Goal: Book appointment/travel/reservation

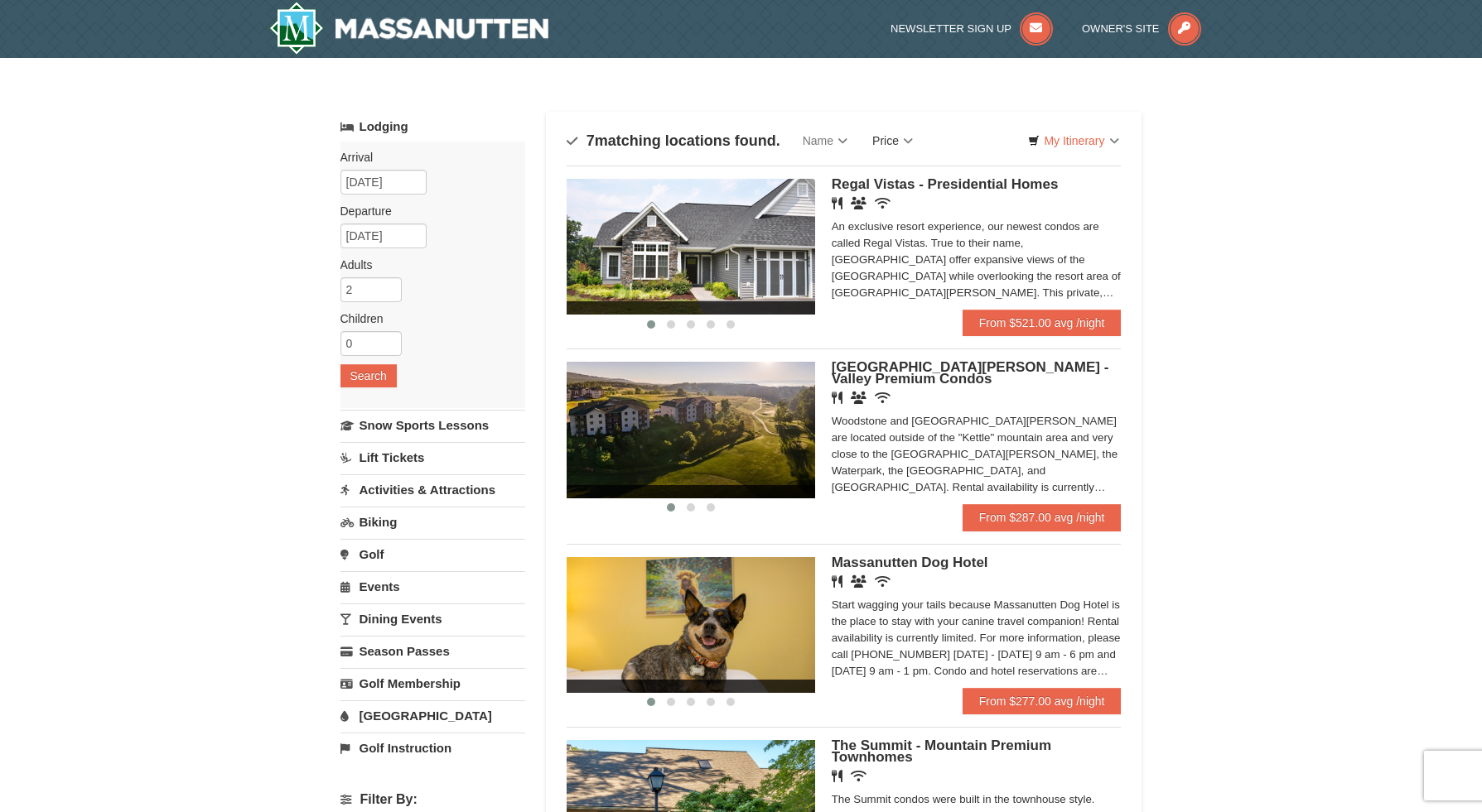
click at [907, 140] on link "Price" at bounding box center [893, 141] width 66 height 33
click at [907, 167] on link "Price (Low to High)" at bounding box center [927, 175] width 133 height 22
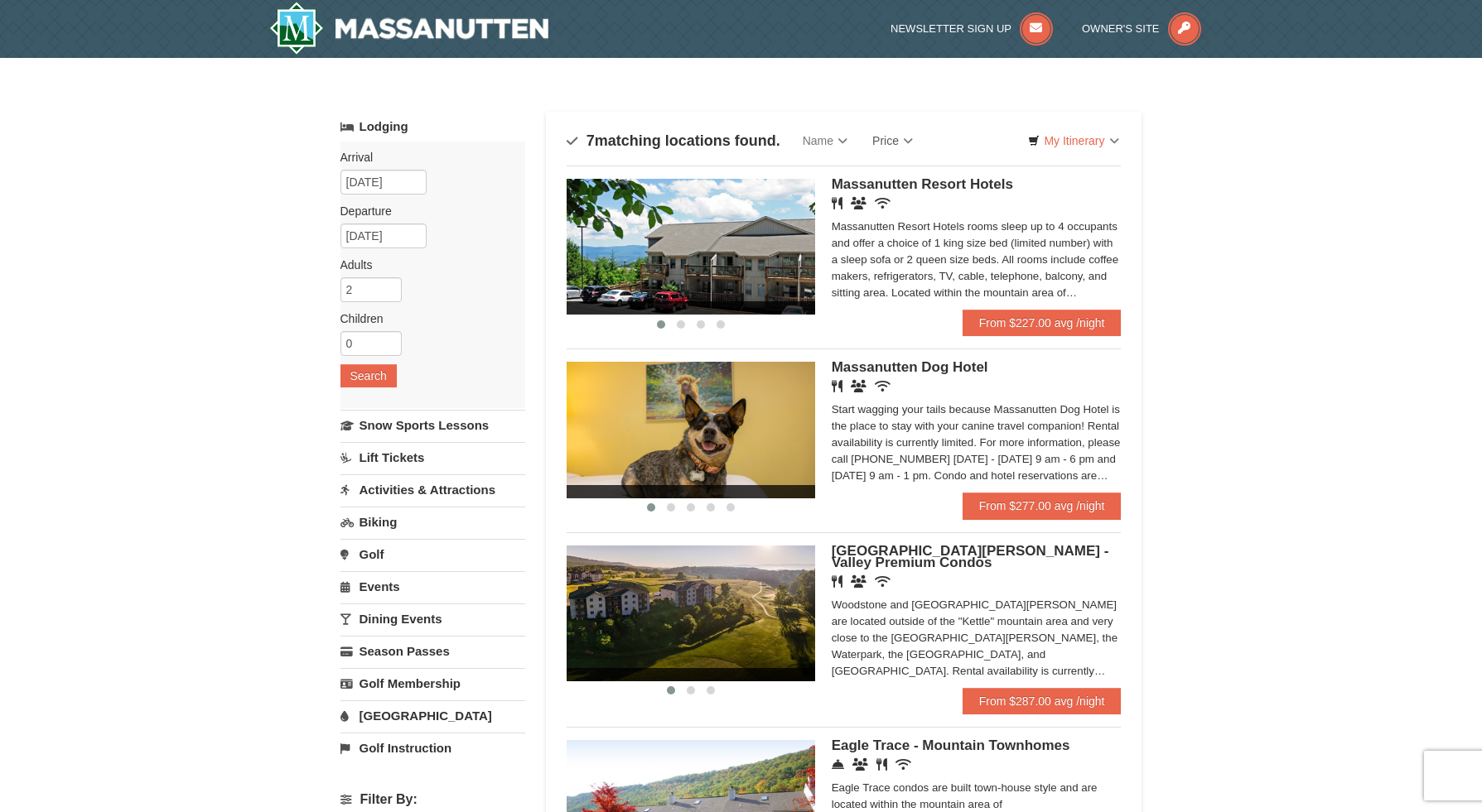
click at [928, 284] on div "Massanutten Resort Hotels rooms sleep up to 4 occupants and offer a choice of 1…" at bounding box center [976, 260] width 290 height 83
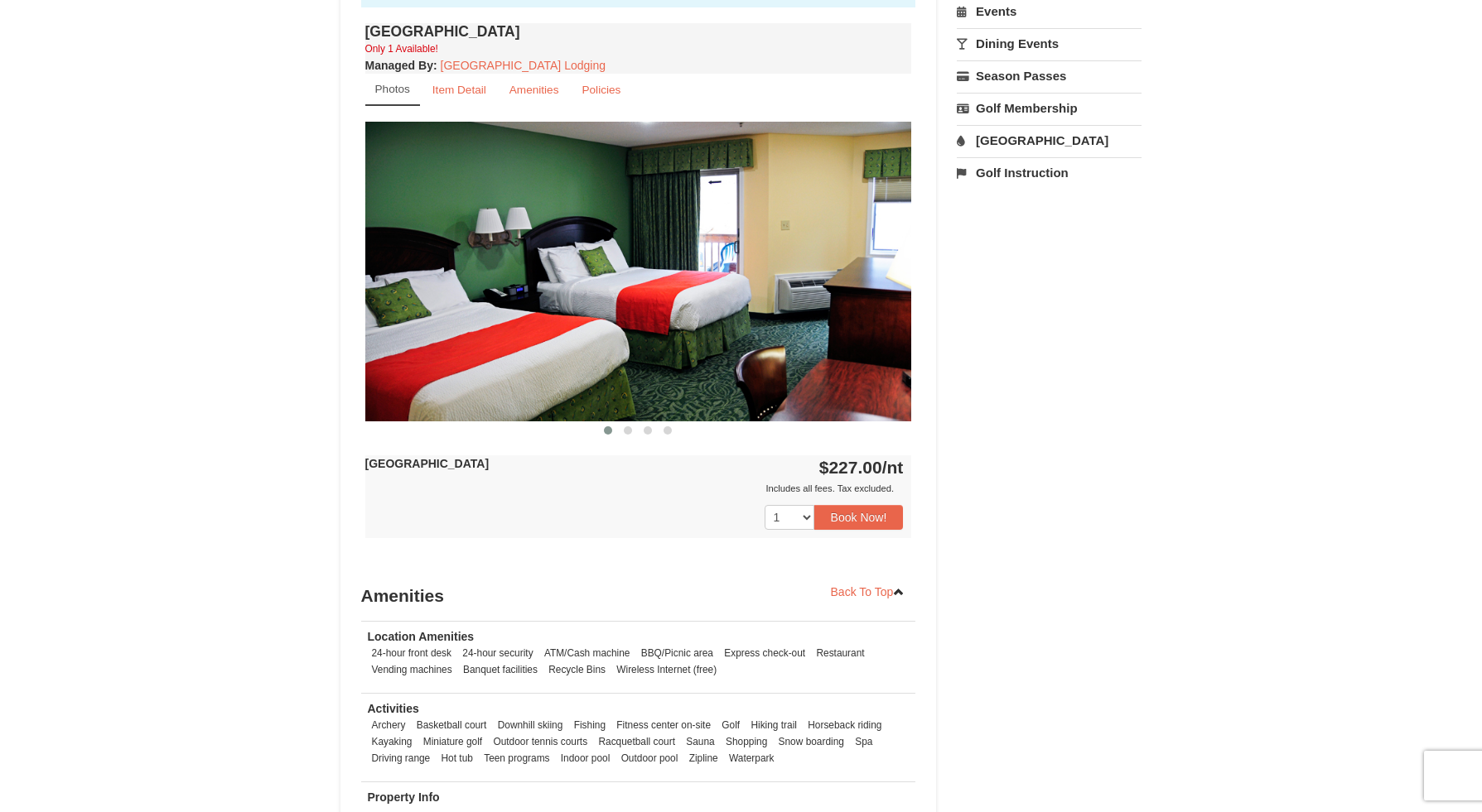
scroll to position [612, 0]
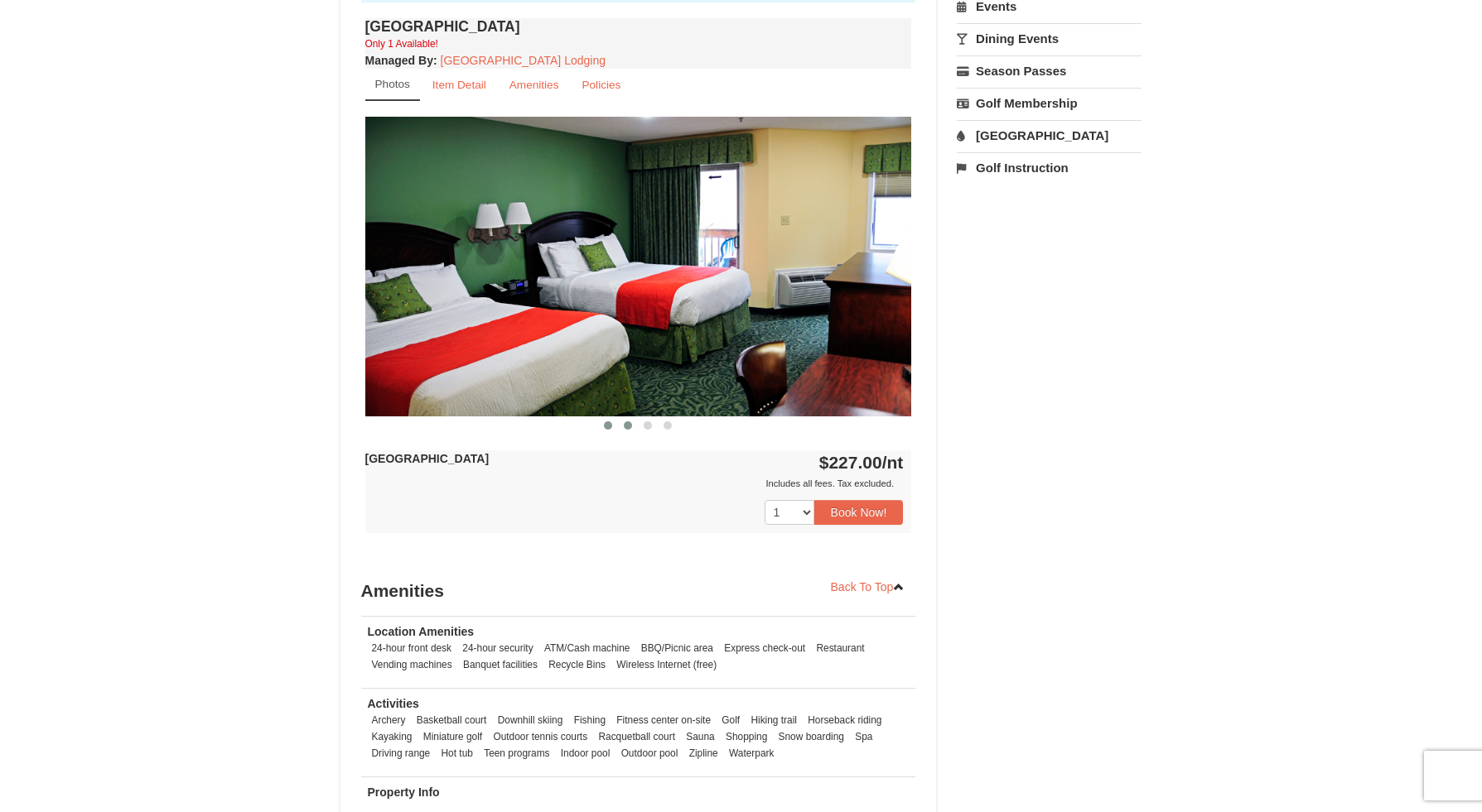
click at [635, 433] on button at bounding box center [628, 425] width 20 height 16
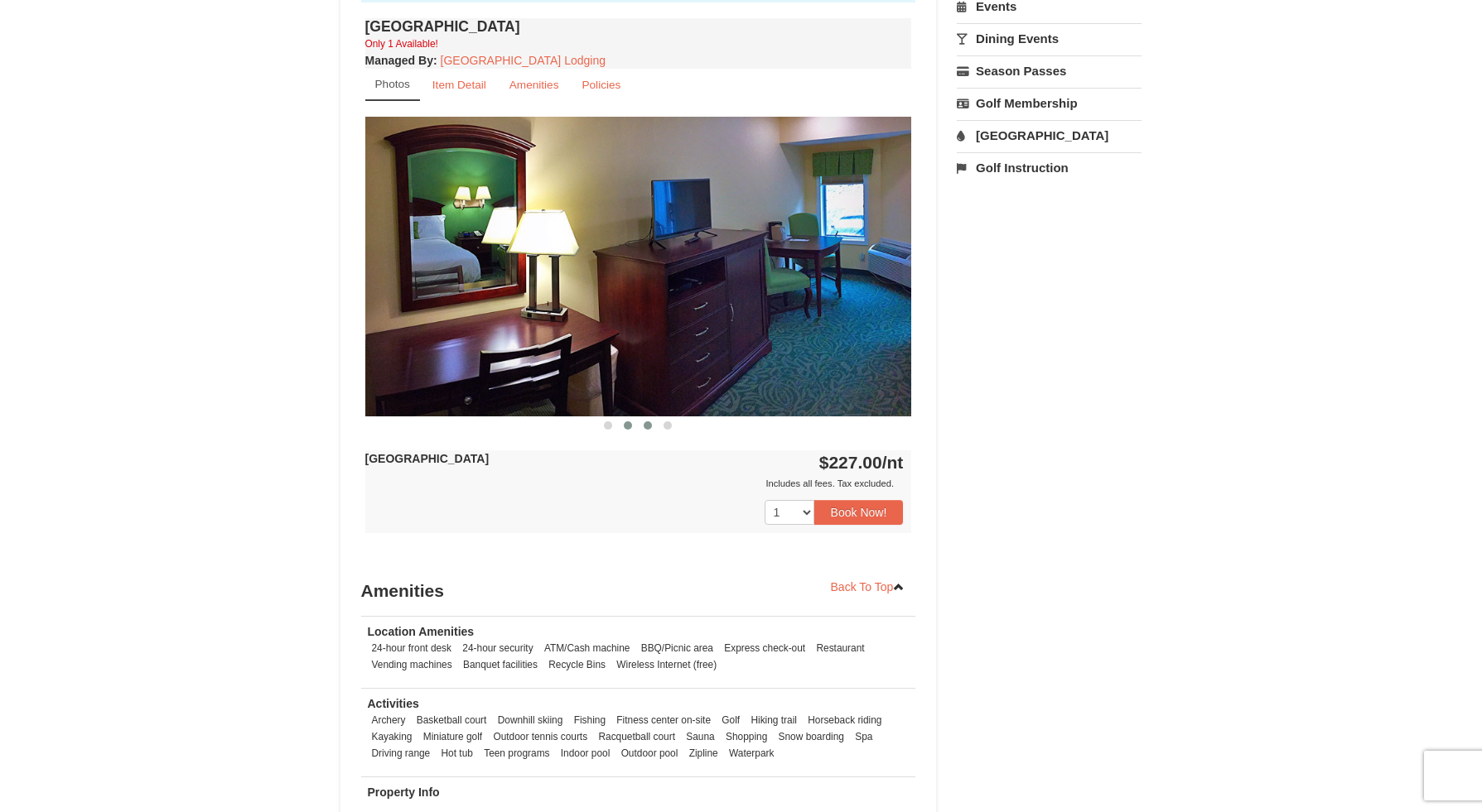
click at [650, 430] on span at bounding box center [648, 425] width 8 height 8
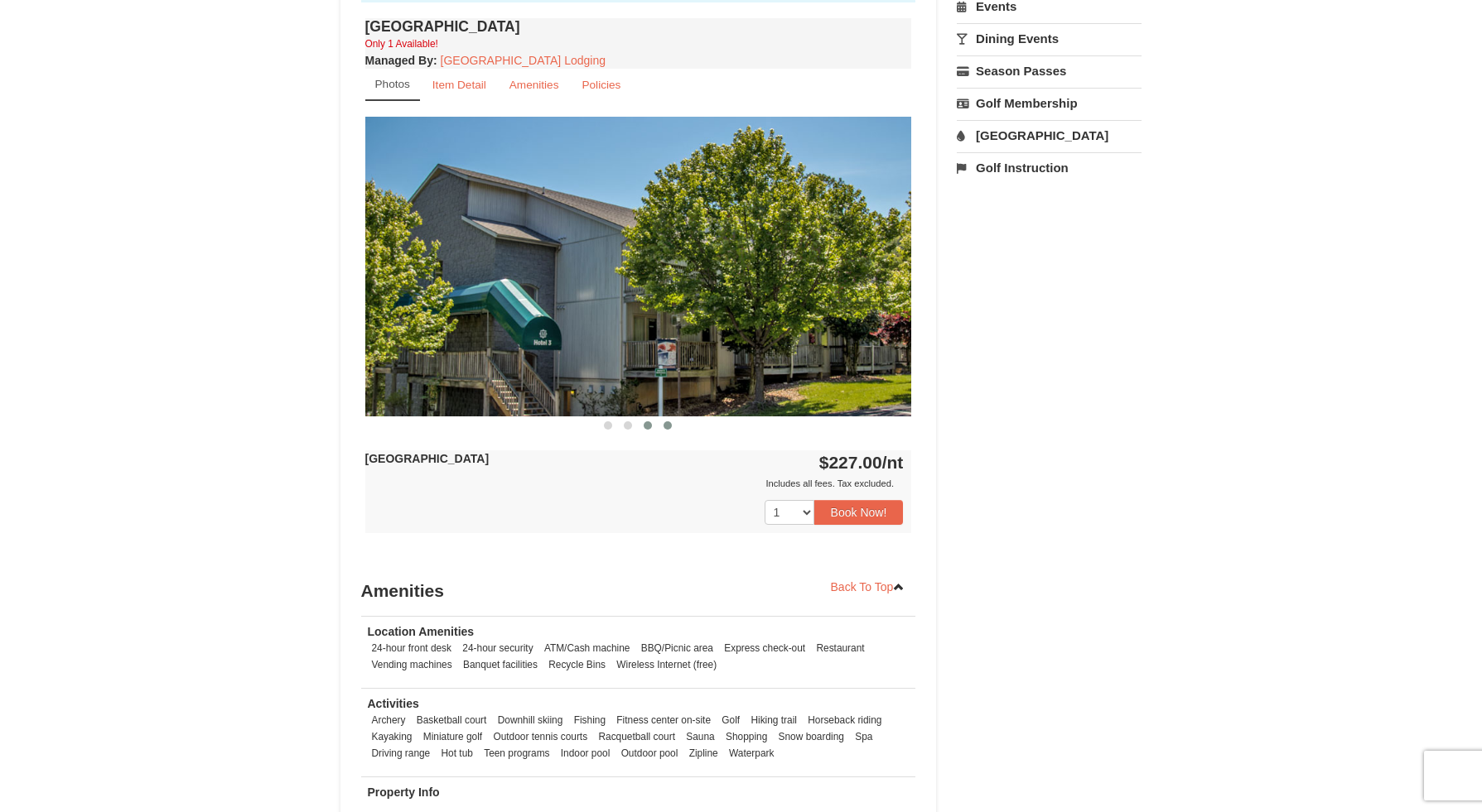
click at [673, 433] on button at bounding box center [668, 425] width 20 height 16
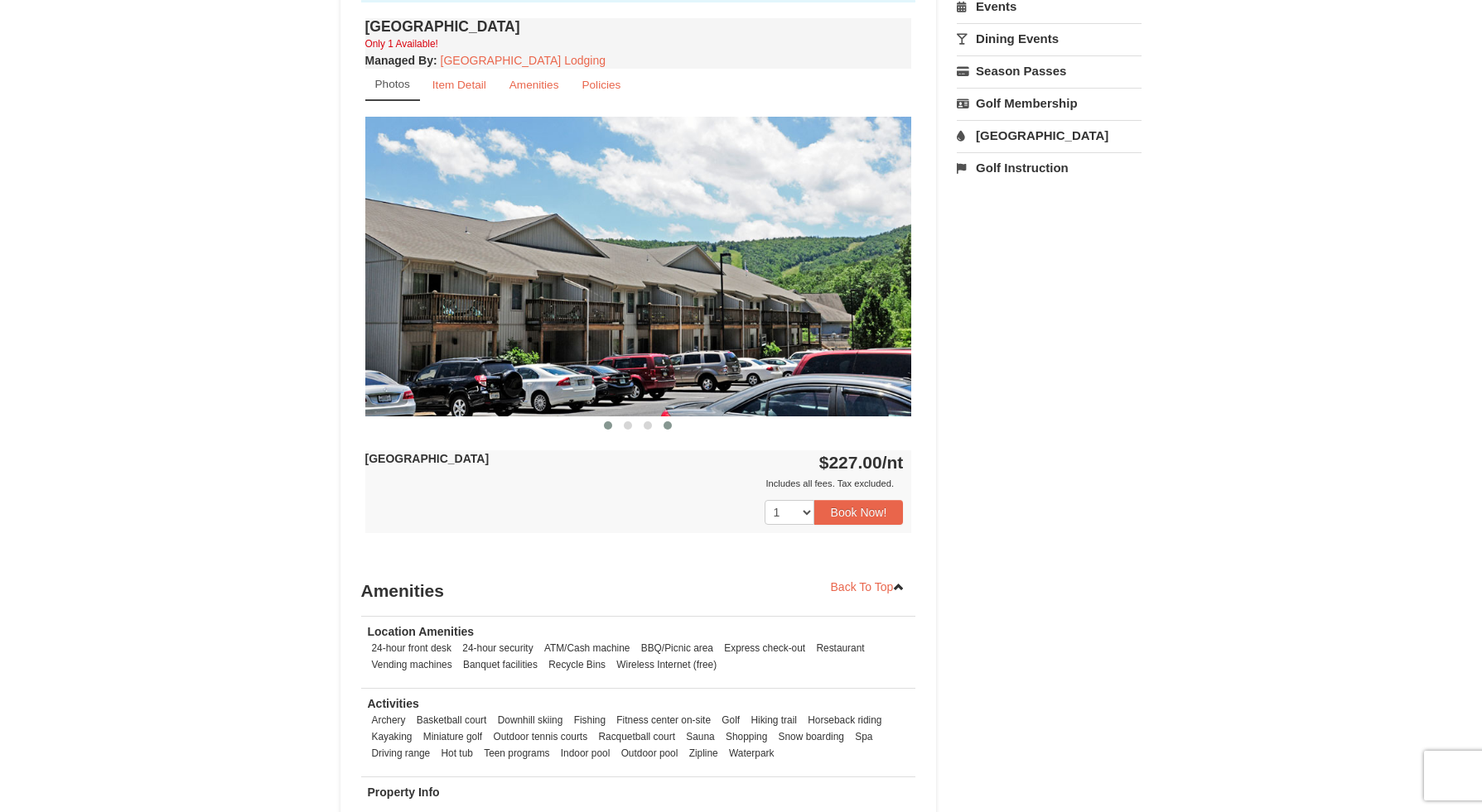
click at [614, 433] on button at bounding box center [608, 425] width 20 height 16
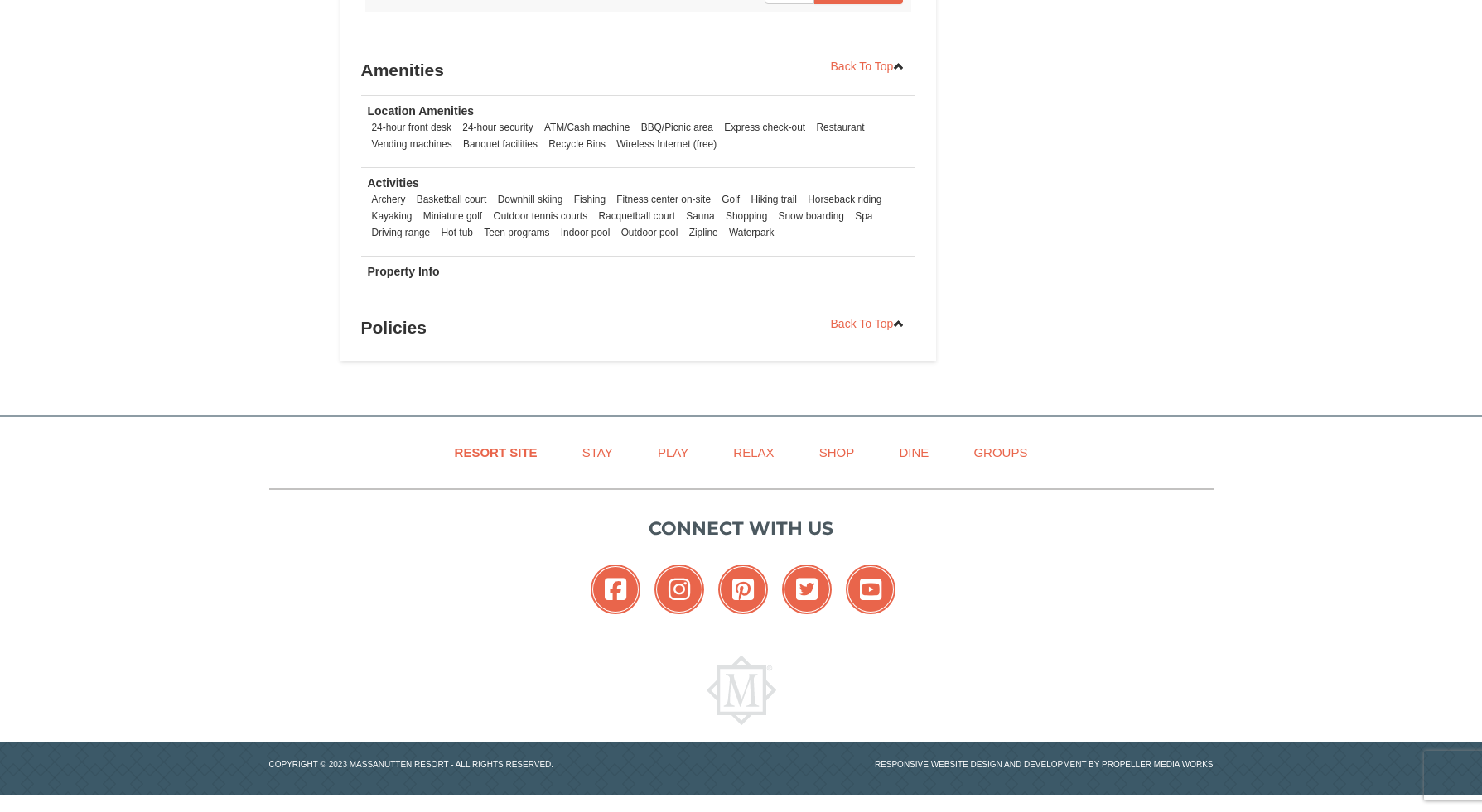
scroll to position [1178, 0]
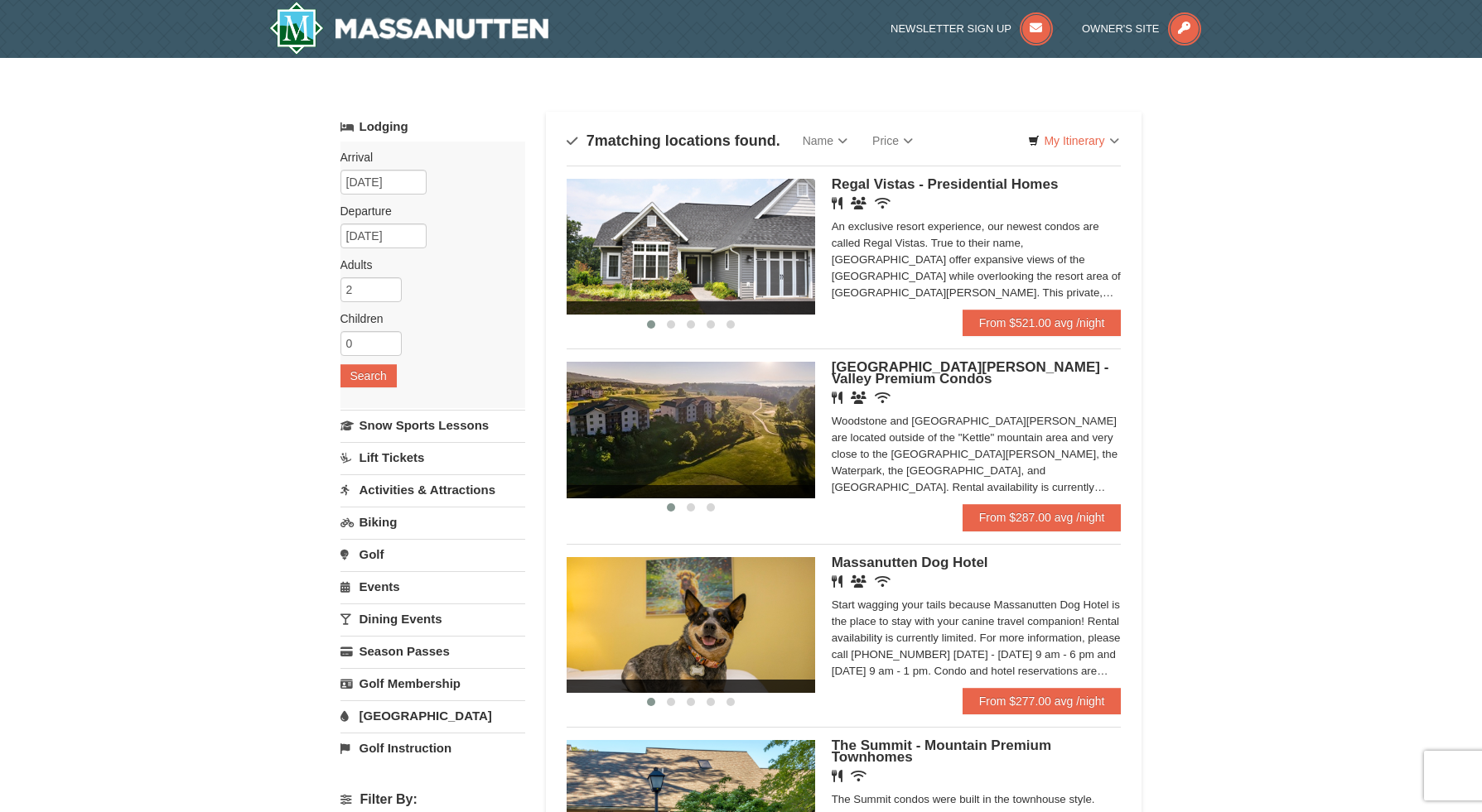
scroll to position [79, 0]
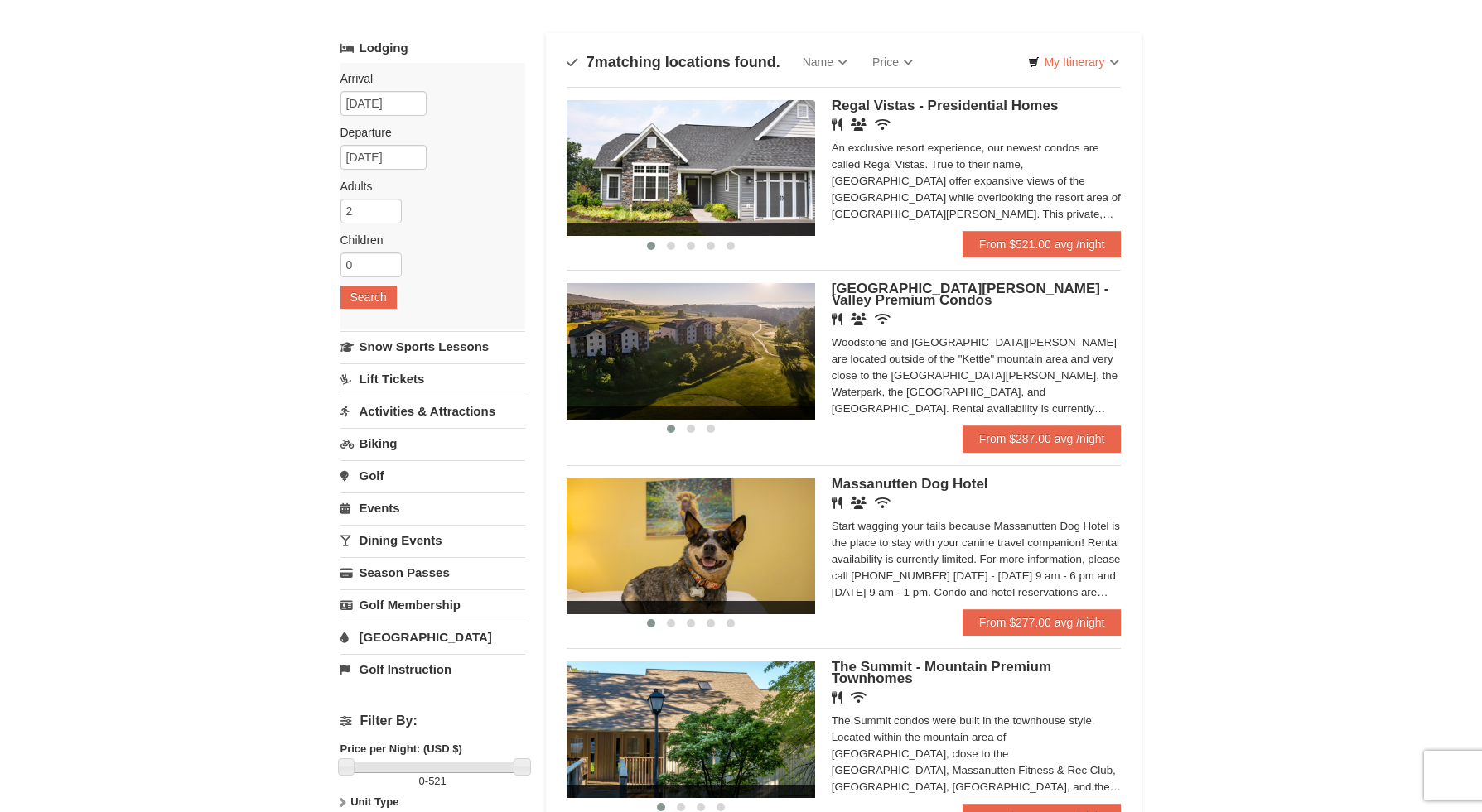
click at [908, 486] on span "Massanutten Dog Hotel" at bounding box center [909, 484] width 156 height 16
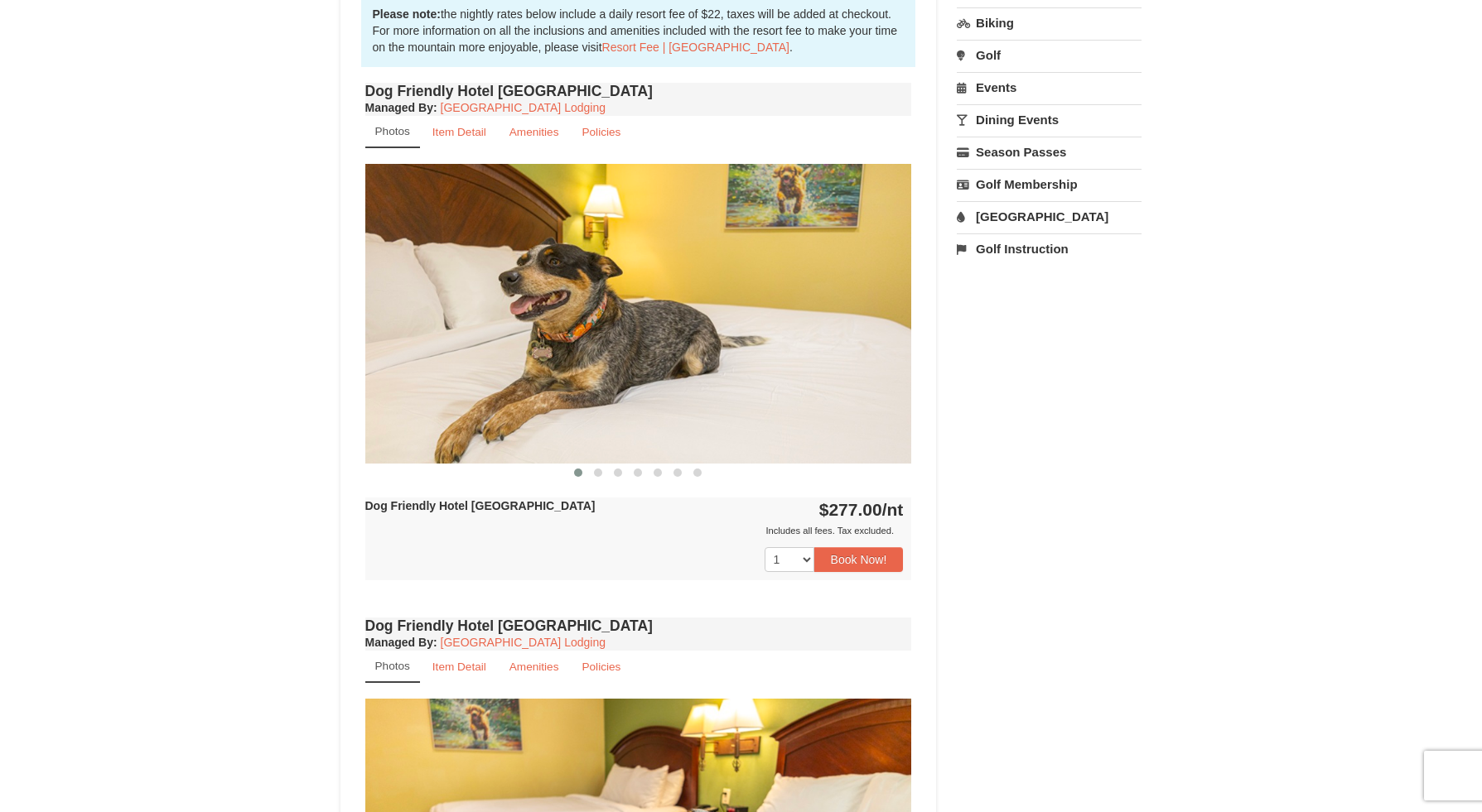
scroll to position [592, 0]
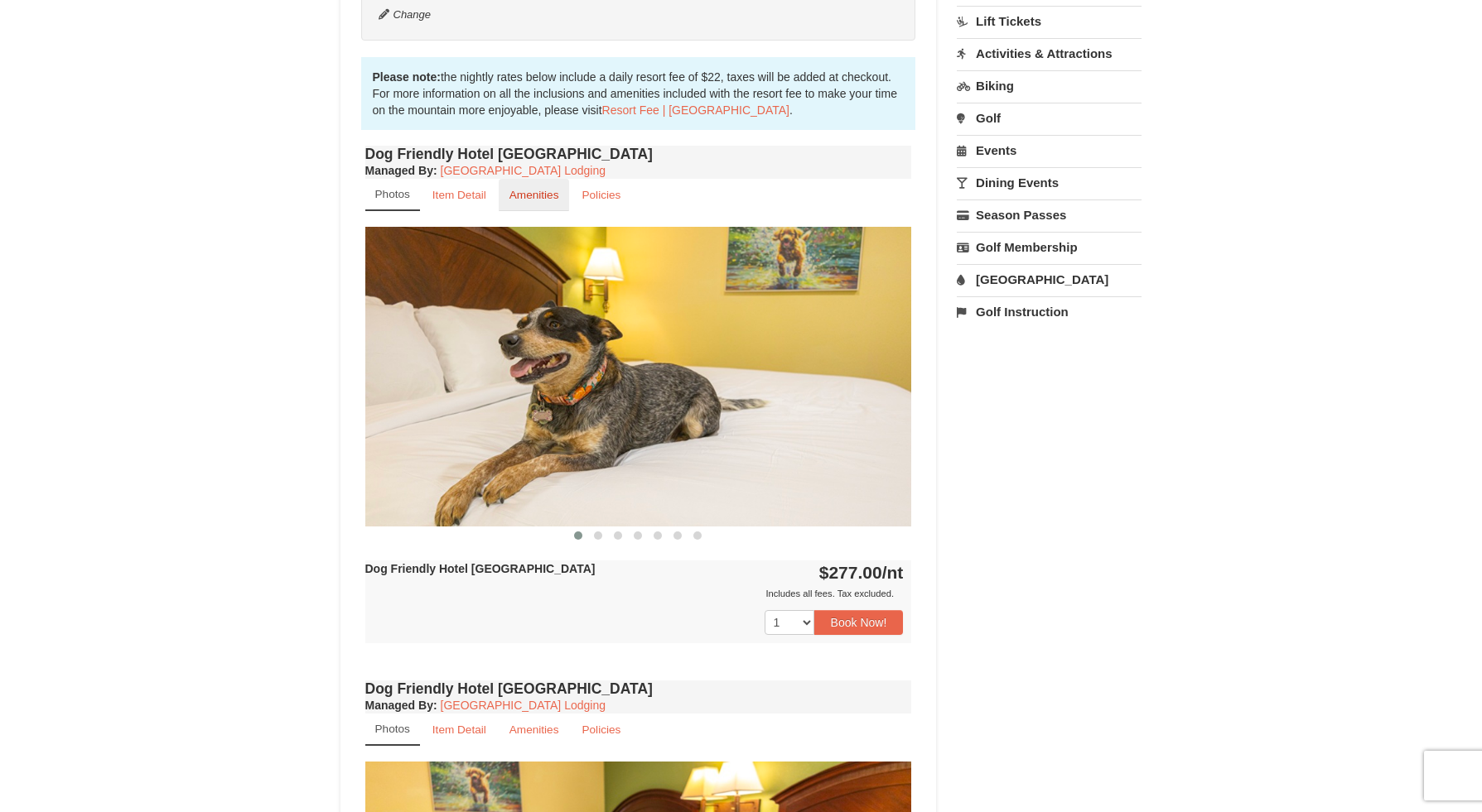
click at [537, 201] on small "Amenities" at bounding box center [534, 195] width 49 height 13
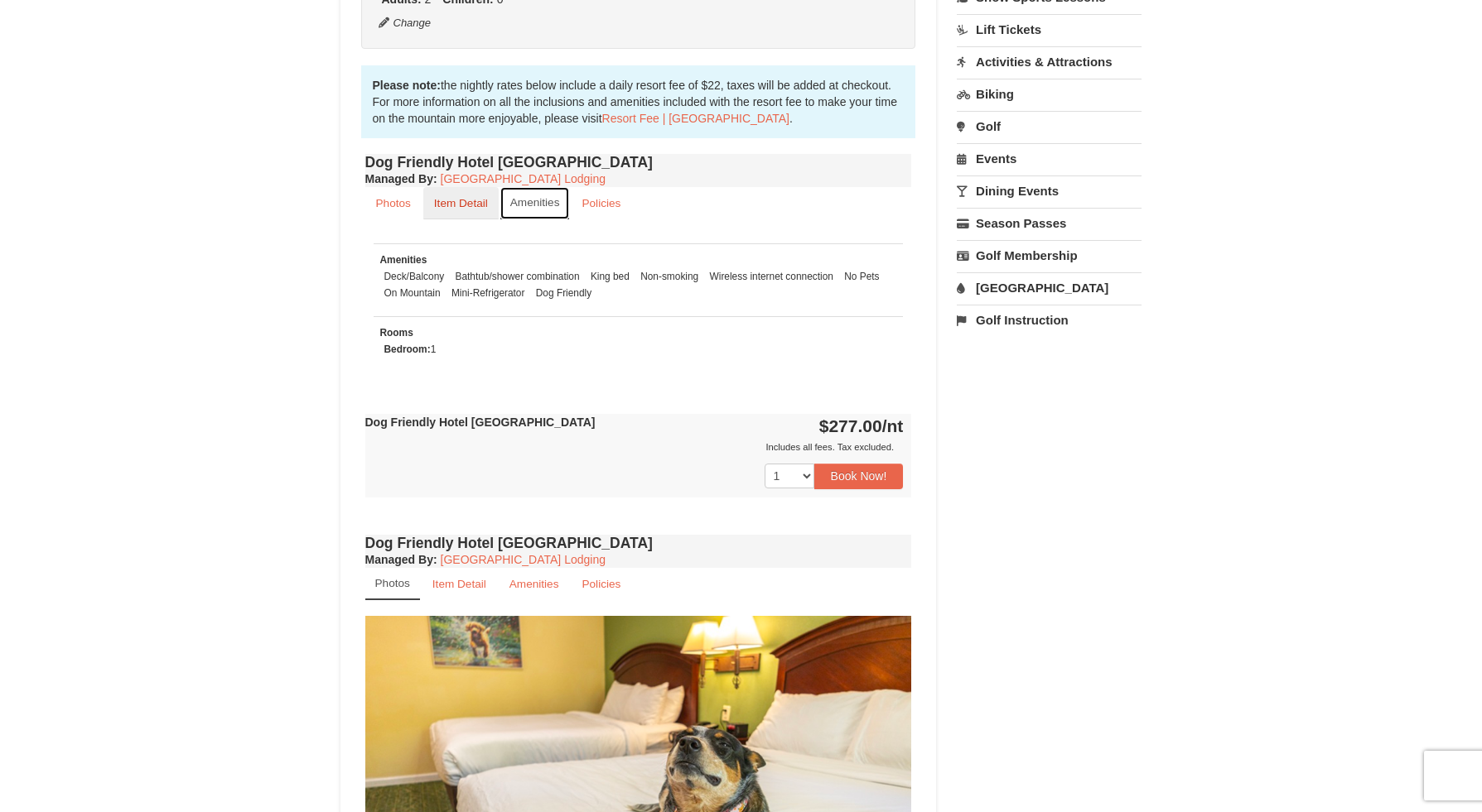
scroll to position [465, 0]
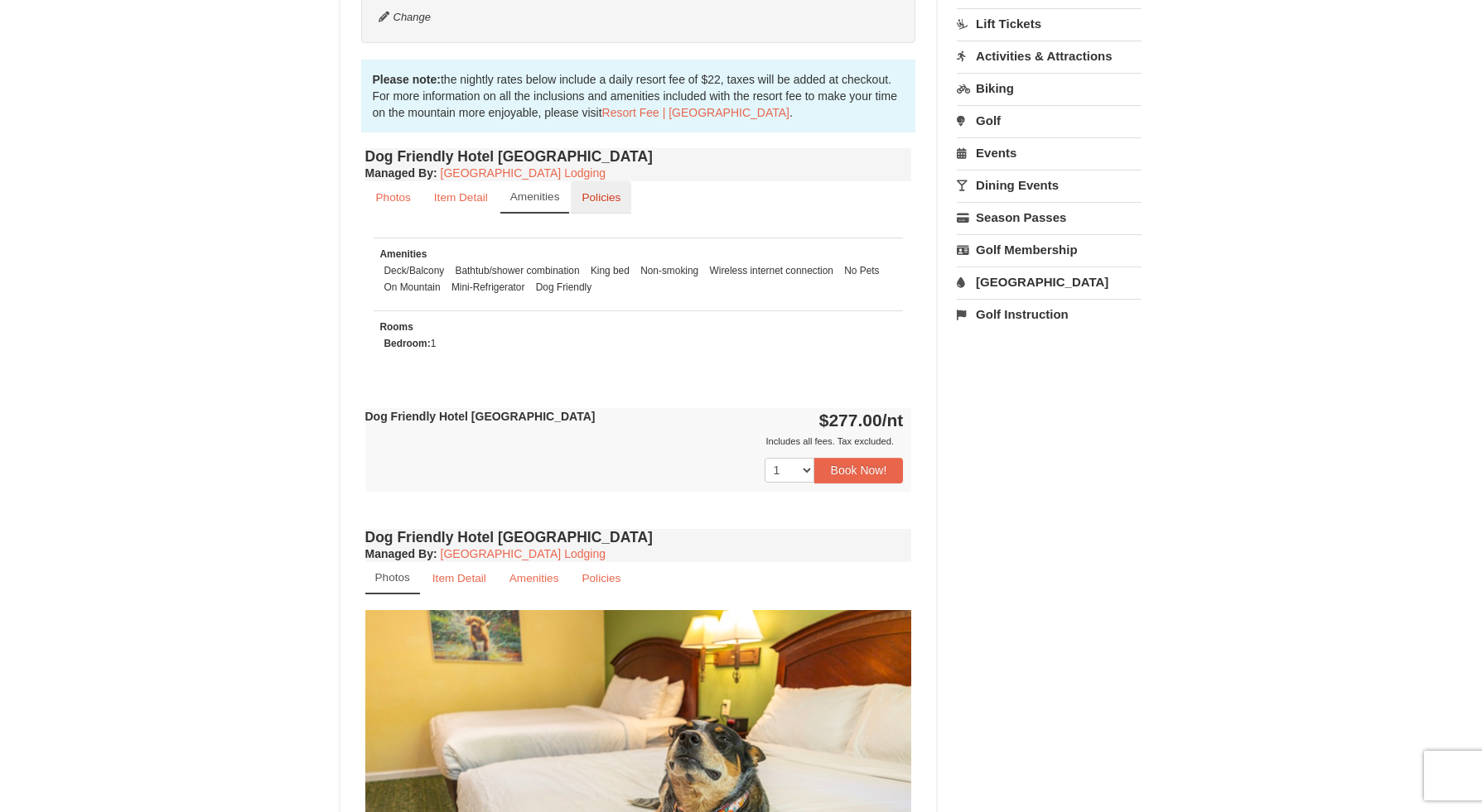
click at [620, 204] on small "Policies" at bounding box center [601, 198] width 39 height 13
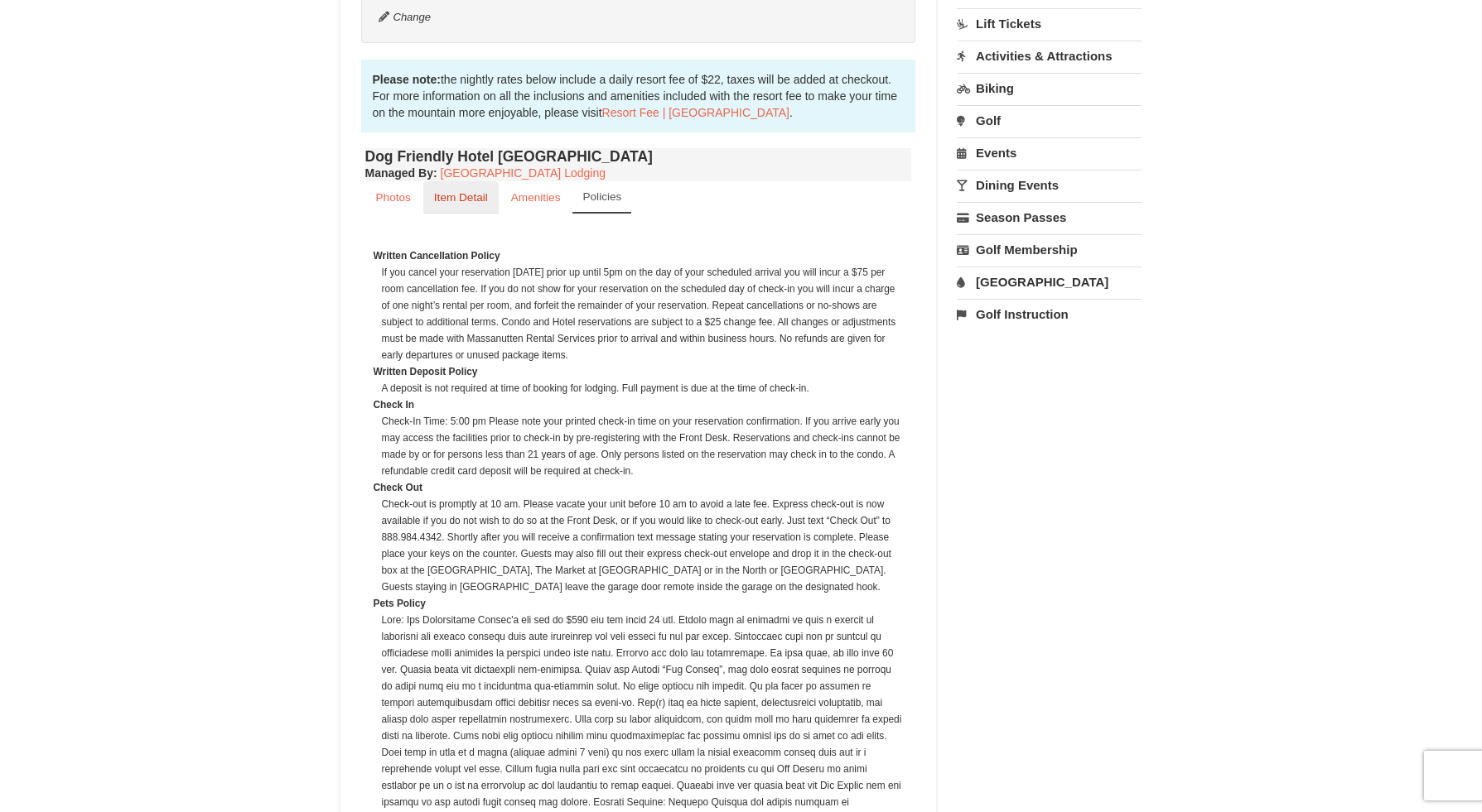
click at [477, 202] on link "Item Detail" at bounding box center [461, 197] width 75 height 32
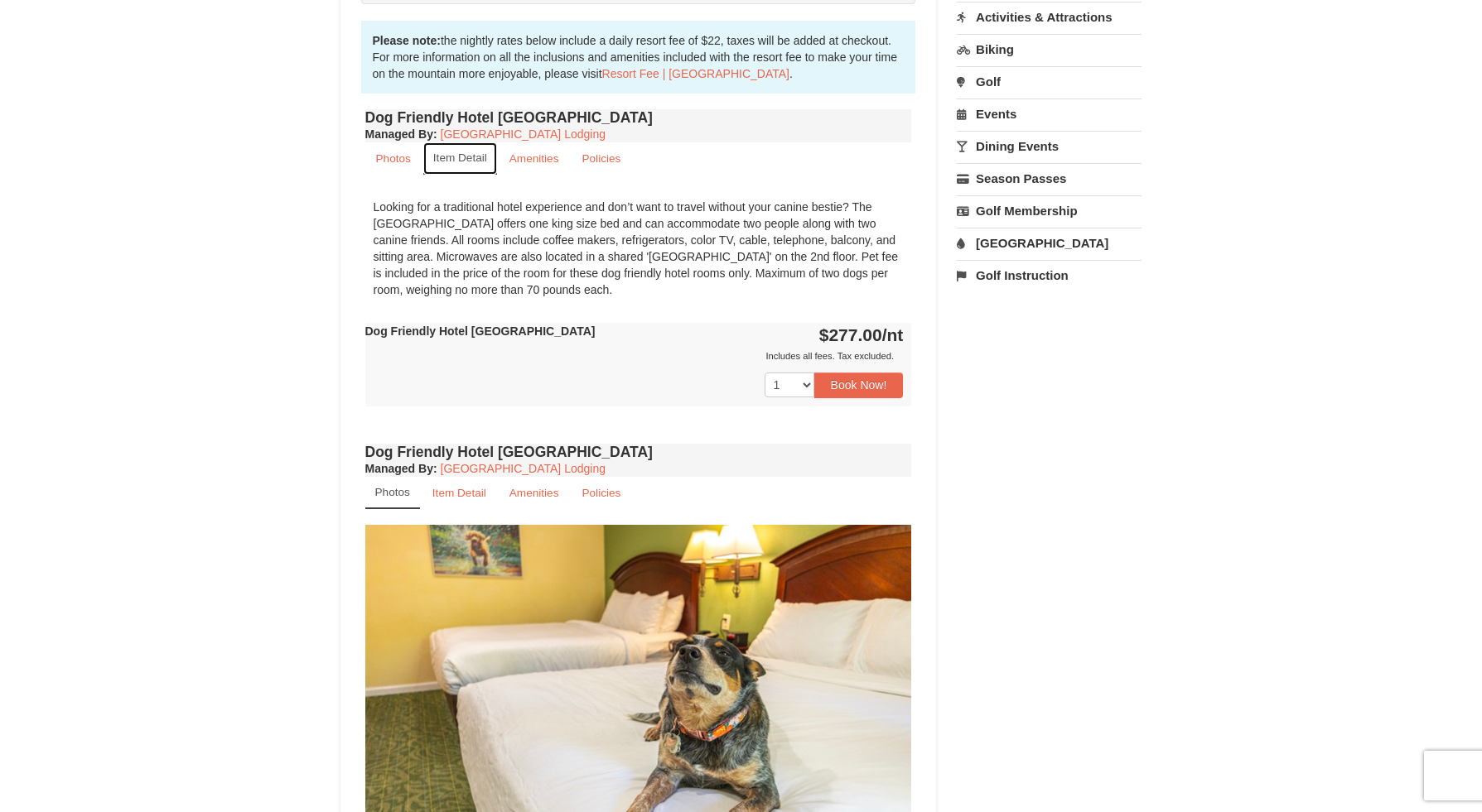
scroll to position [509, 0]
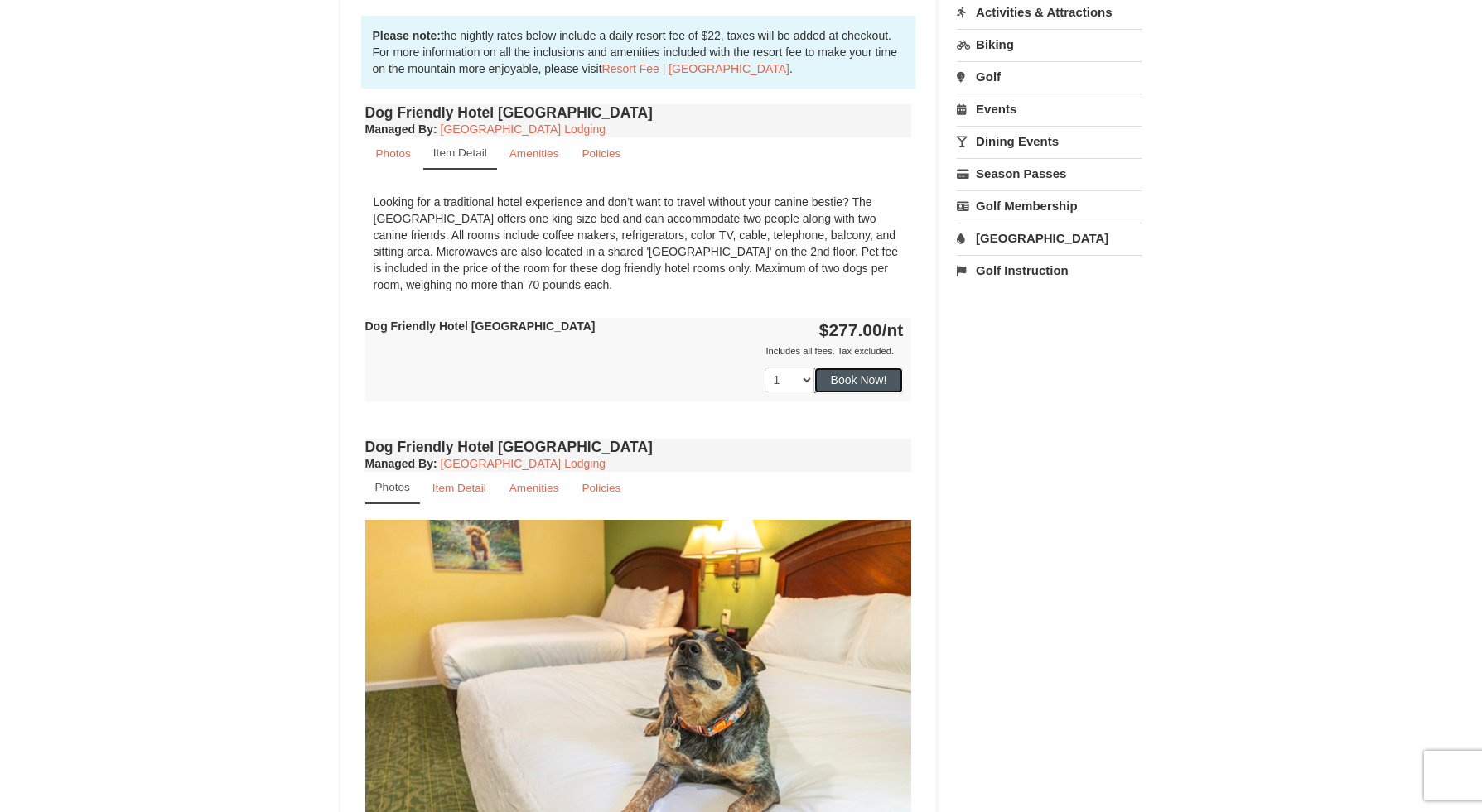
click at [886, 392] on button "Book Now!" at bounding box center [859, 379] width 90 height 25
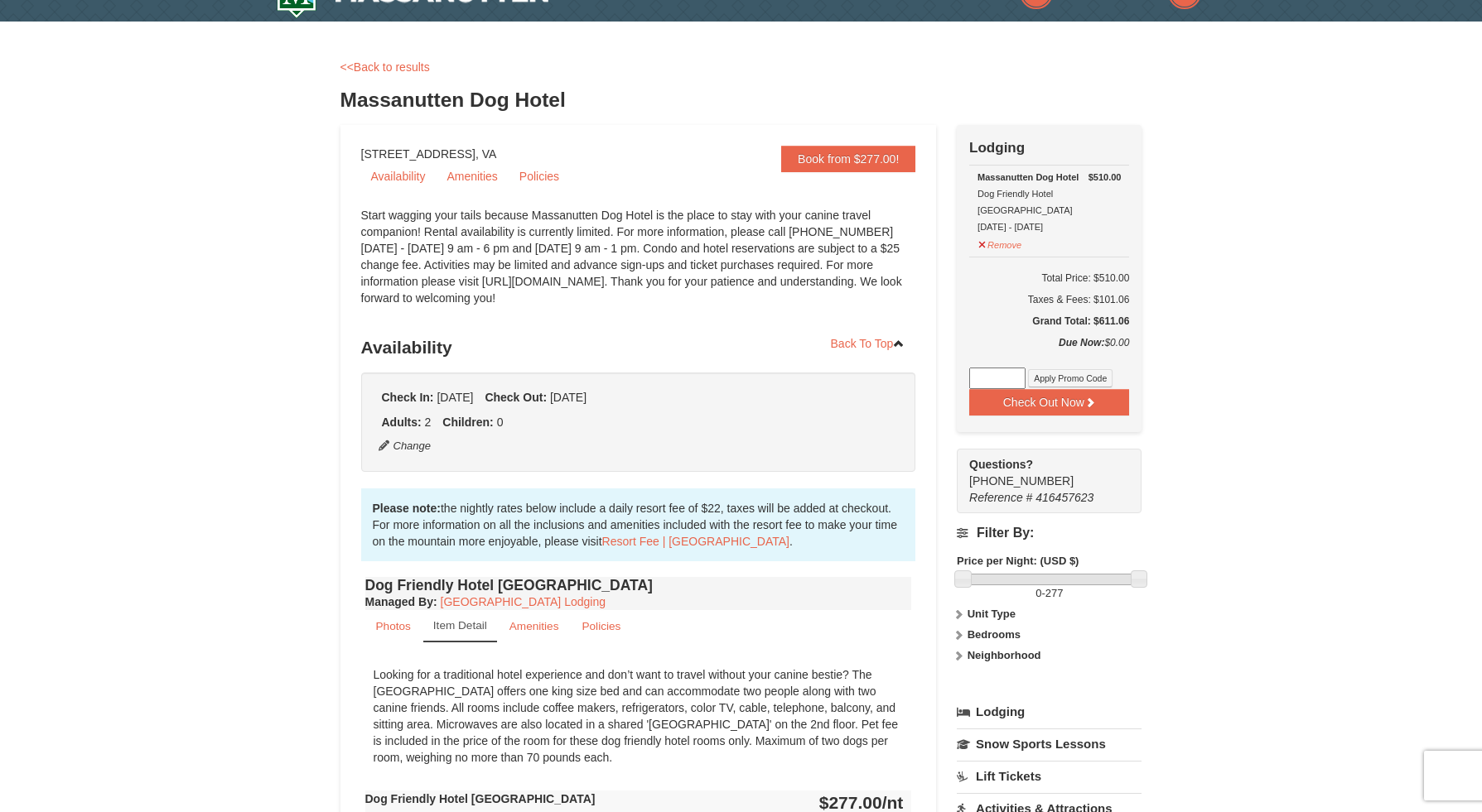
scroll to position [32, 0]
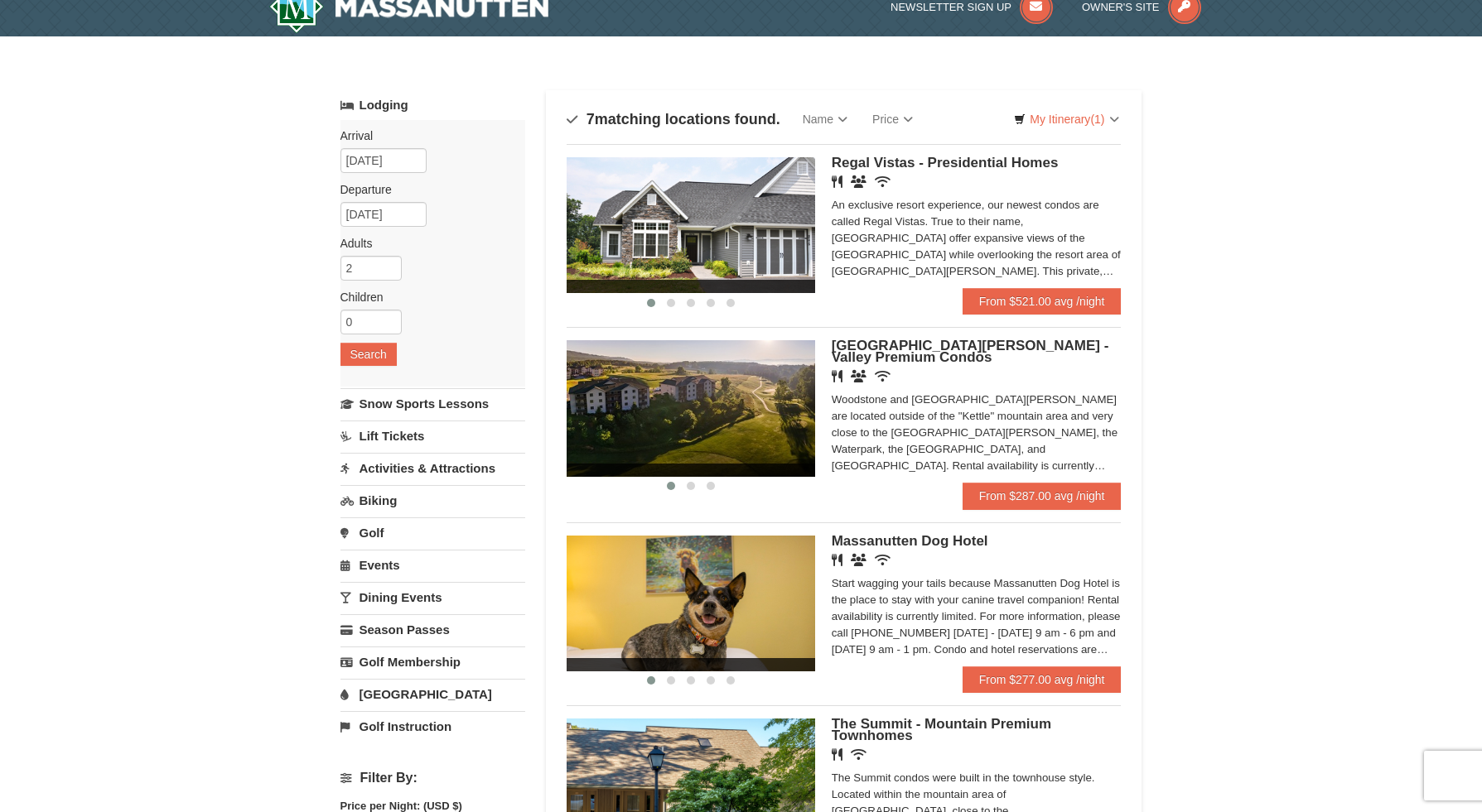
scroll to position [22, 0]
click at [1065, 119] on link "My Itinerary (1)" at bounding box center [1066, 118] width 126 height 25
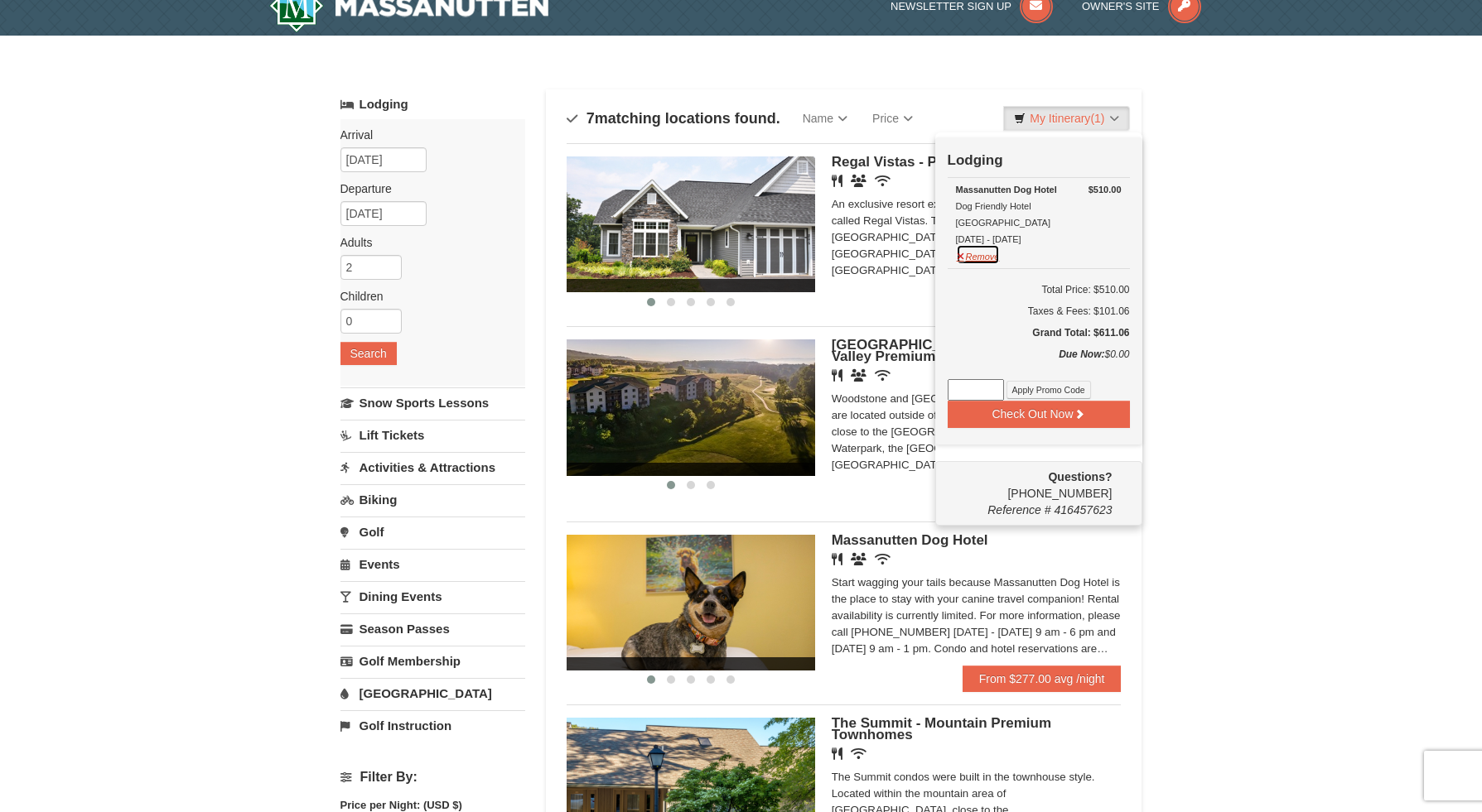
click at [986, 265] on button "Remove" at bounding box center [978, 254] width 45 height 21
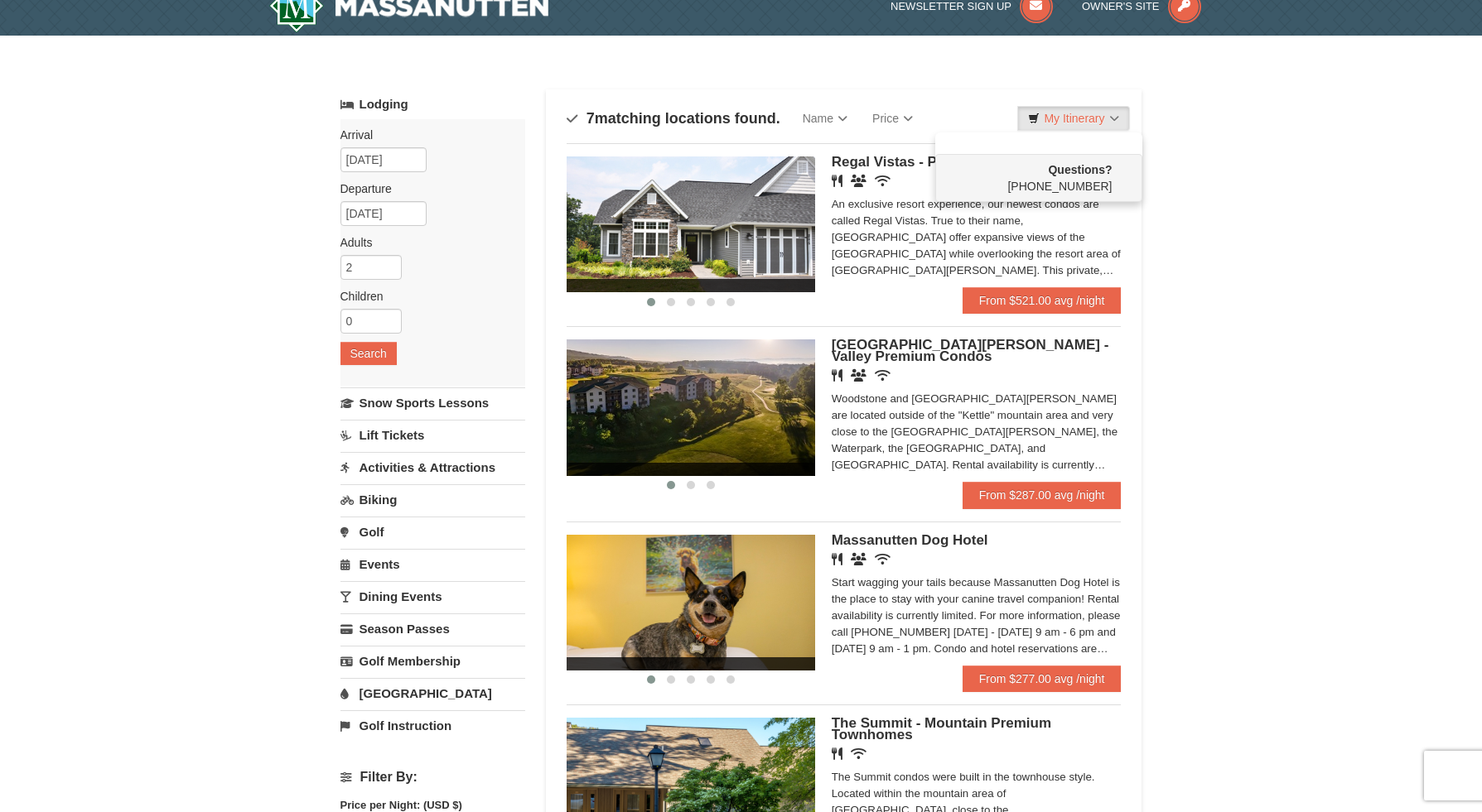
click at [1319, 277] on div "× Categories Map List Filter My Itinerary Questions? [PHONE_NUMBER] Lodging Arr…" at bounding box center [741, 765] width 1482 height 1459
click at [903, 110] on link "Price" at bounding box center [893, 118] width 66 height 33
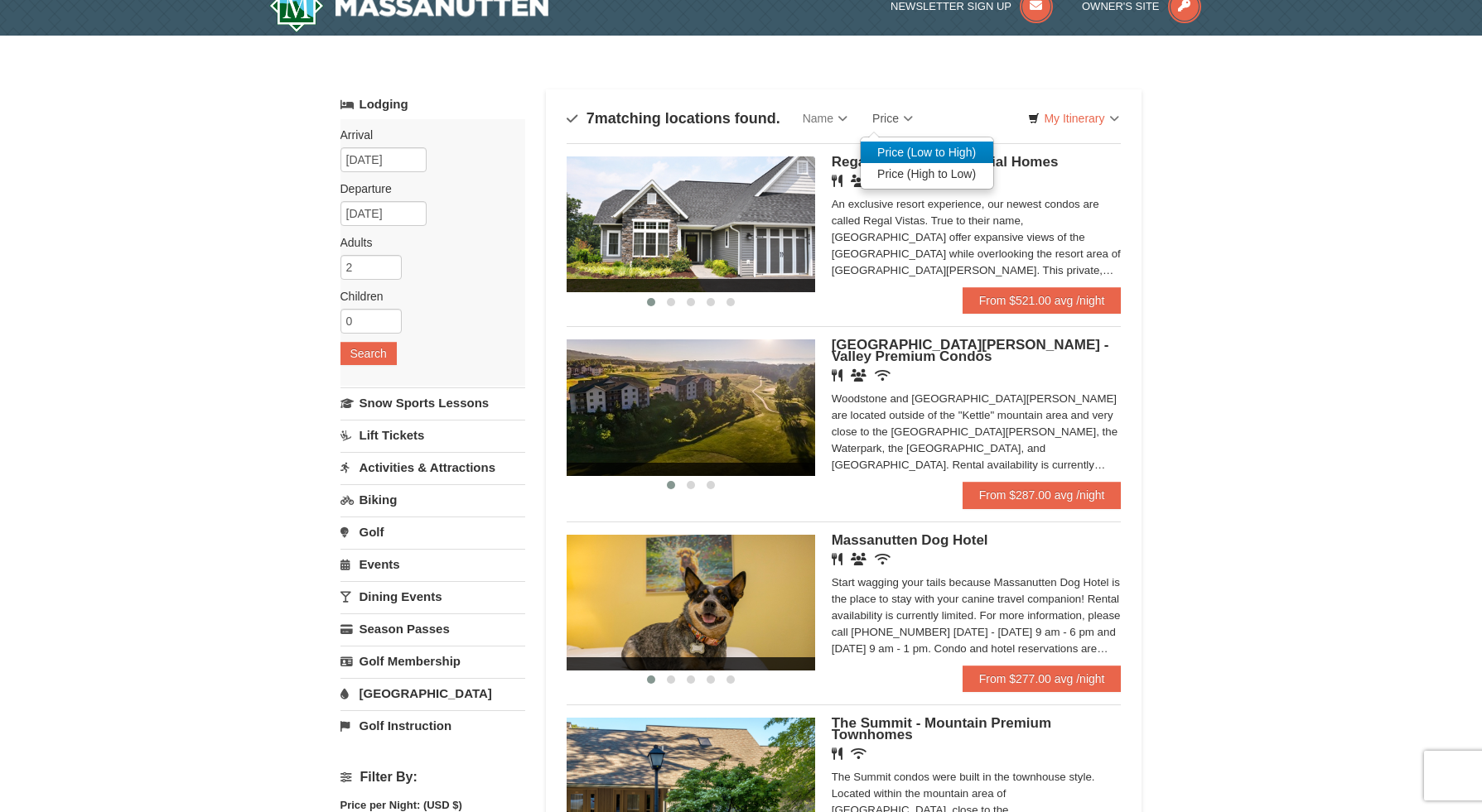
click at [919, 146] on link "Price (Low to High)" at bounding box center [927, 153] width 133 height 22
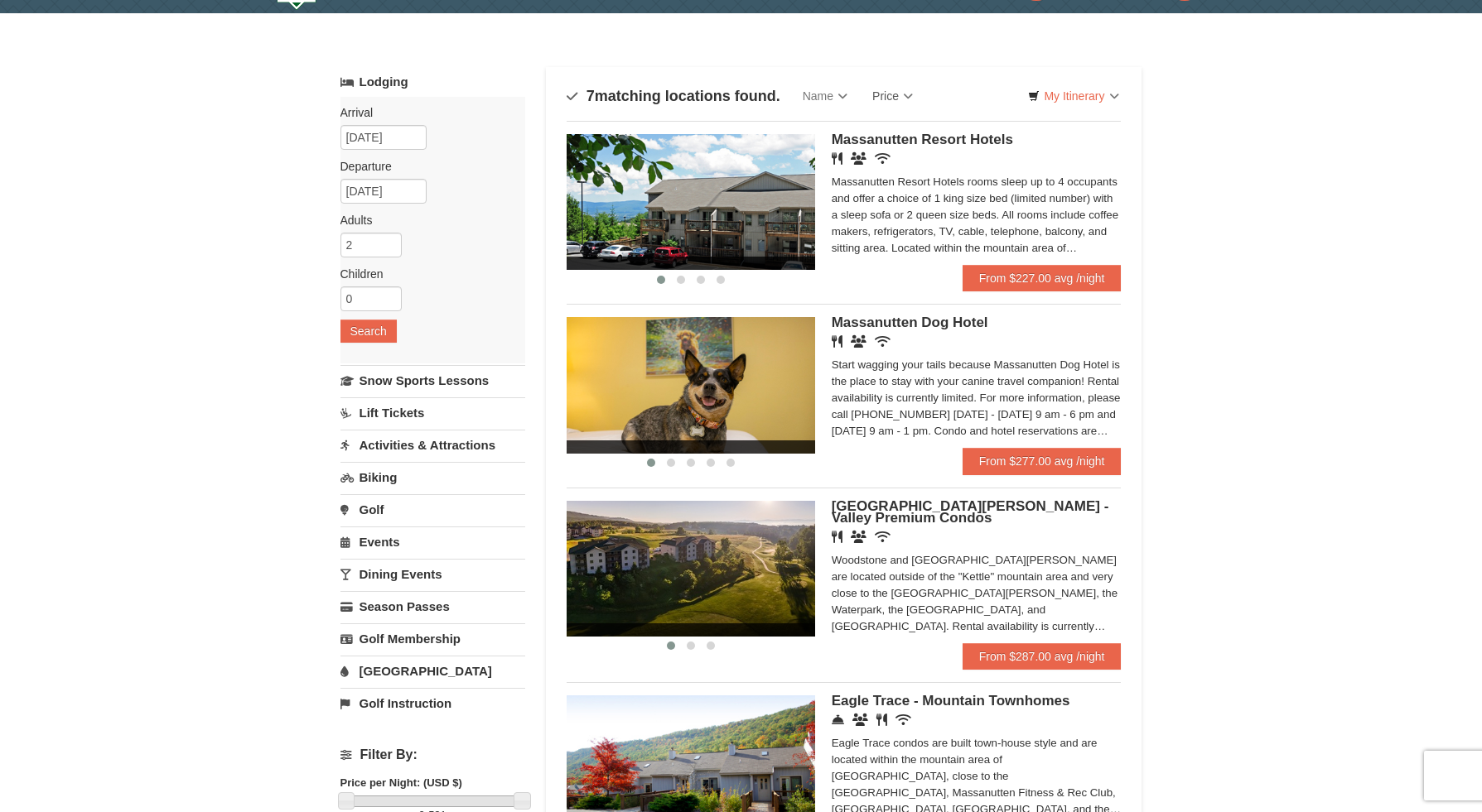
scroll to position [44, 0]
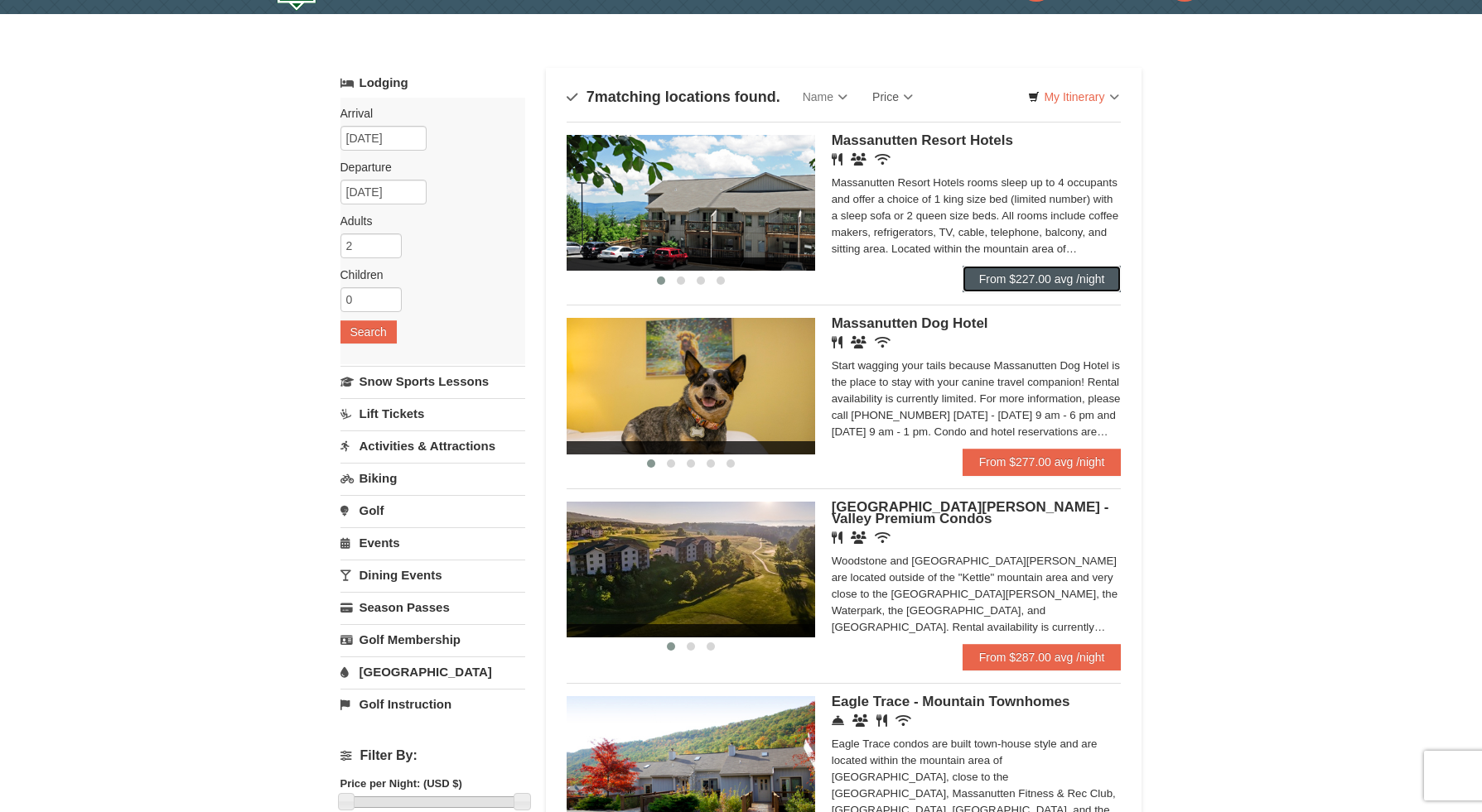
click at [1020, 278] on link "From $227.00 avg /night" at bounding box center [1042, 279] width 159 height 27
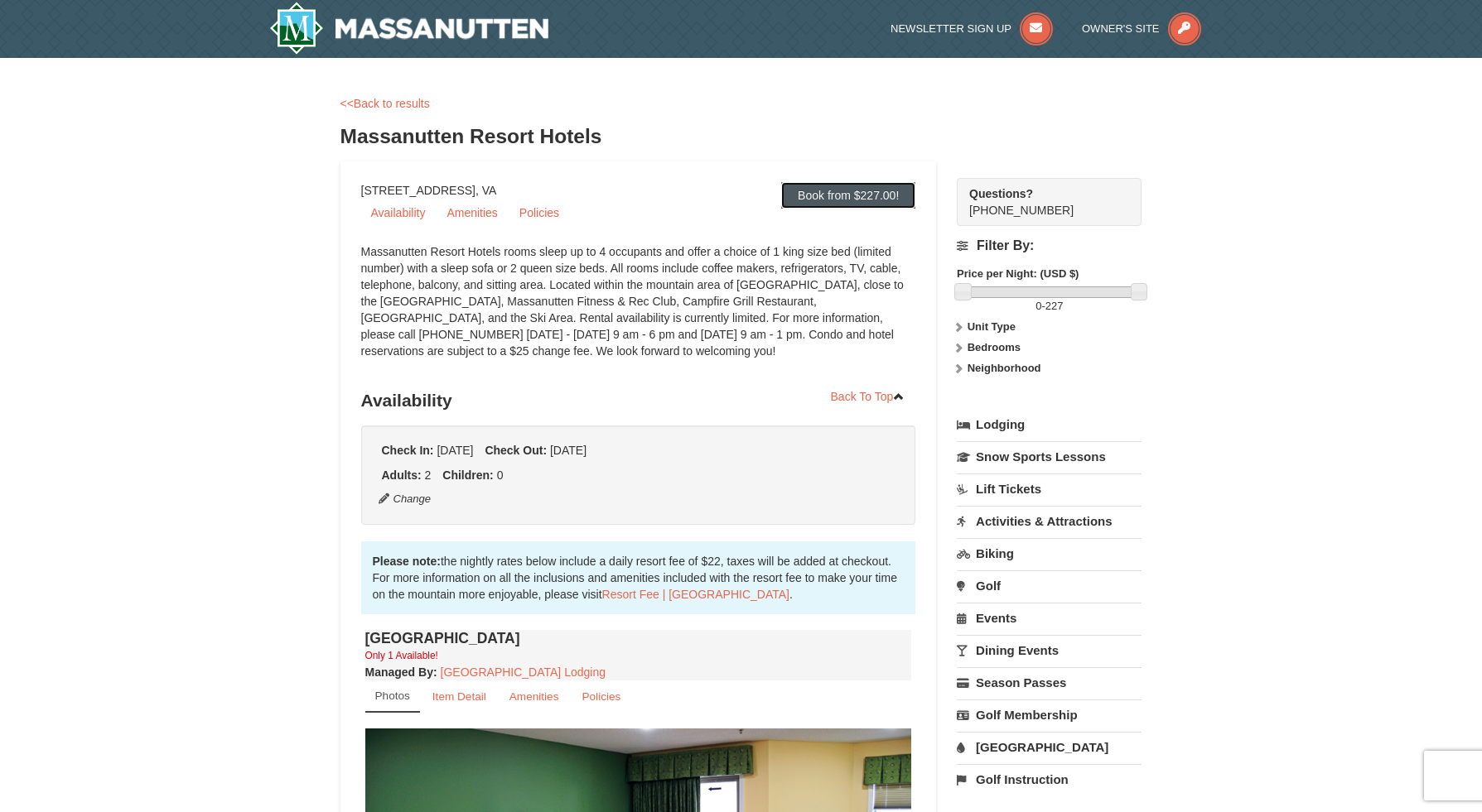
click at [831, 202] on link "Book from $227.00!" at bounding box center [848, 195] width 134 height 27
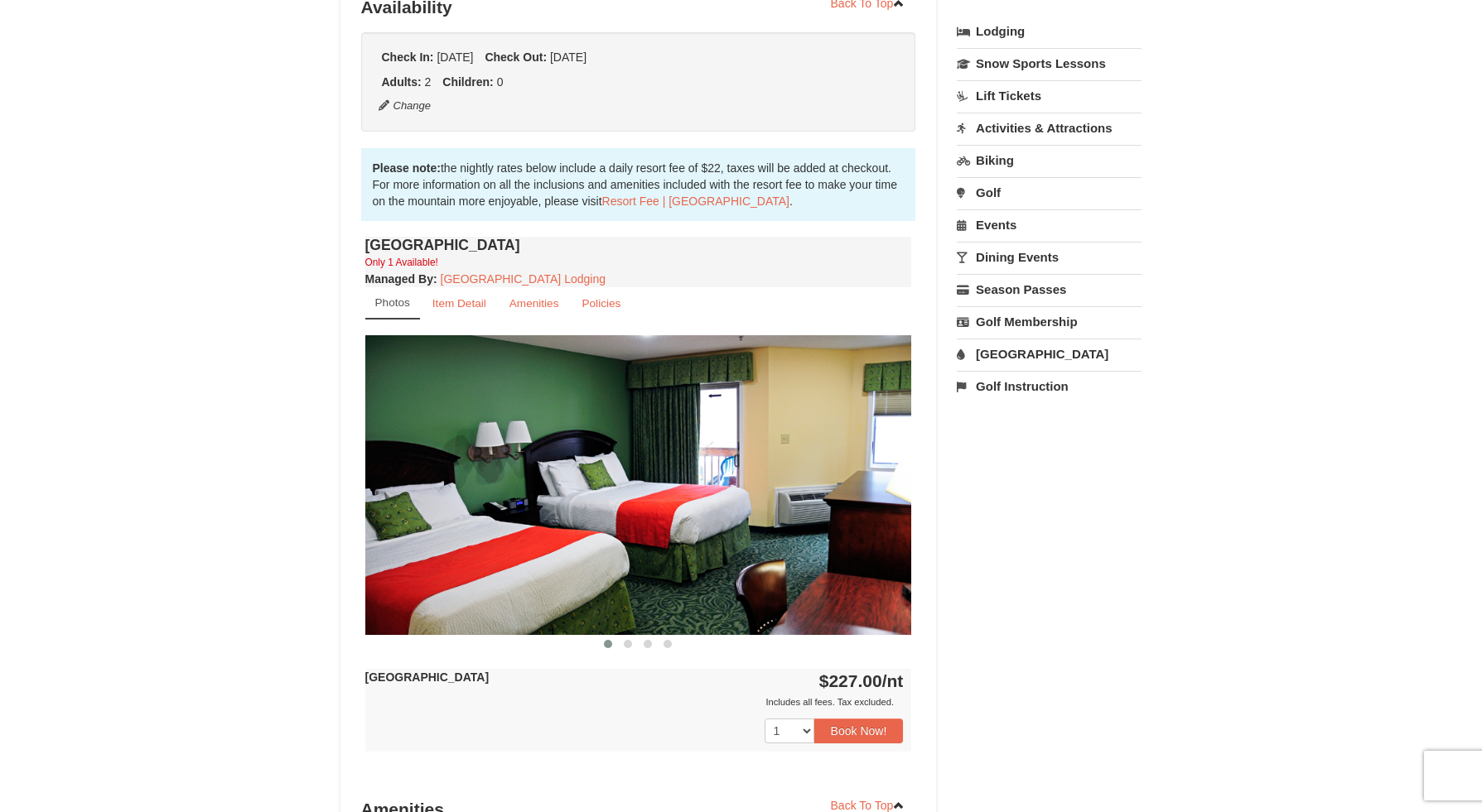
scroll to position [401, 0]
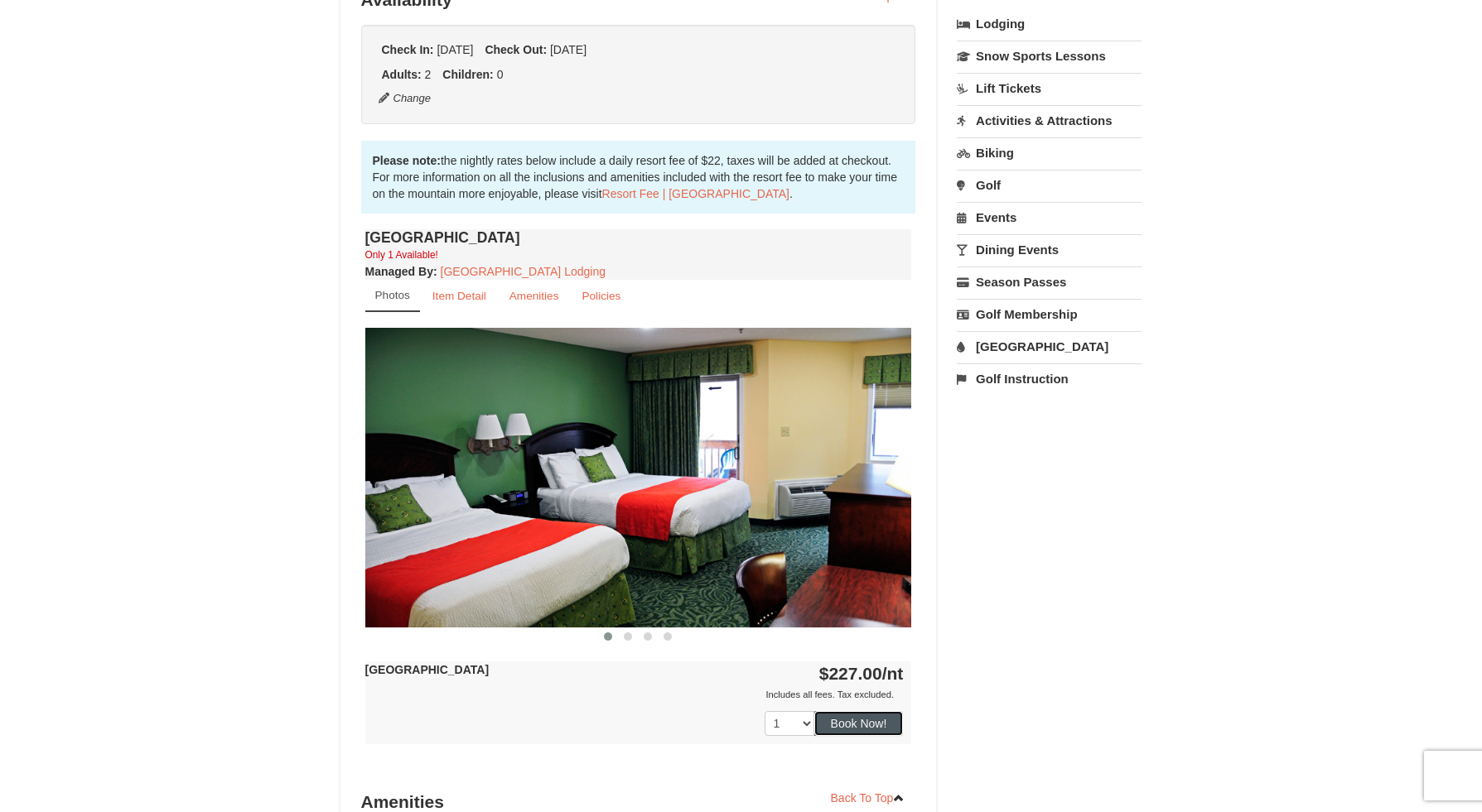
click at [850, 736] on button "Book Now!" at bounding box center [859, 723] width 90 height 25
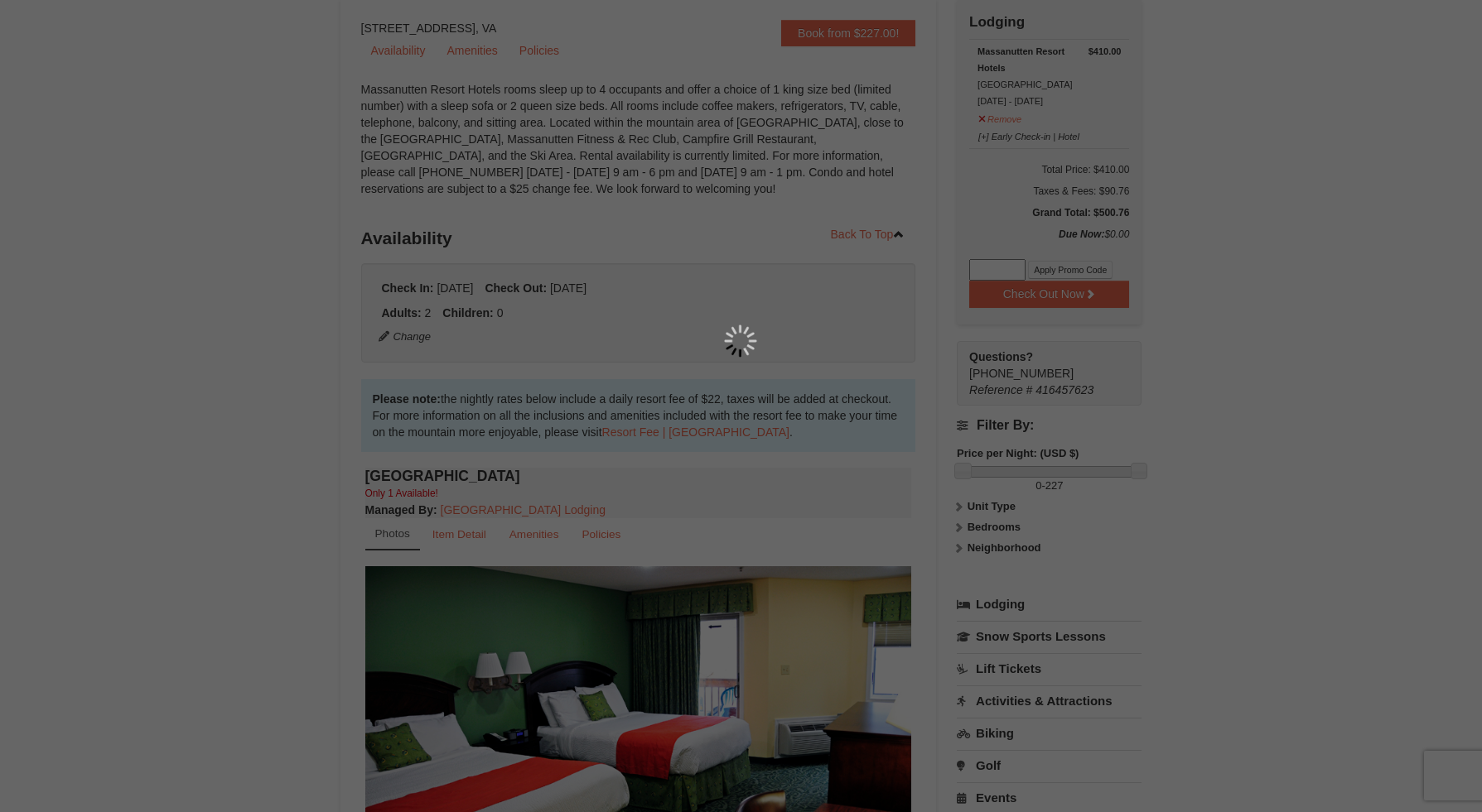
scroll to position [162, 0]
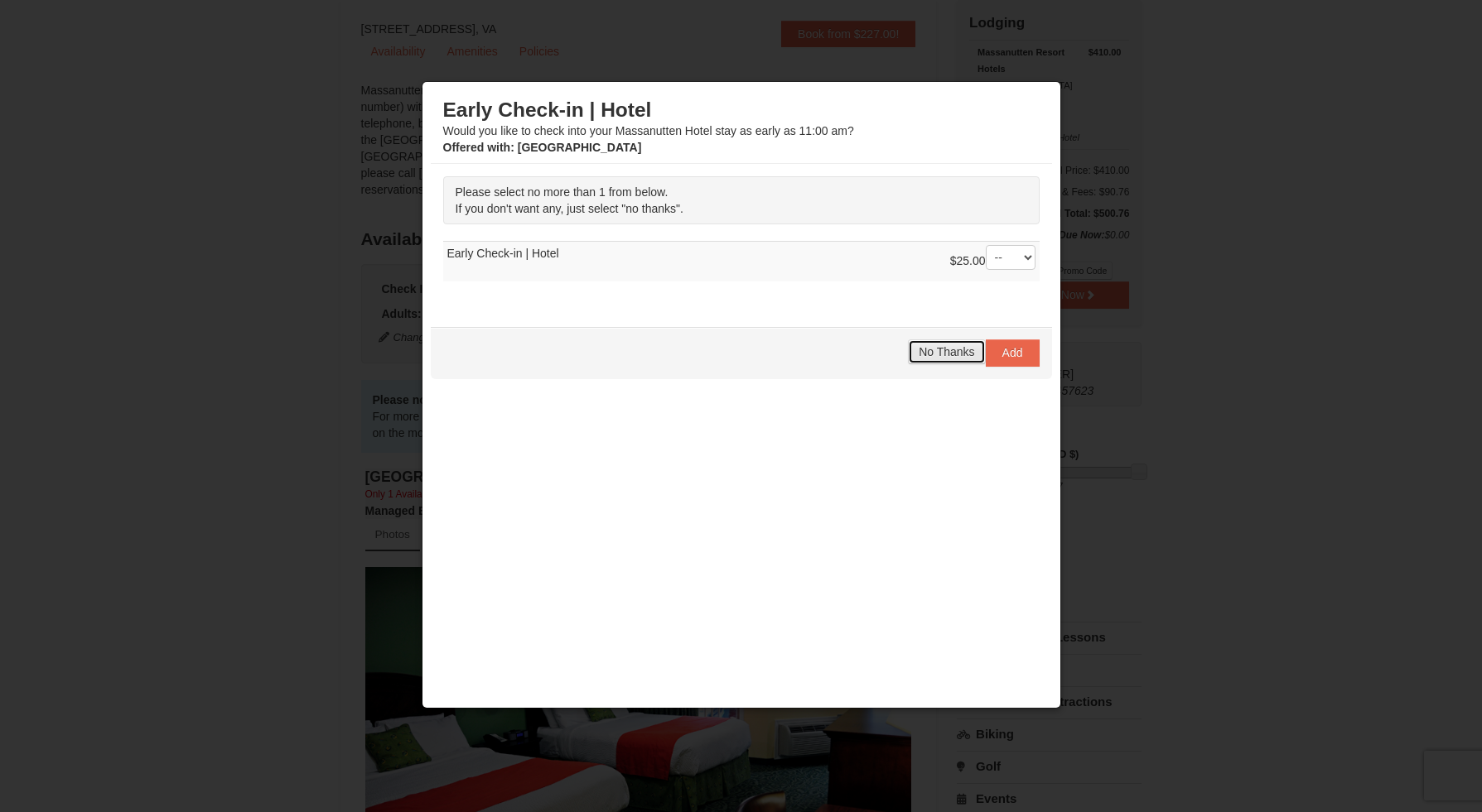
click at [948, 346] on span "No Thanks" at bounding box center [946, 352] width 56 height 13
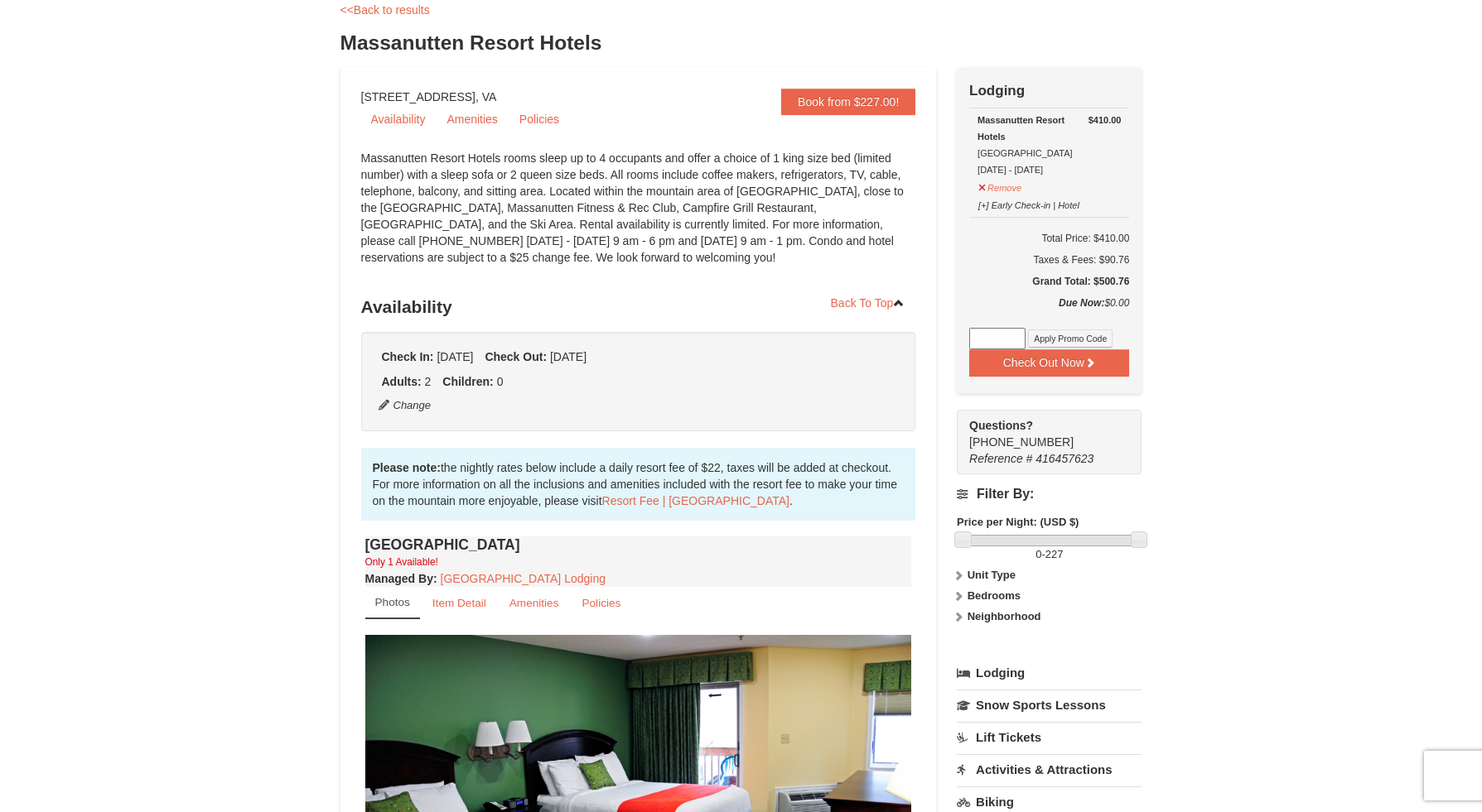
scroll to position [0, 0]
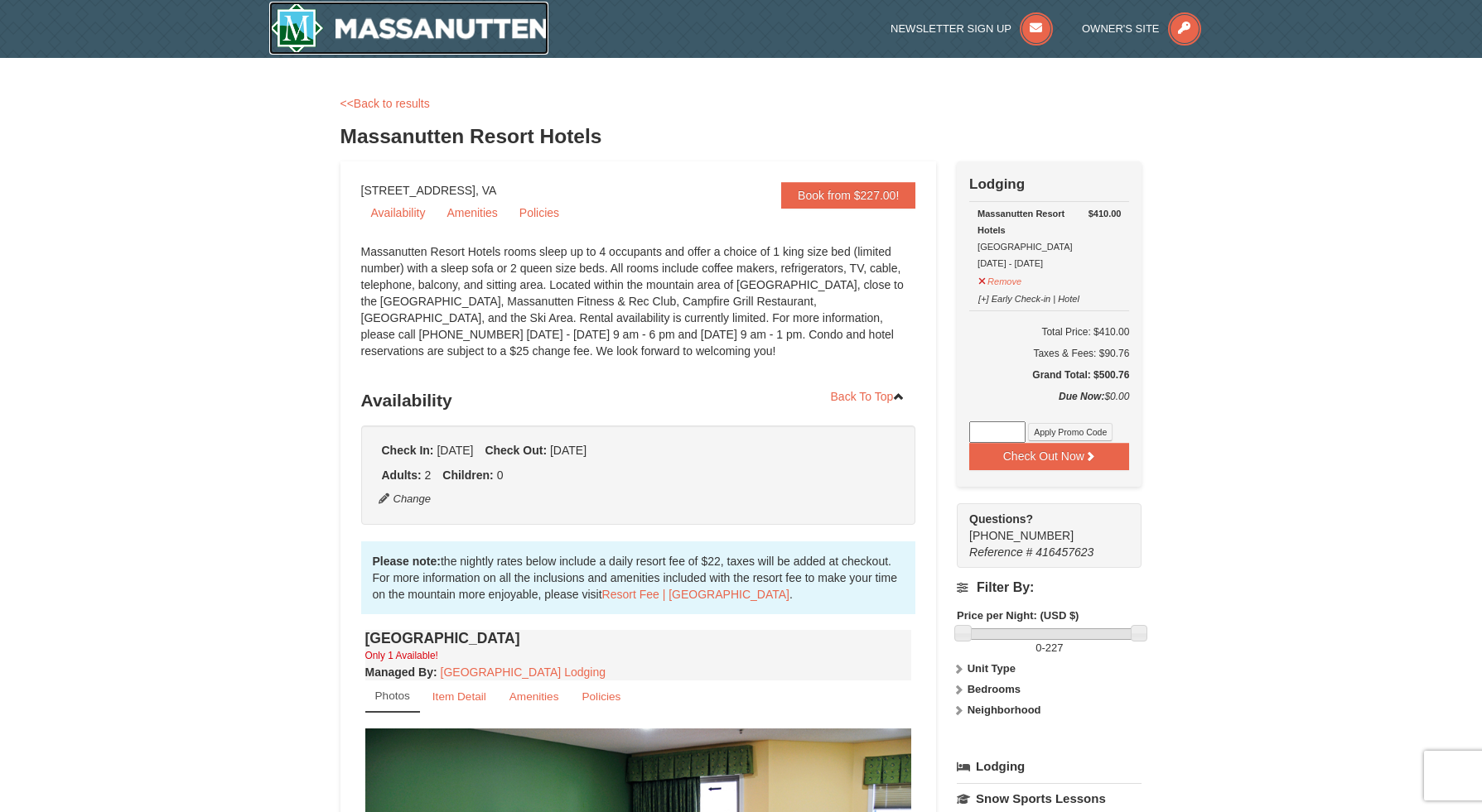
click at [472, 24] on img at bounding box center [409, 28] width 280 height 53
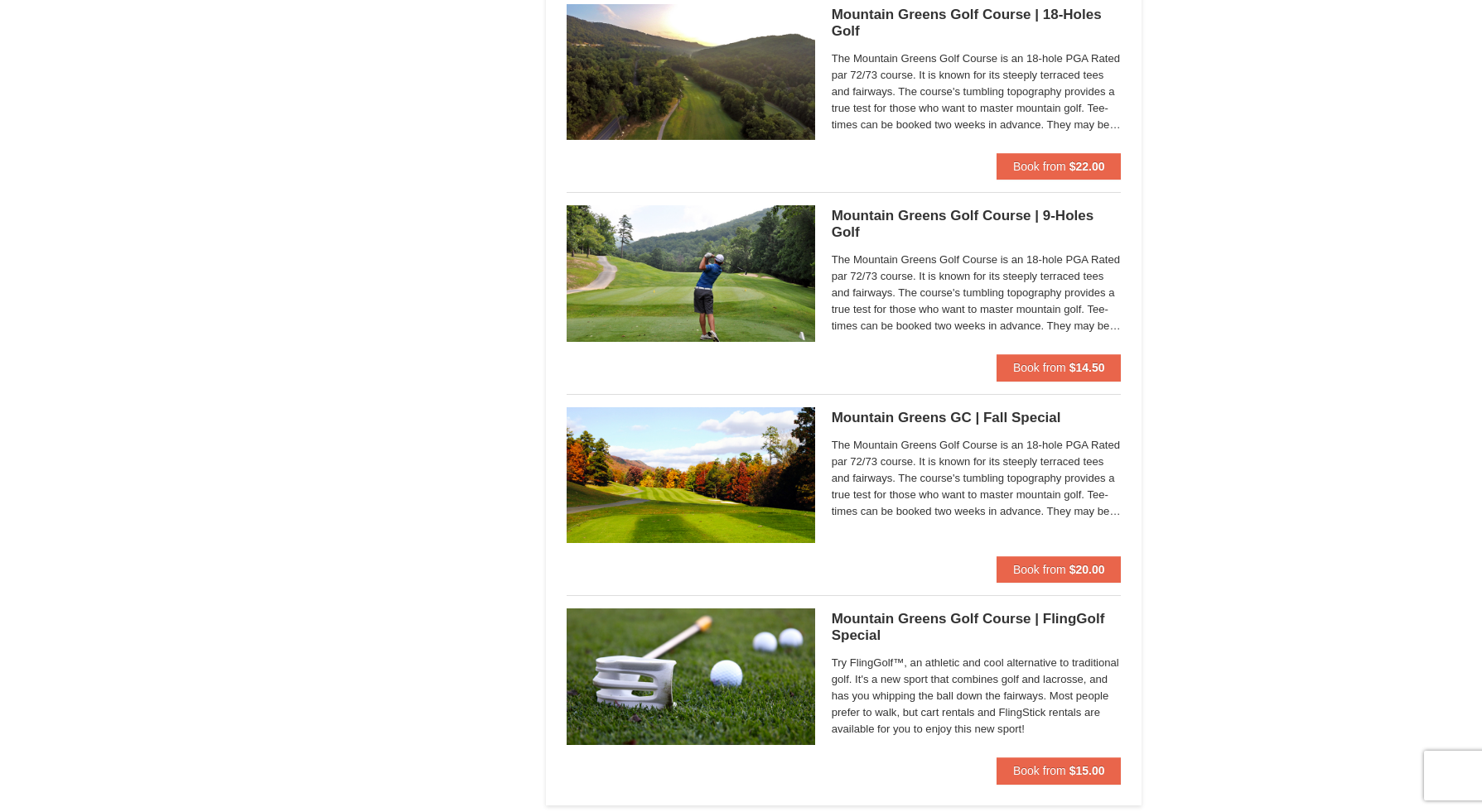
scroll to position [1124, 0]
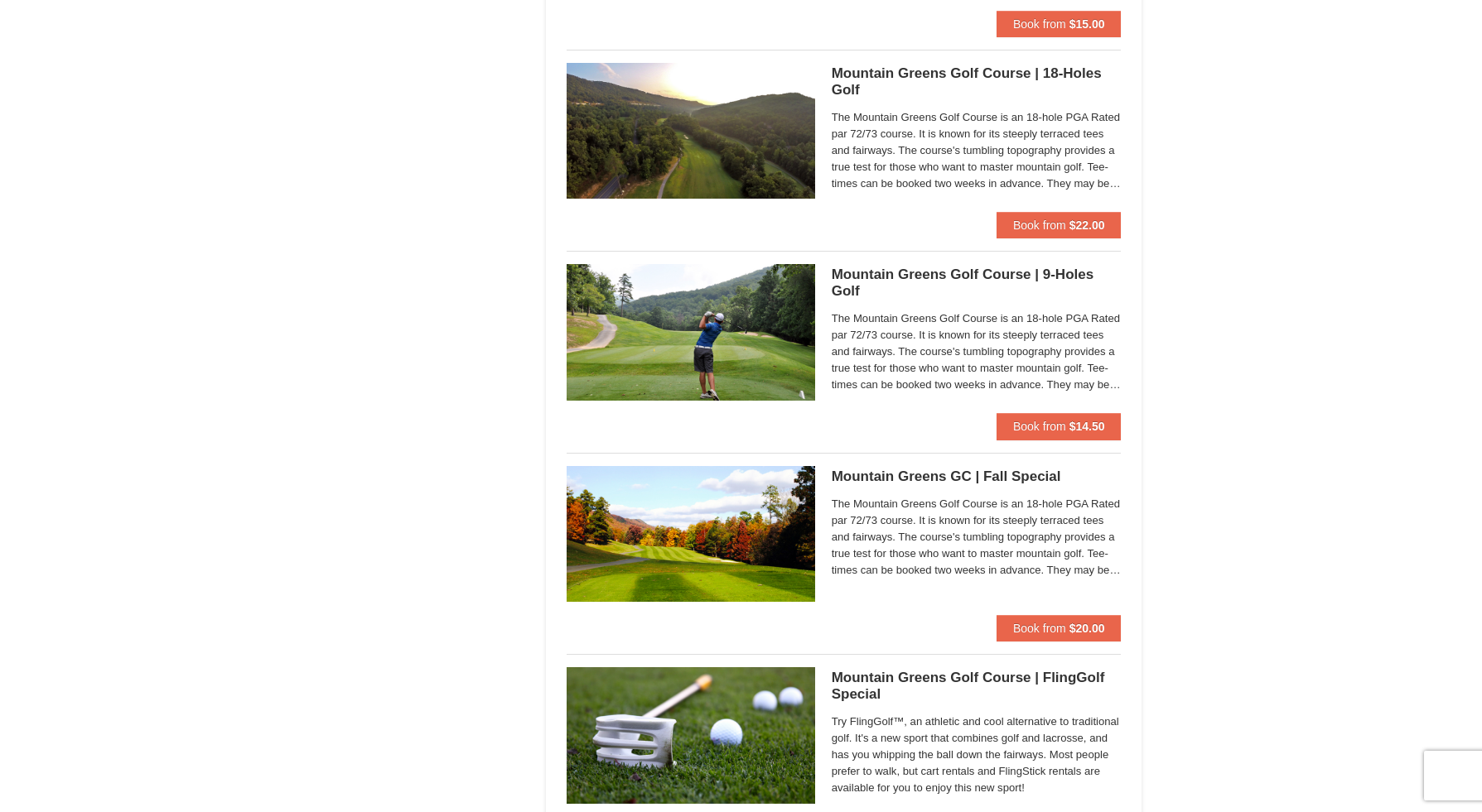
click at [959, 518] on span "The Mountain Greens Golf Course is an 18-hole PGA Rated par 72/73 course. It is…" at bounding box center [976, 537] width 290 height 83
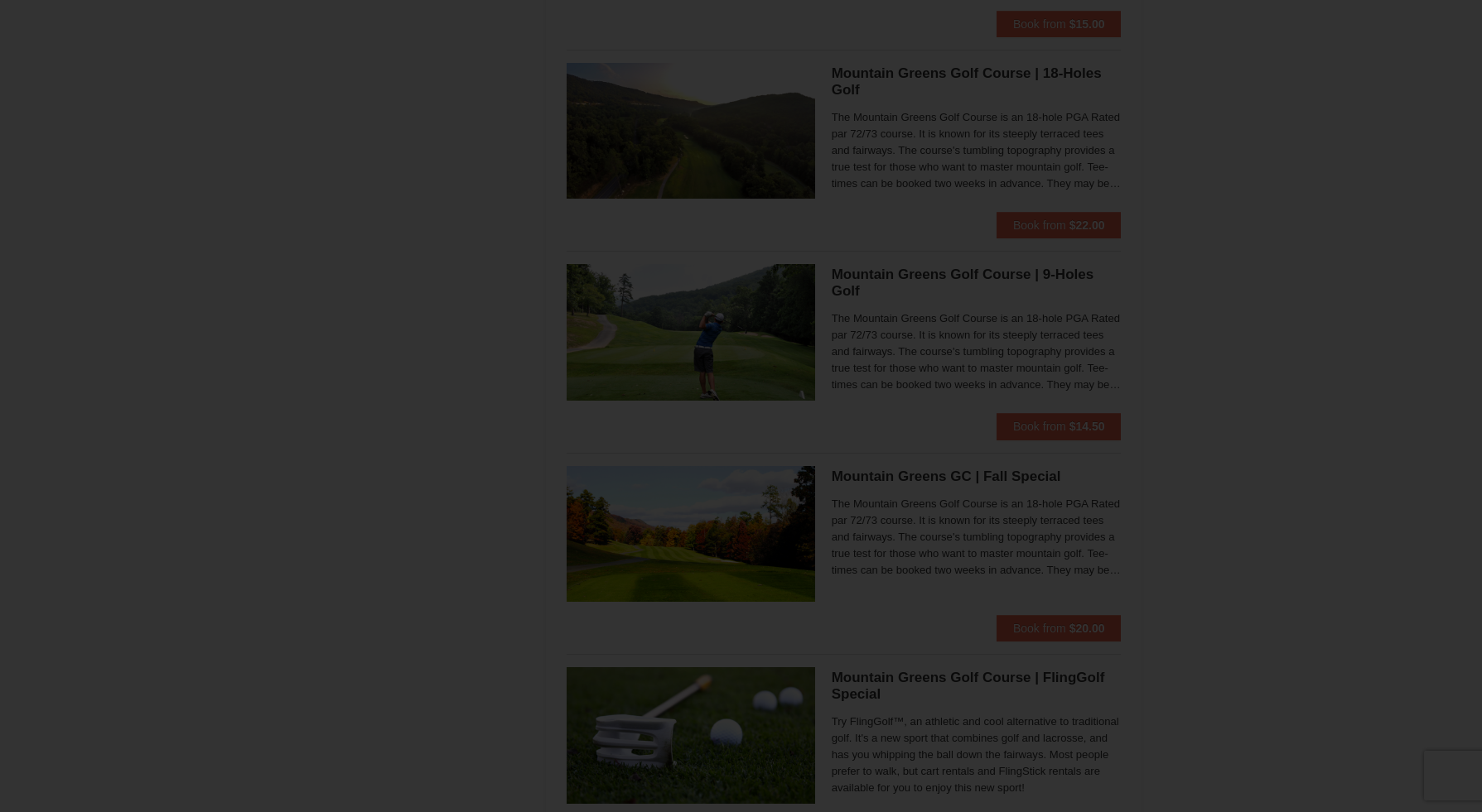
scroll to position [1125, 0]
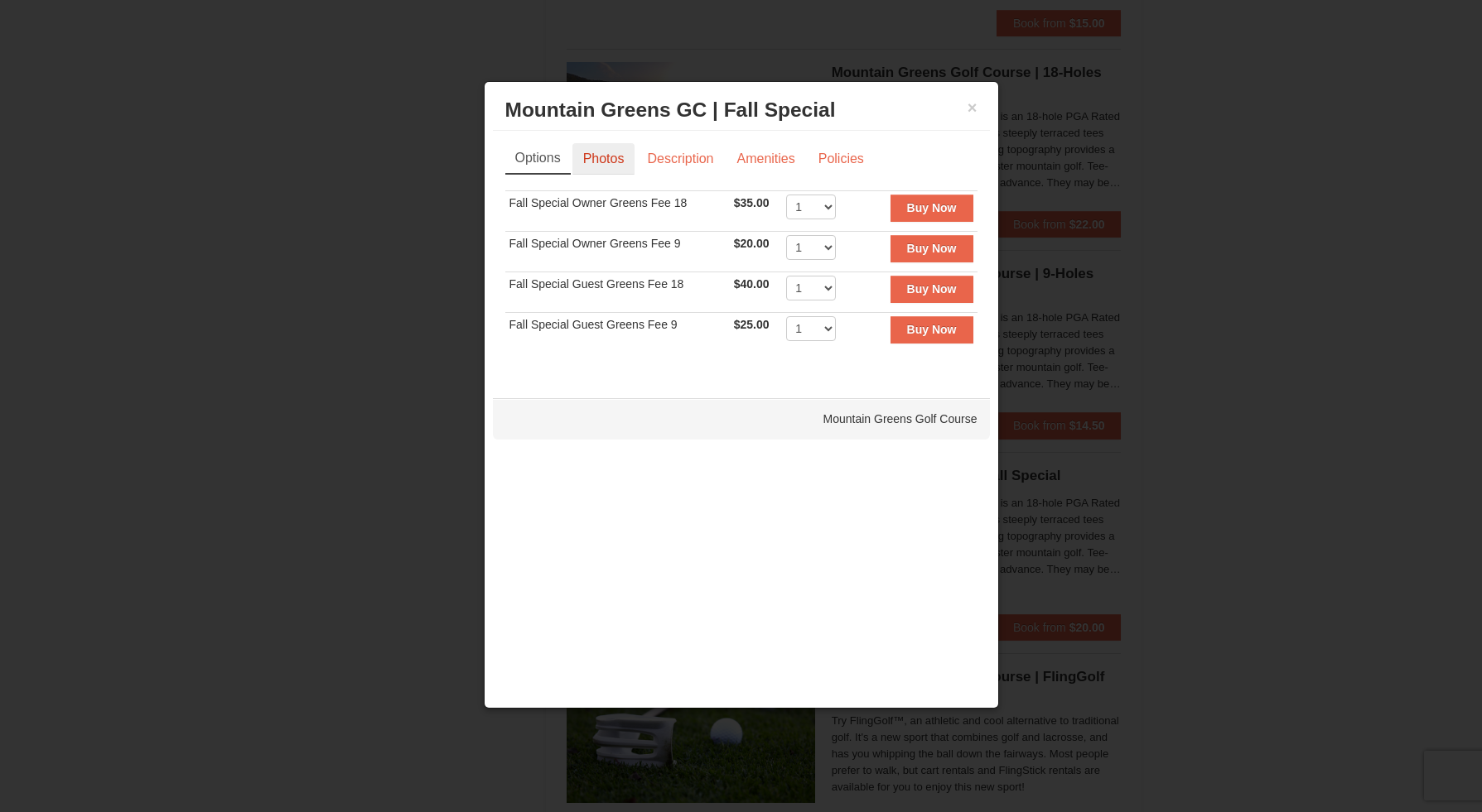
click at [597, 154] on link "Photos" at bounding box center [604, 159] width 63 height 31
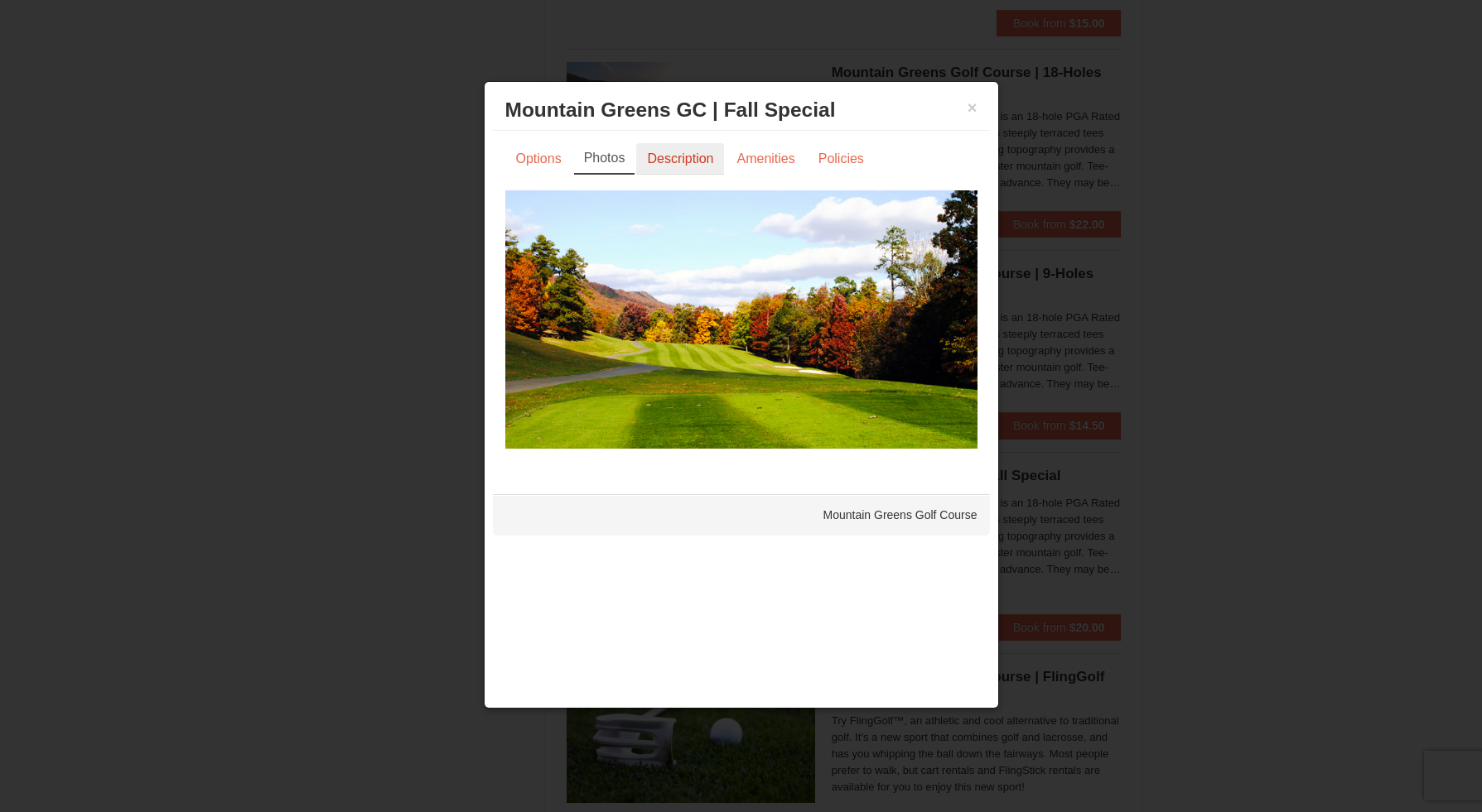
click at [667, 153] on link "Description" at bounding box center [680, 159] width 88 height 31
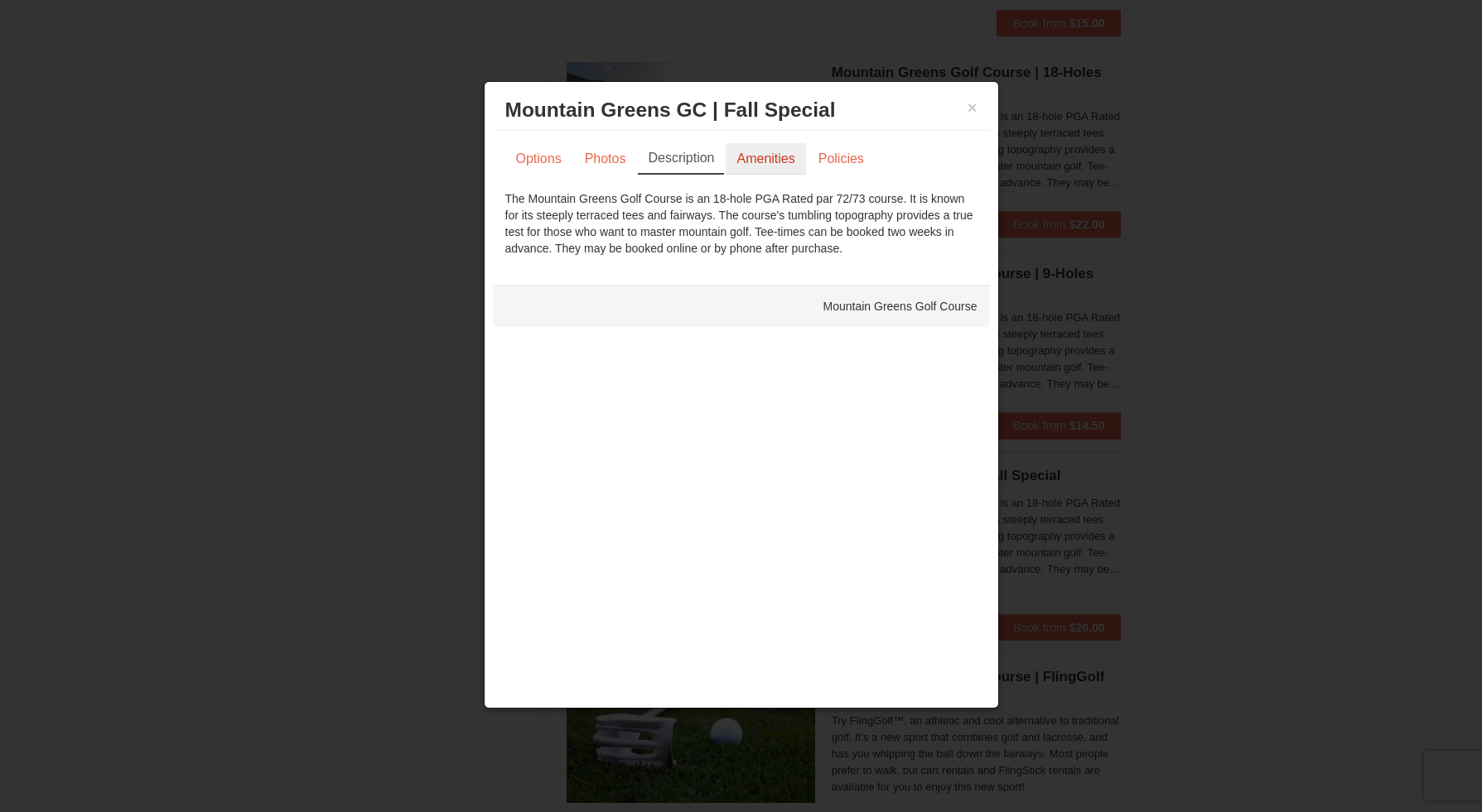
click at [750, 150] on link "Amenities" at bounding box center [765, 159] width 80 height 31
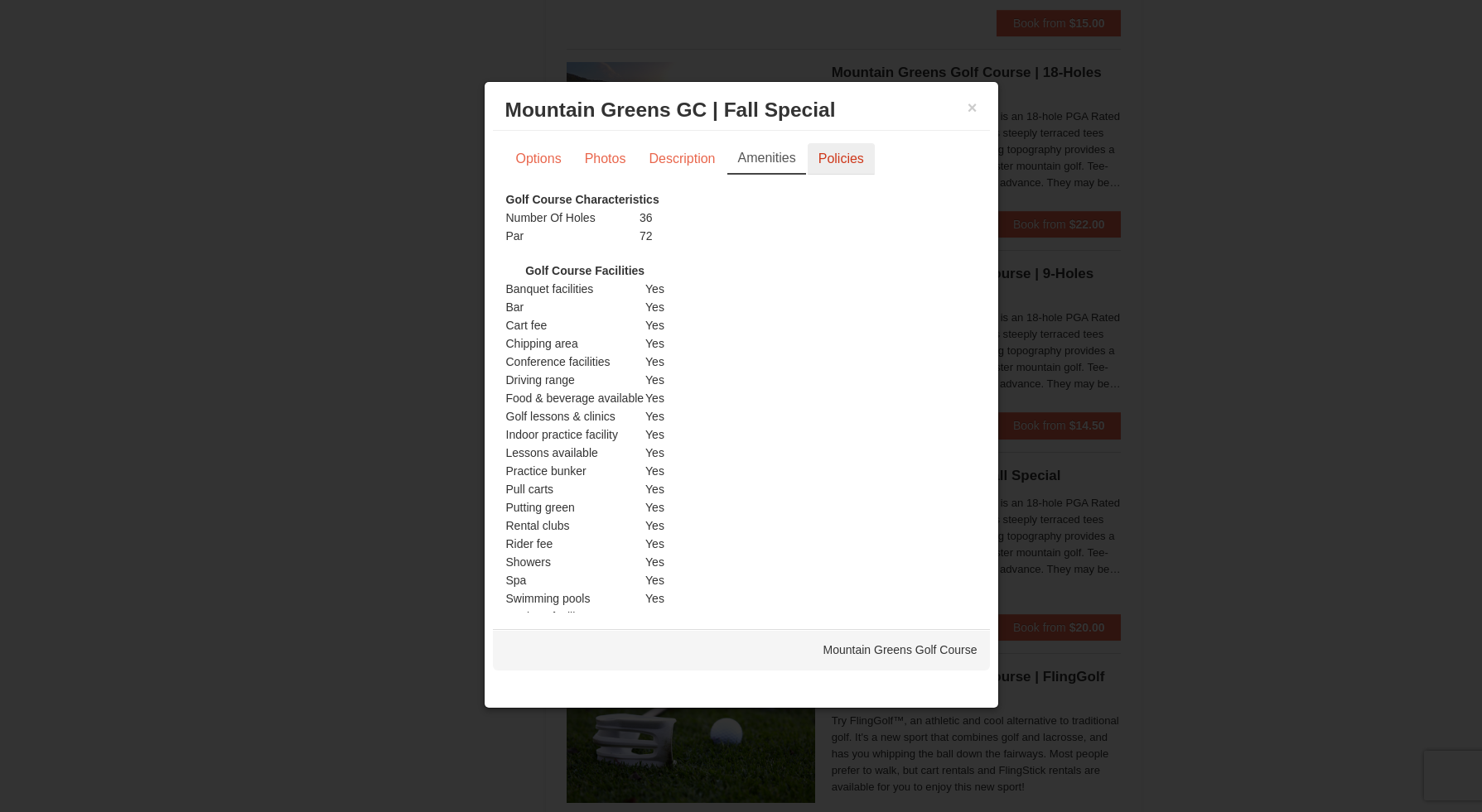
click at [839, 160] on link "Policies" at bounding box center [841, 159] width 67 height 31
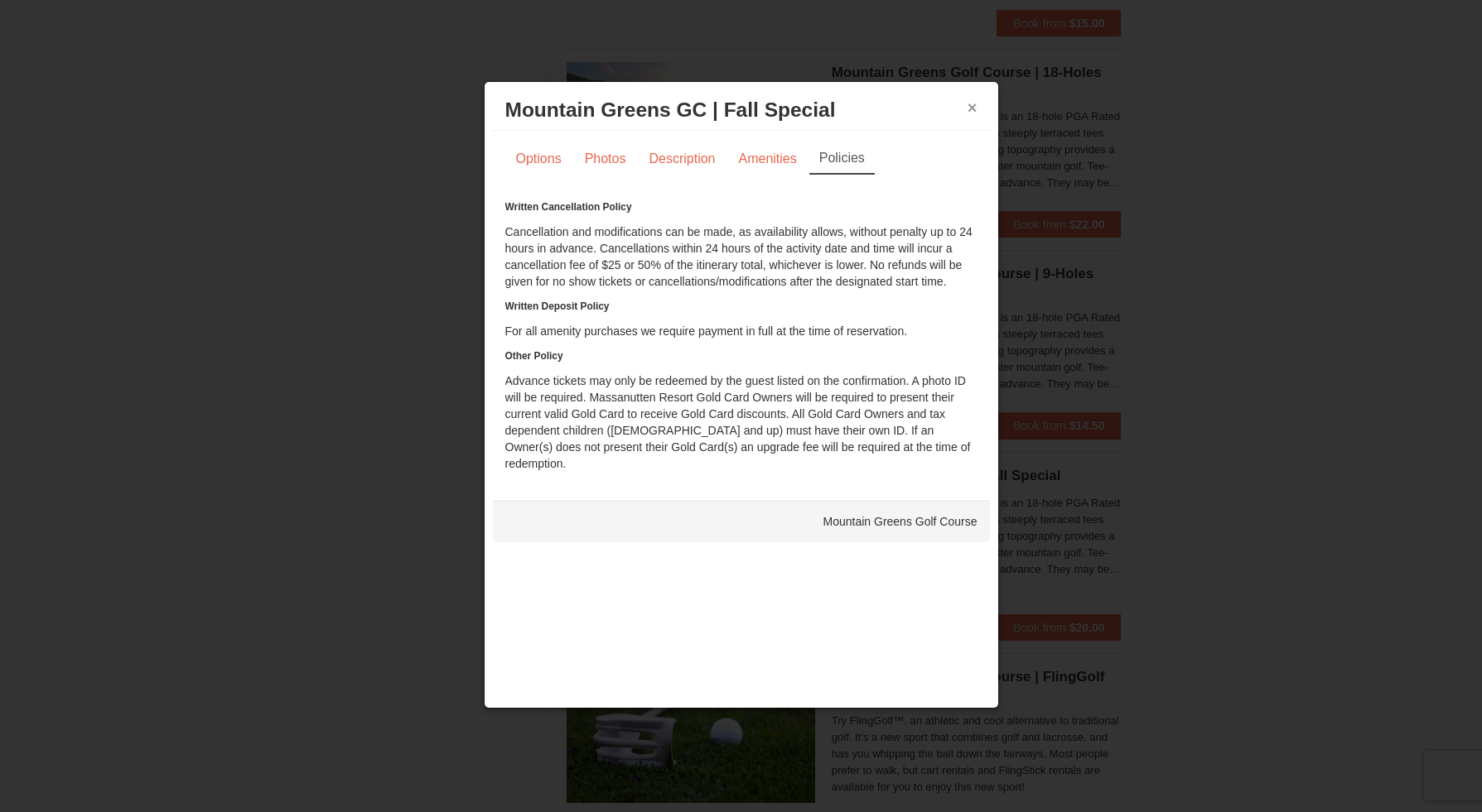
click at [972, 112] on button "×" at bounding box center [972, 108] width 10 height 16
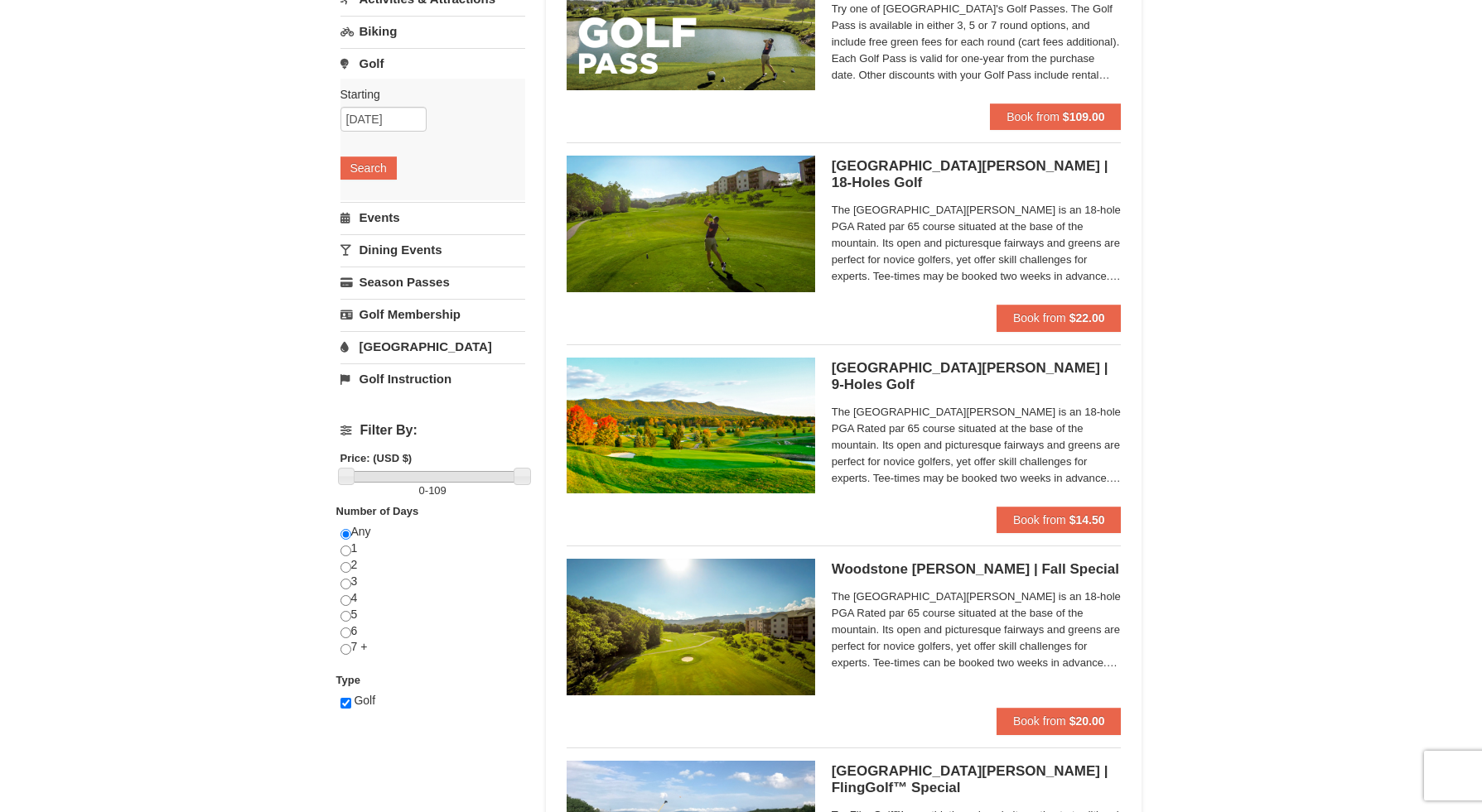
scroll to position [258, 0]
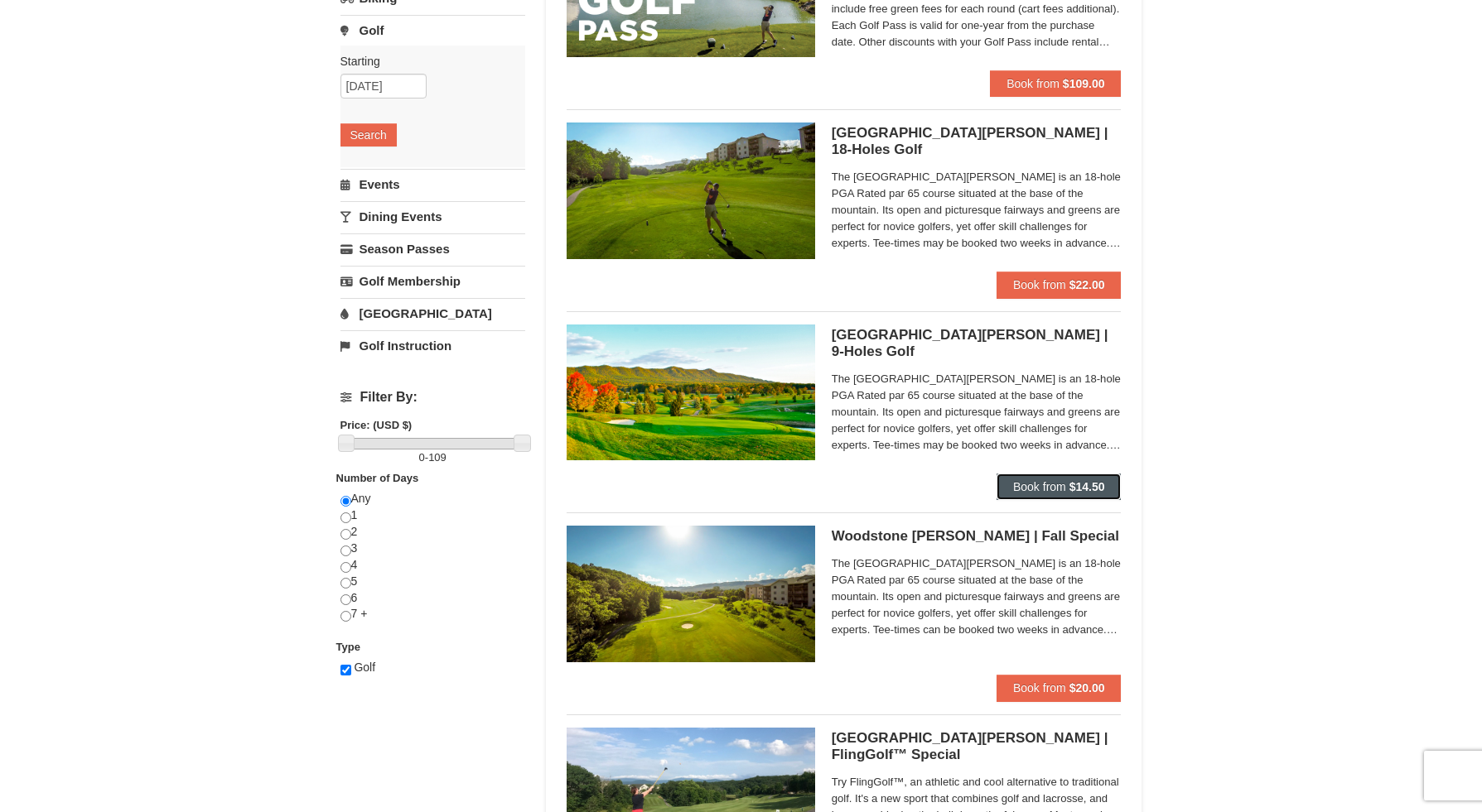
click at [1020, 494] on span "Book from" at bounding box center [1039, 486] width 53 height 13
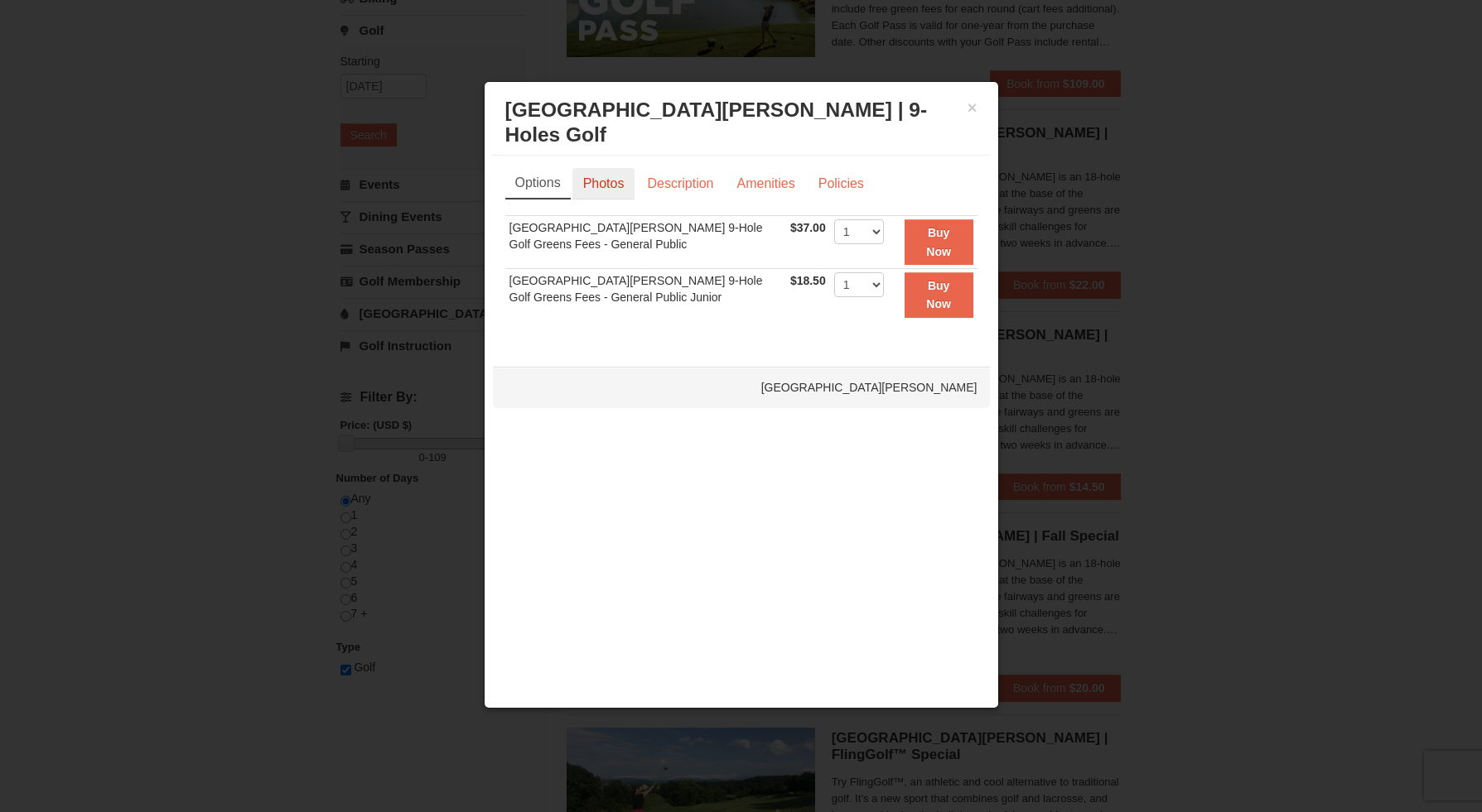
click at [604, 178] on link "Photos" at bounding box center [604, 184] width 63 height 31
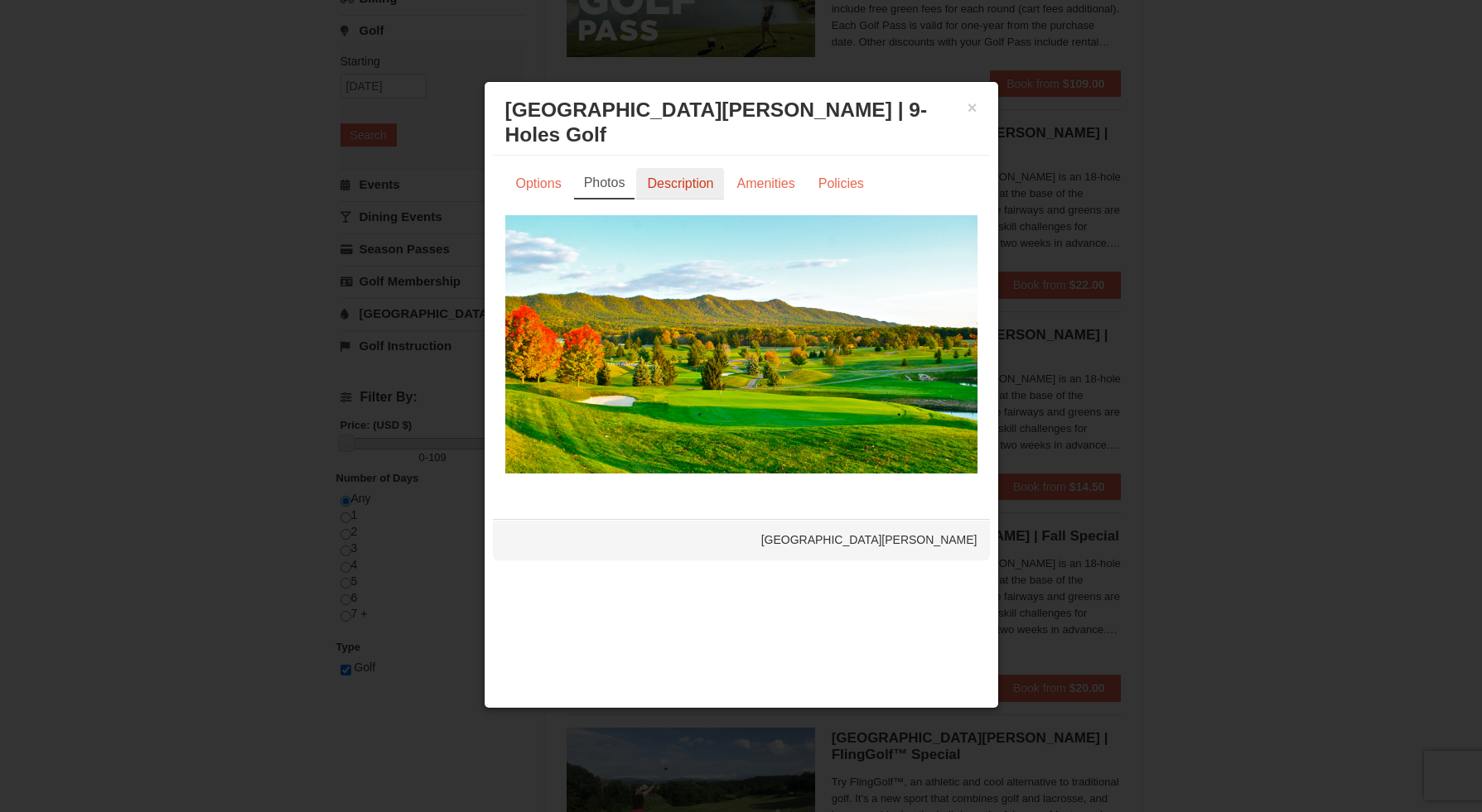
click at [688, 176] on link "Description" at bounding box center [680, 184] width 88 height 31
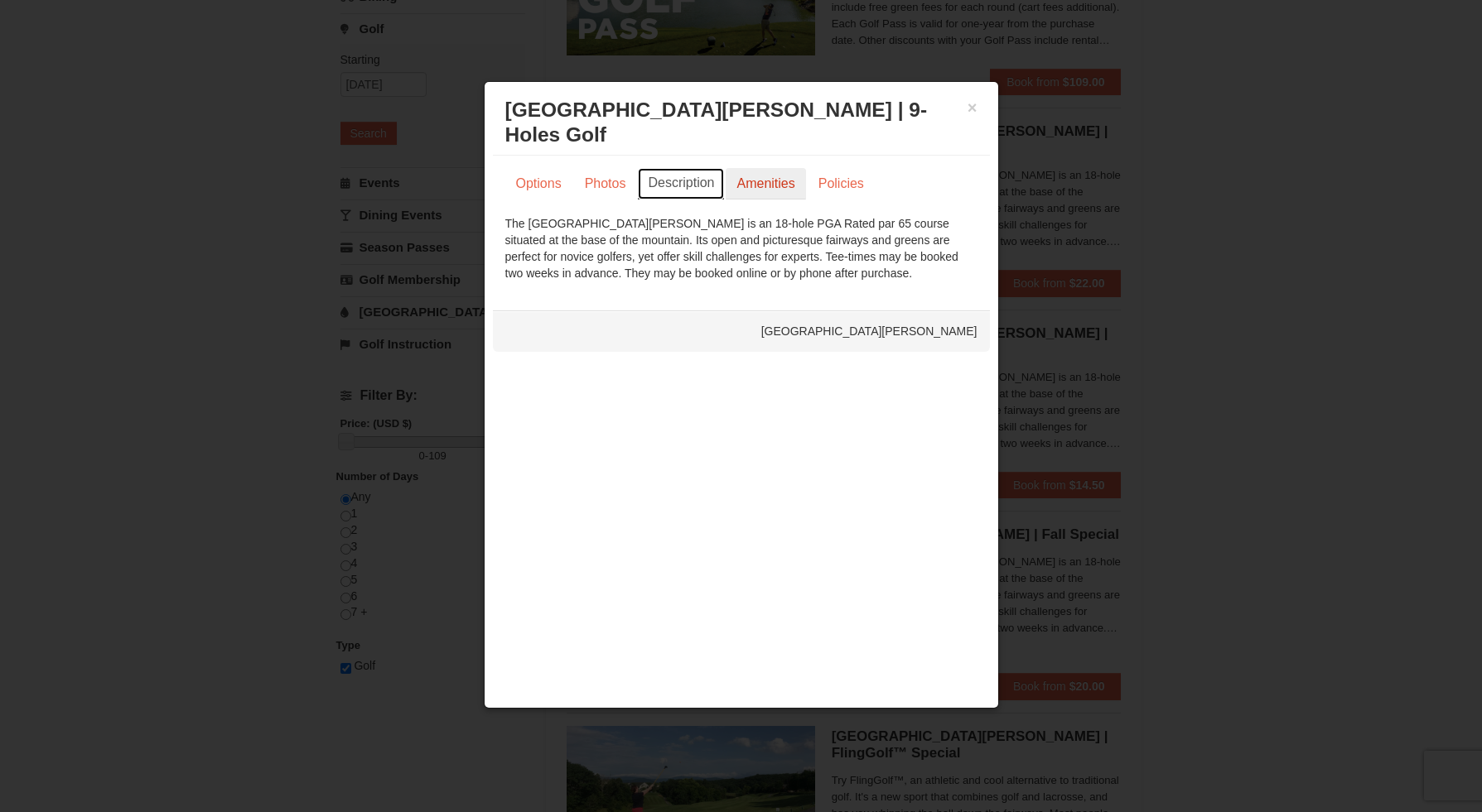
scroll to position [260, 0]
click at [768, 179] on link "Amenities" at bounding box center [765, 184] width 80 height 31
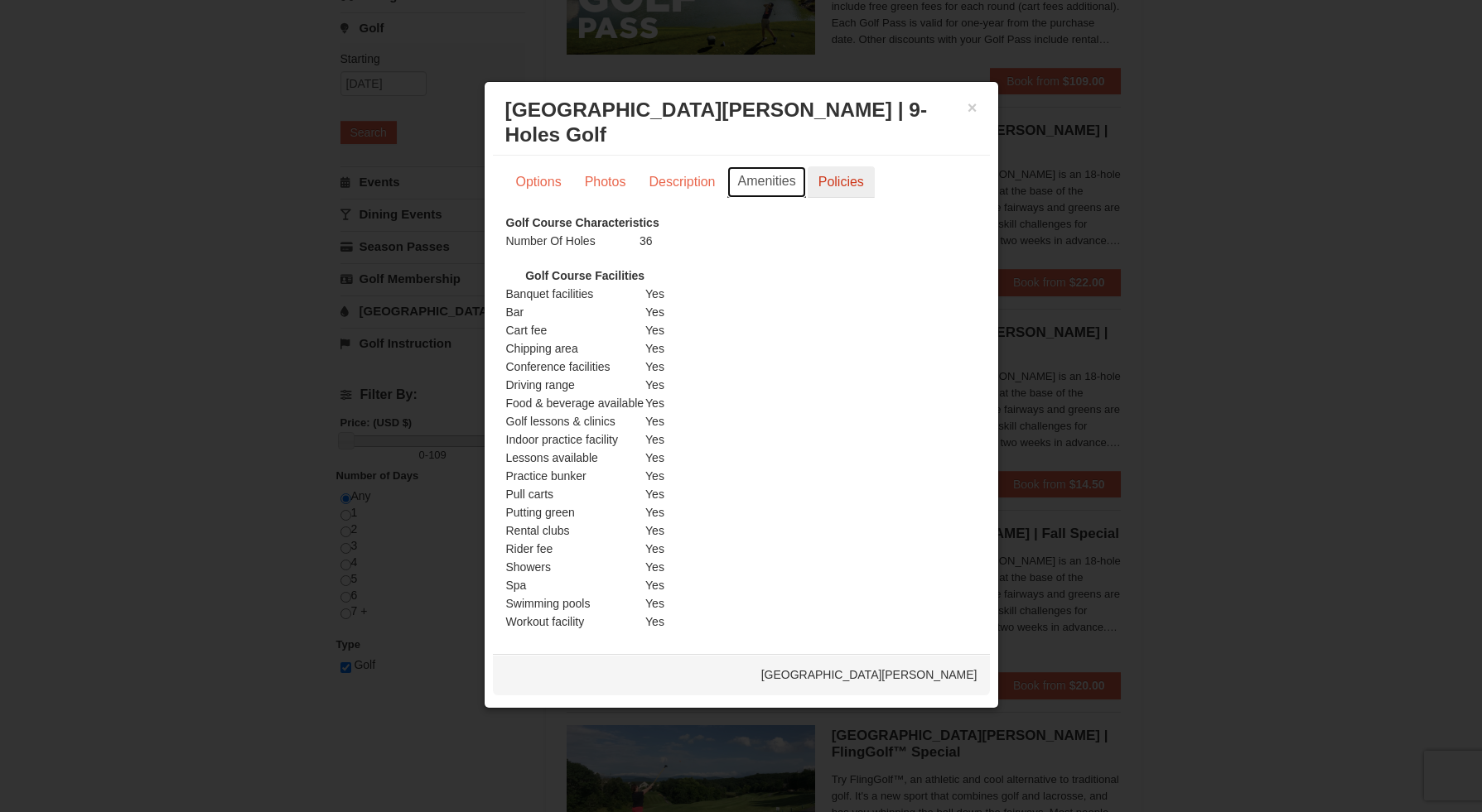
scroll to position [0, 0]
click at [818, 179] on link "Policies" at bounding box center [841, 184] width 67 height 31
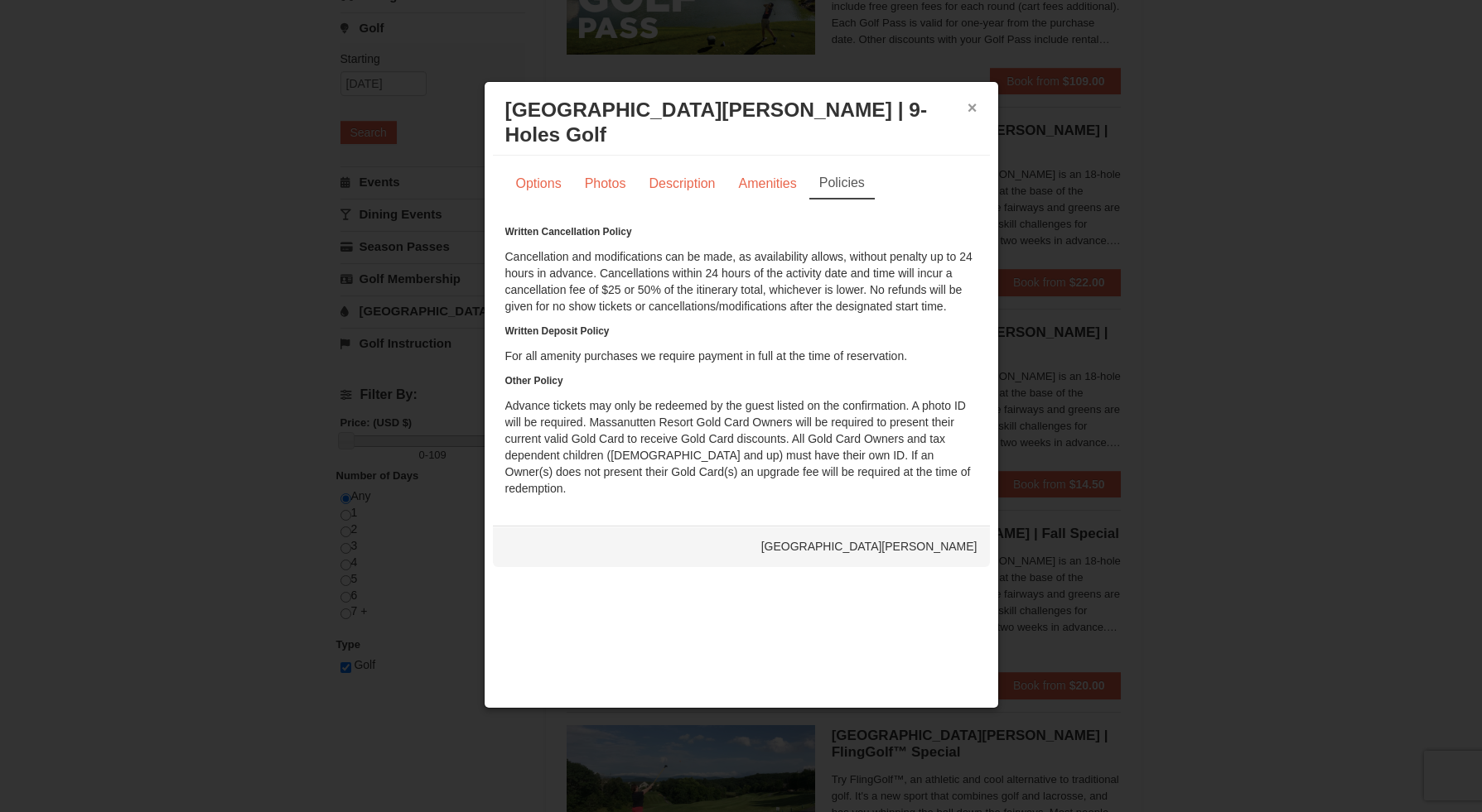
click at [969, 102] on button "×" at bounding box center [972, 108] width 10 height 16
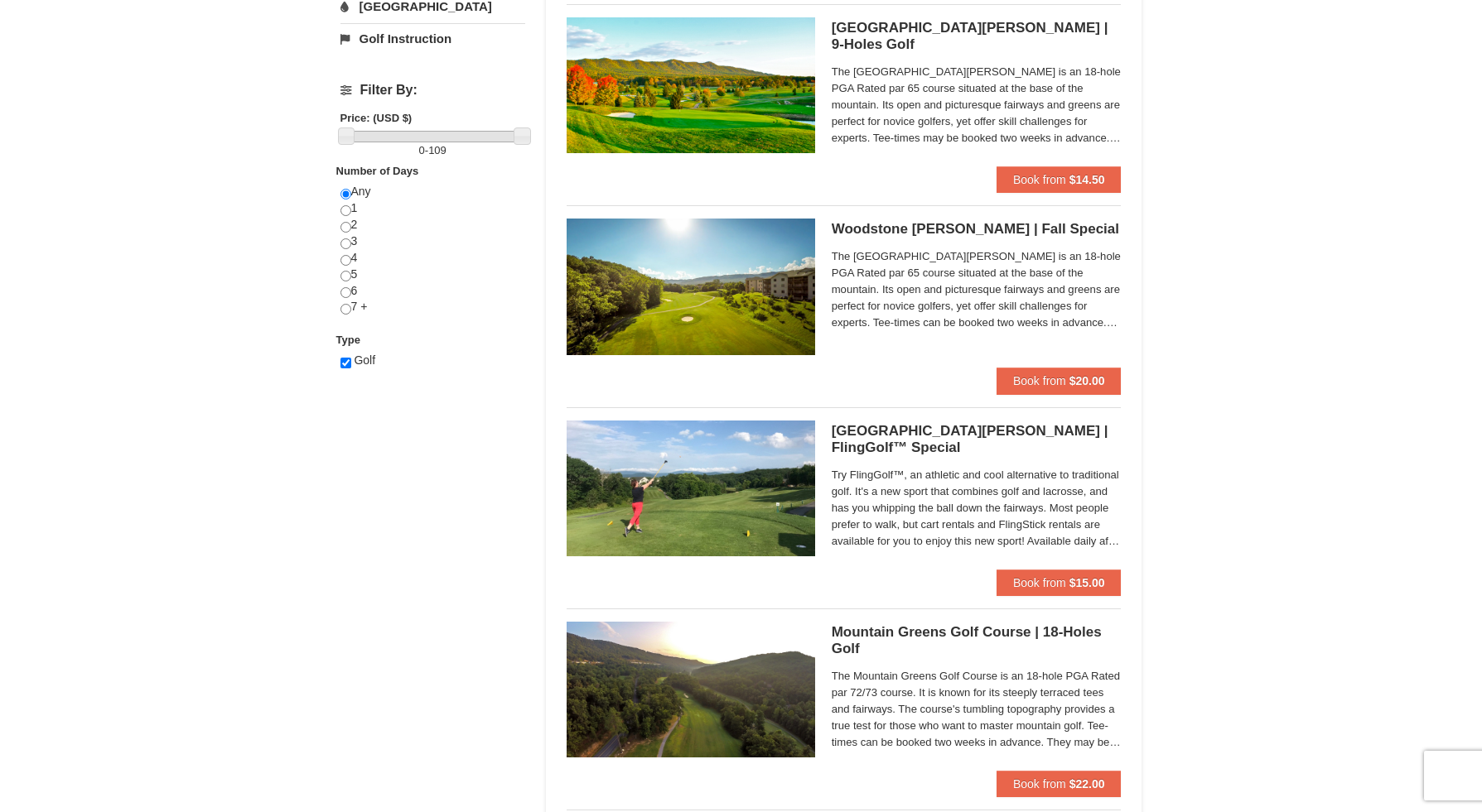
scroll to position [636, 0]
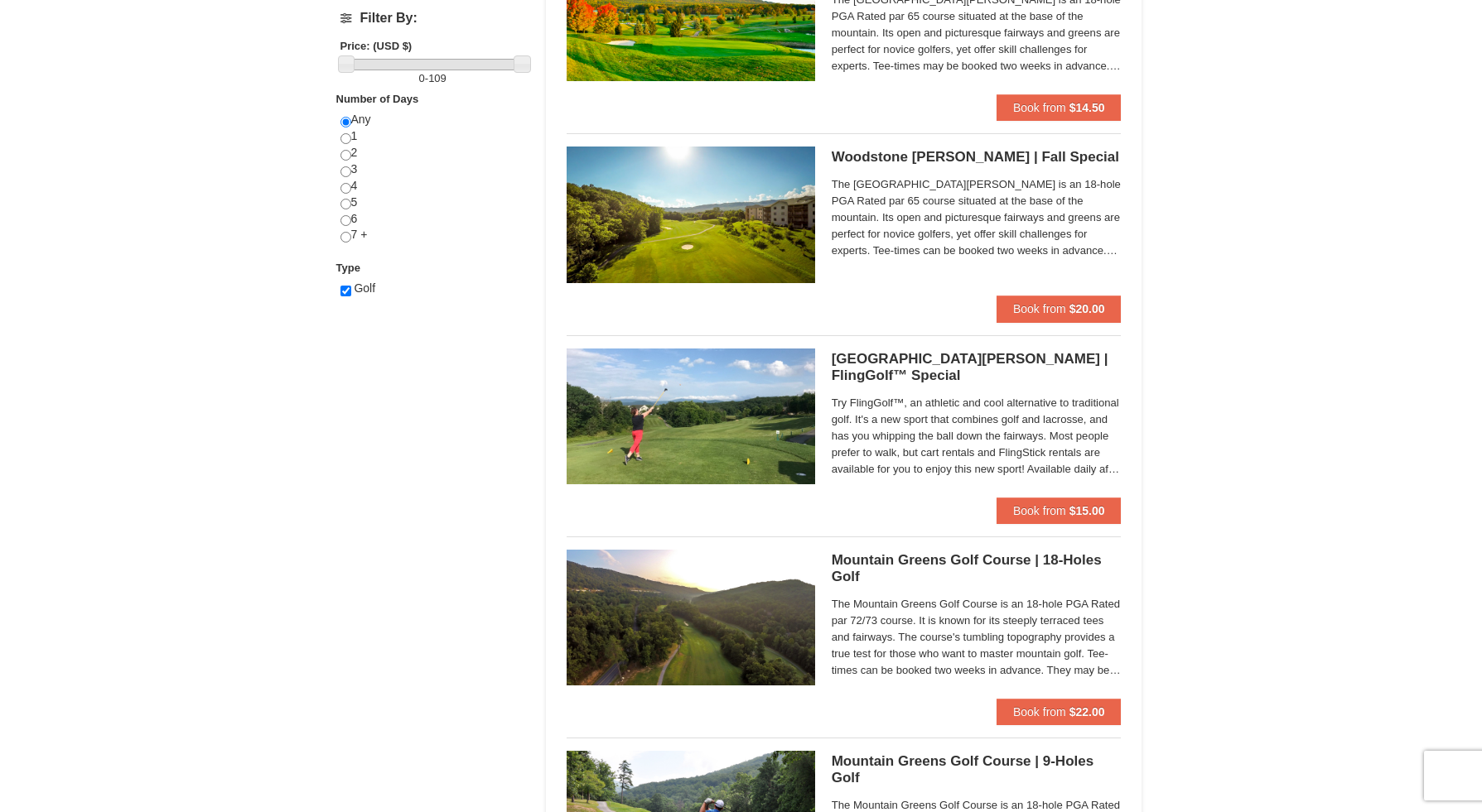
click at [945, 241] on span "The [GEOGRAPHIC_DATA][PERSON_NAME] is an 18-hole PGA Rated par 65 course situat…" at bounding box center [976, 218] width 290 height 83
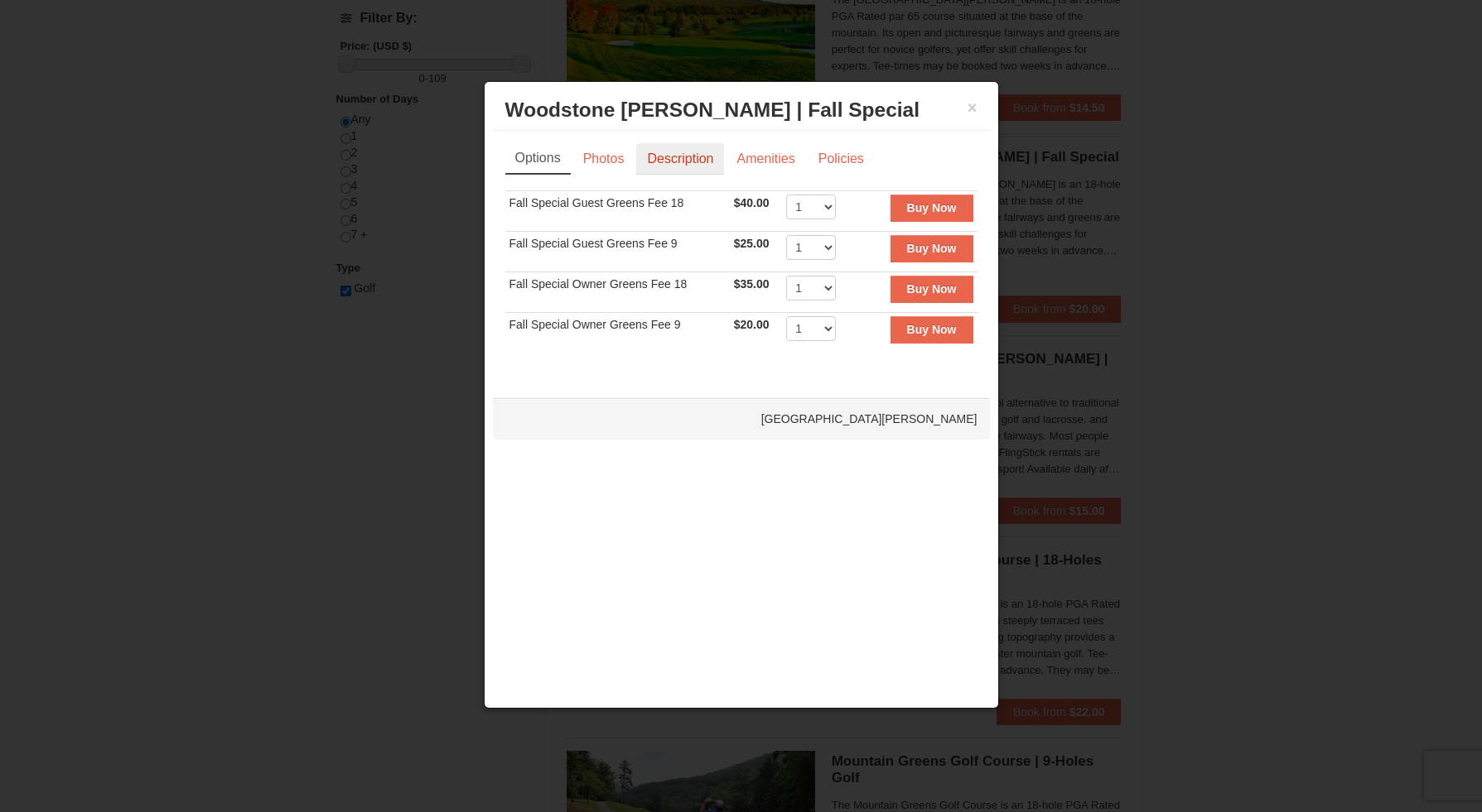
click at [641, 162] on link "Description" at bounding box center [680, 159] width 88 height 31
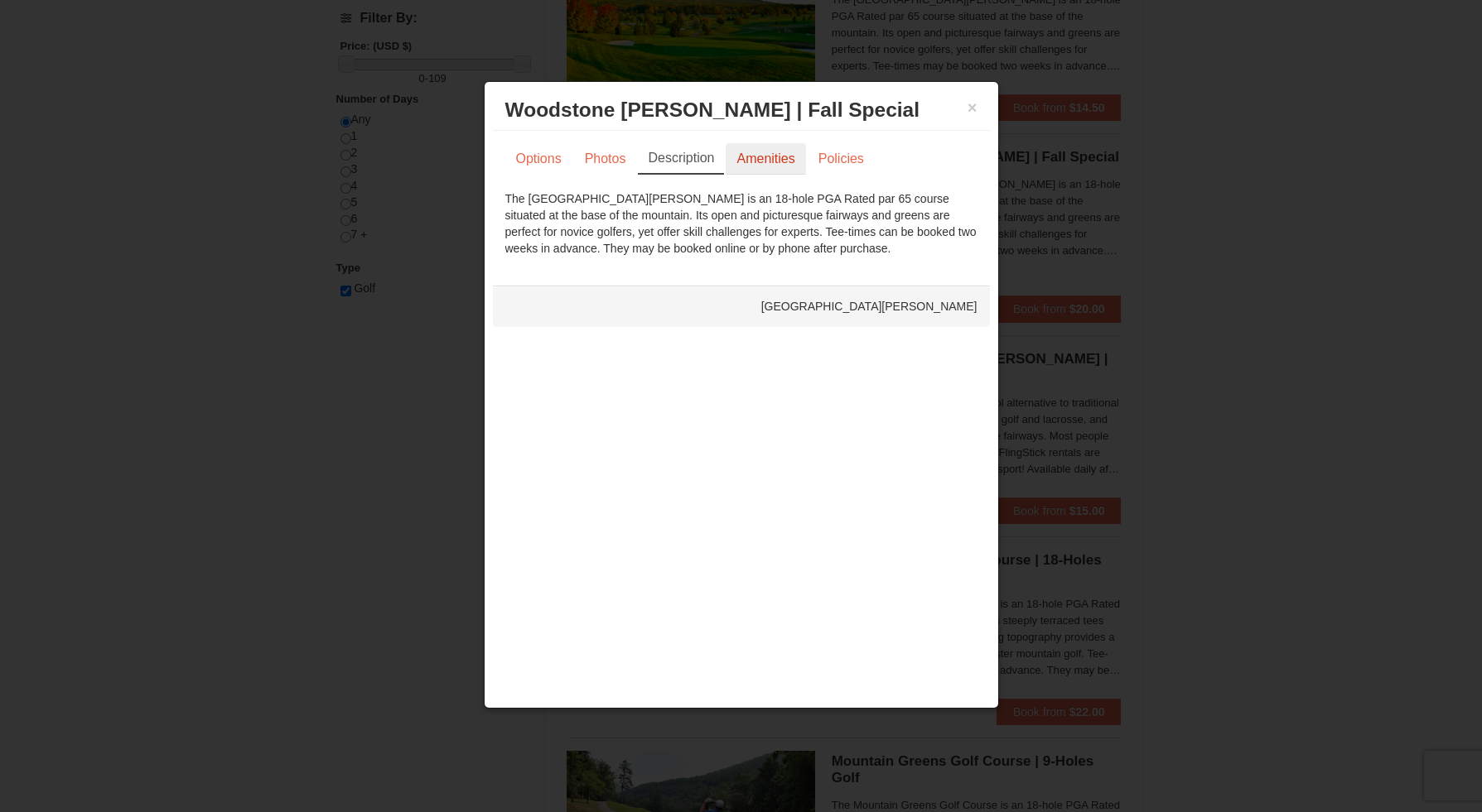
click at [756, 161] on link "Amenities" at bounding box center [765, 159] width 80 height 31
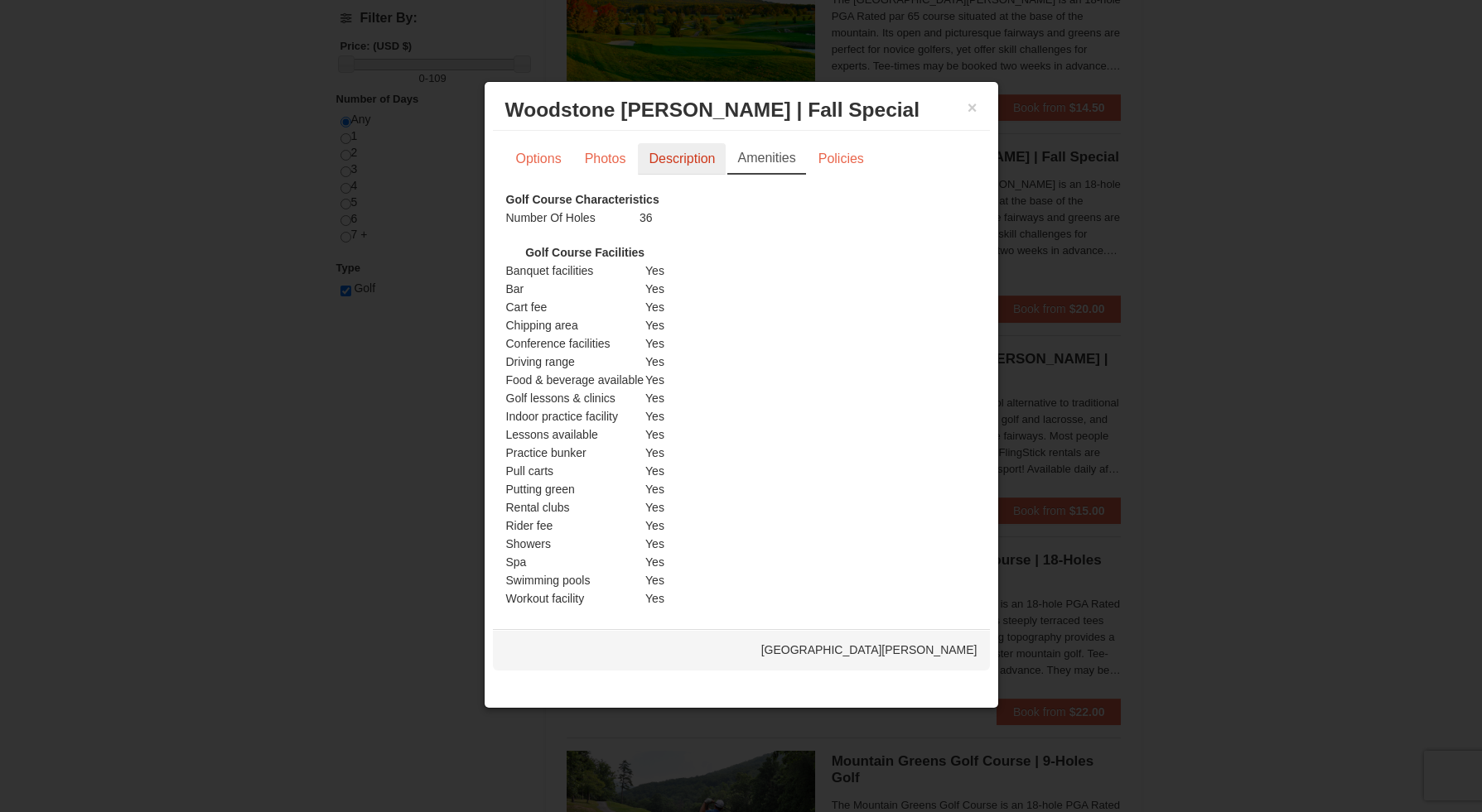
click at [671, 161] on link "Description" at bounding box center [682, 159] width 88 height 31
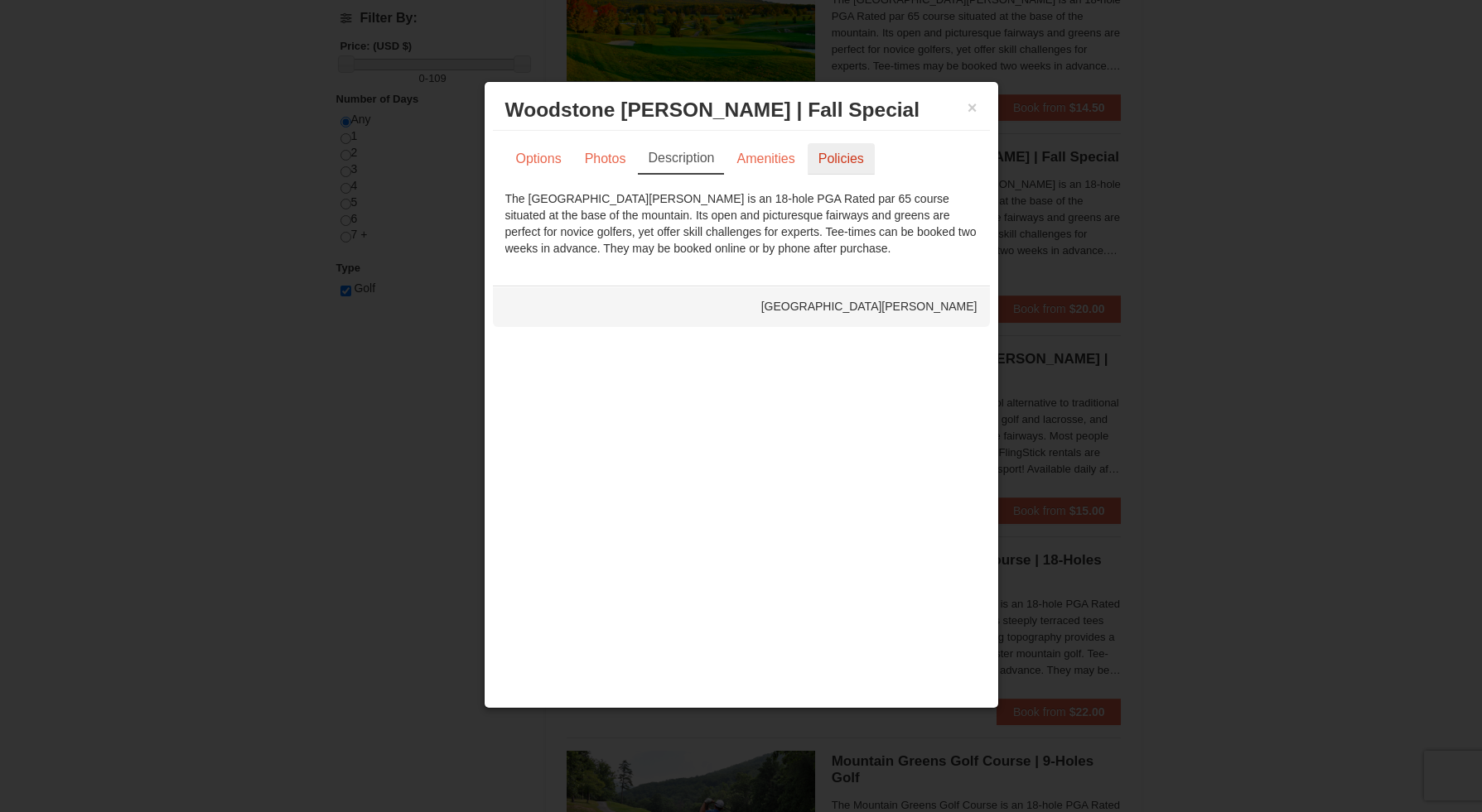
click at [843, 156] on link "Policies" at bounding box center [841, 159] width 67 height 31
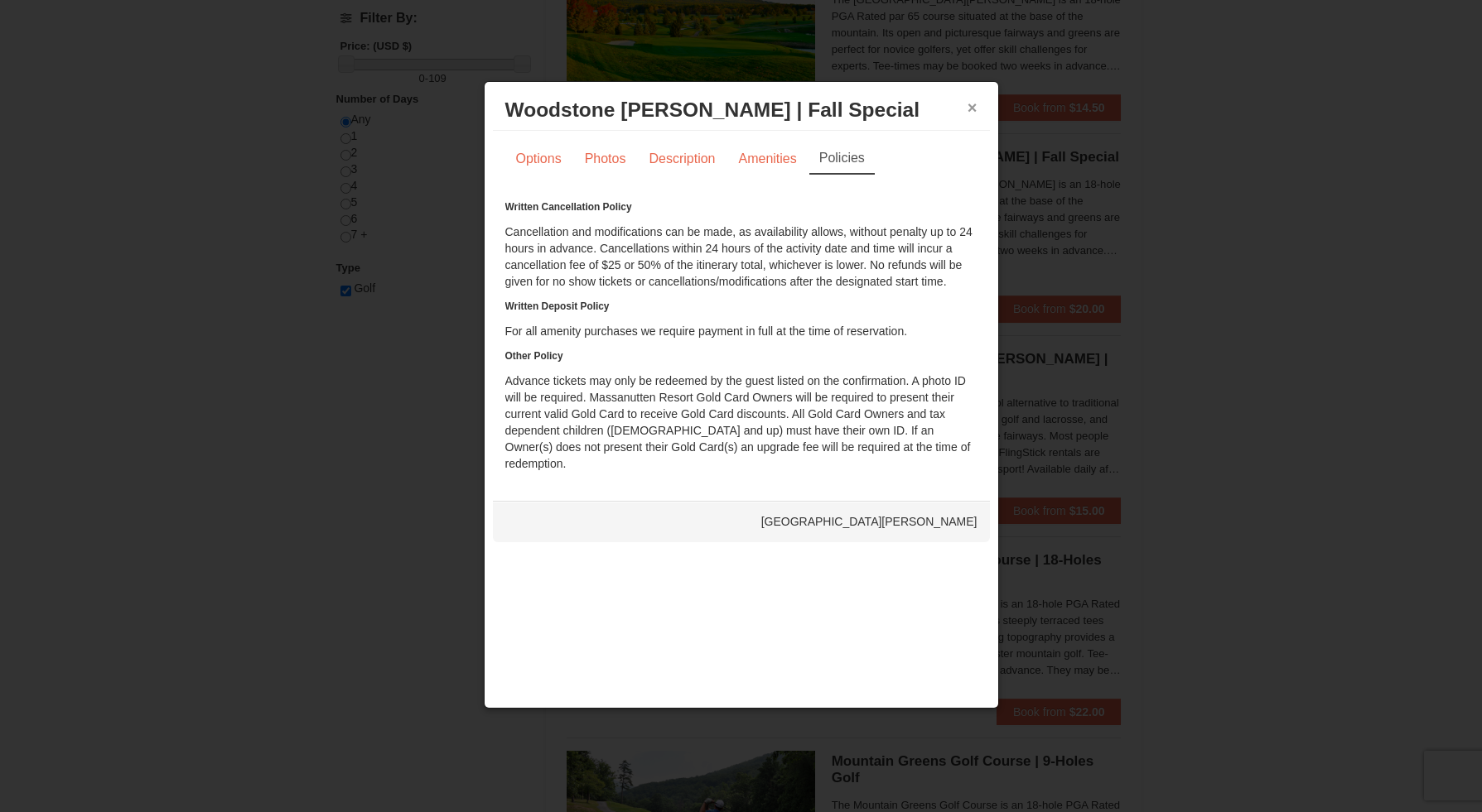
click at [972, 103] on button "×" at bounding box center [972, 108] width 10 height 16
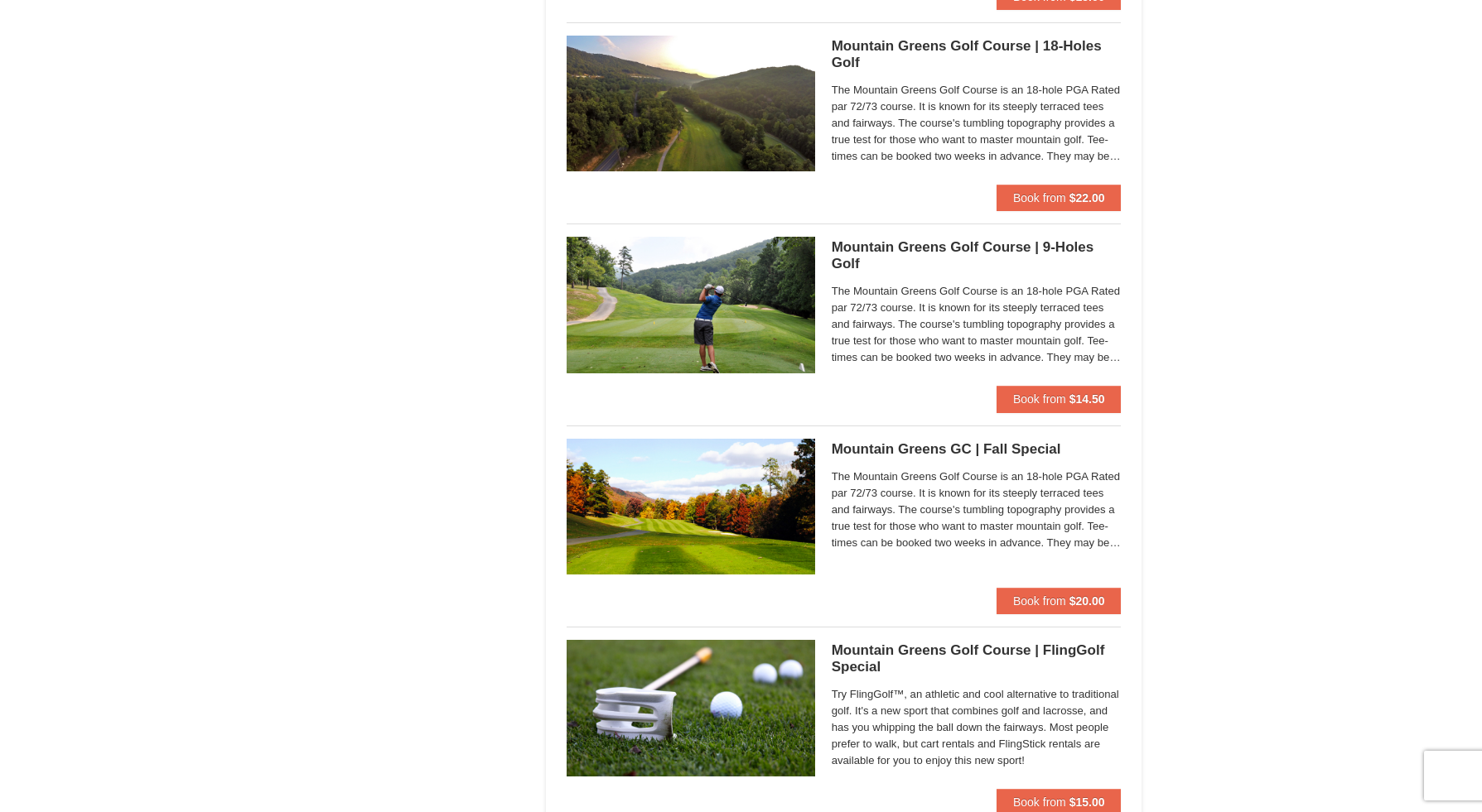
scroll to position [1155, 0]
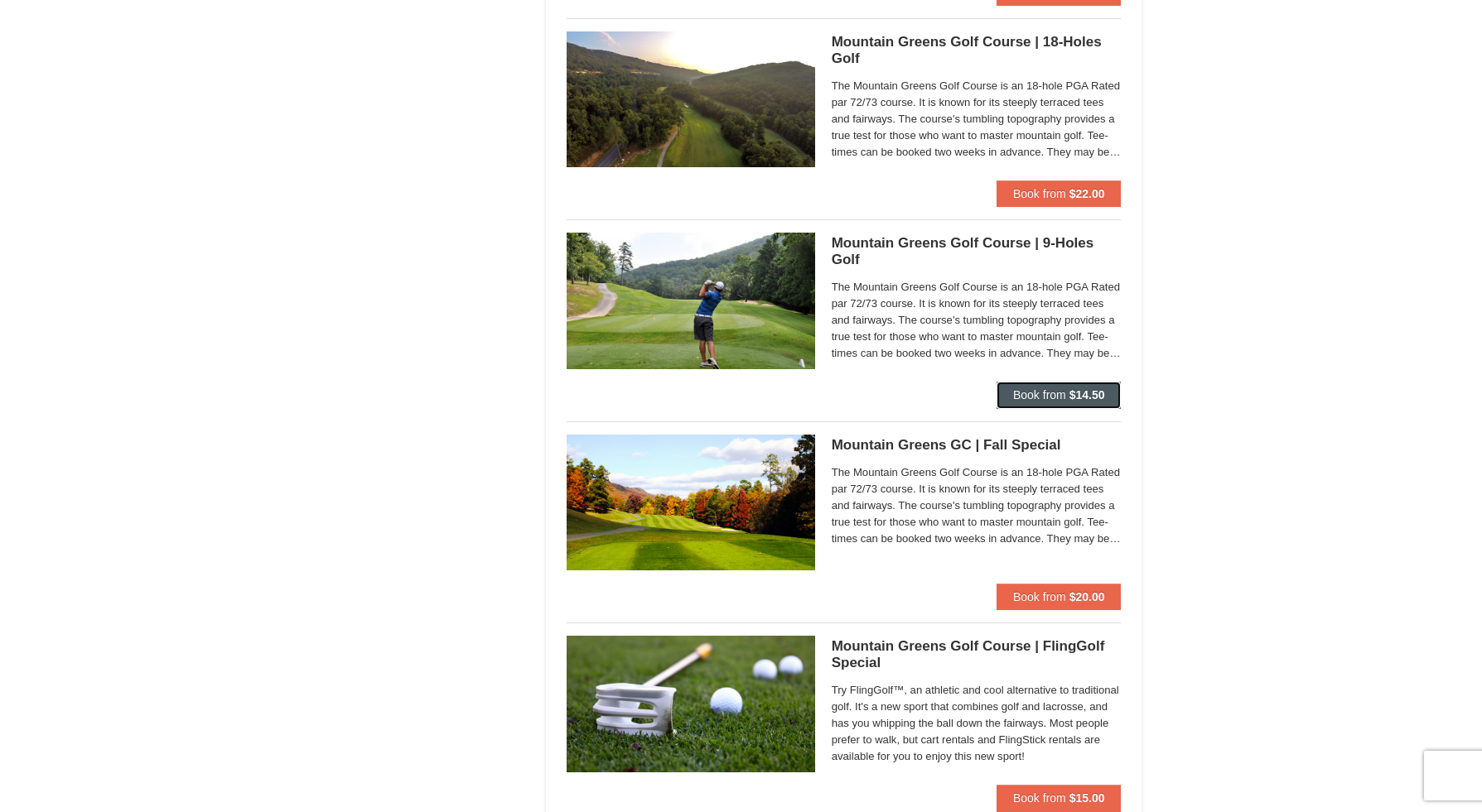
click at [1020, 401] on span "Book from" at bounding box center [1039, 395] width 53 height 13
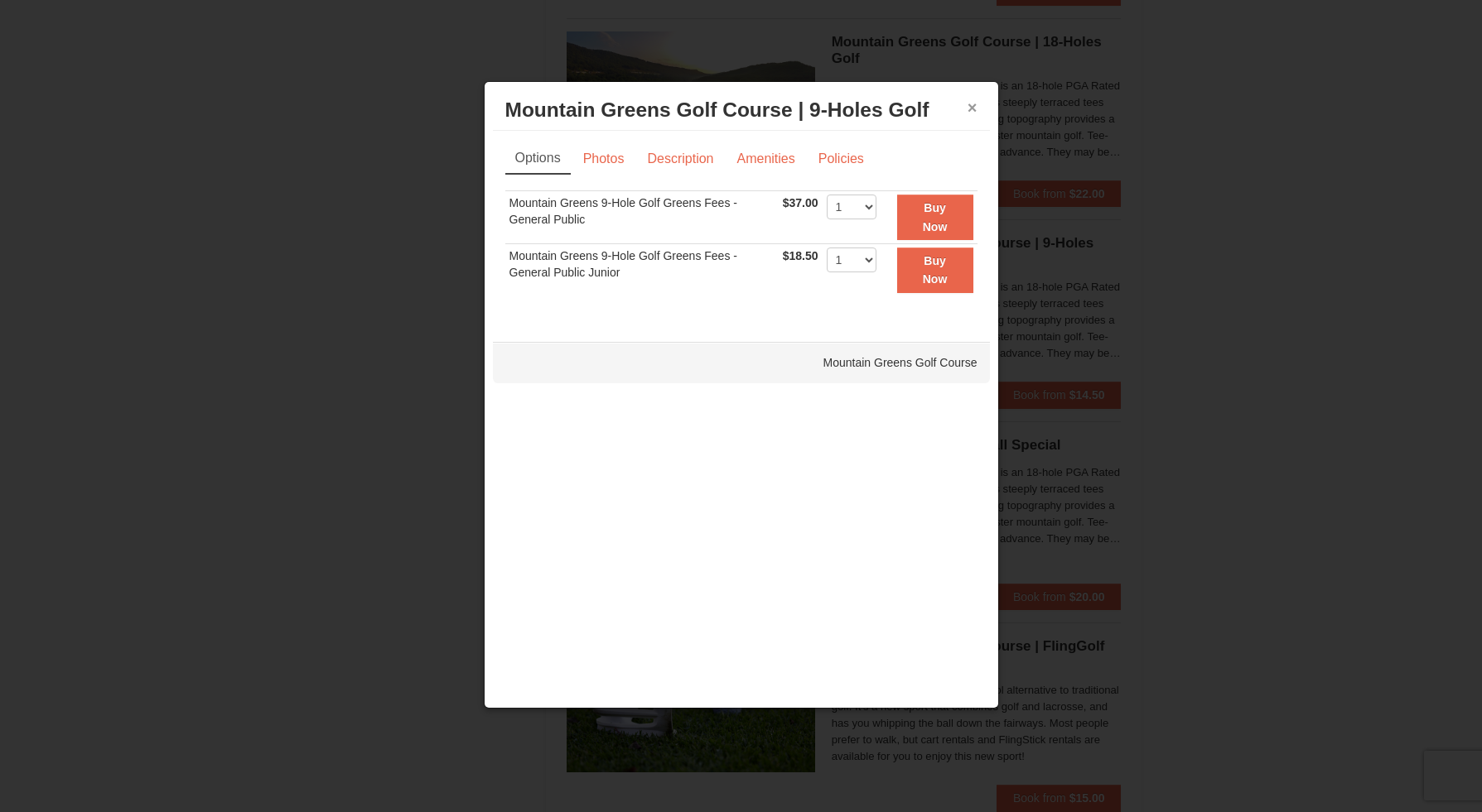
click at [968, 100] on button "×" at bounding box center [972, 108] width 10 height 16
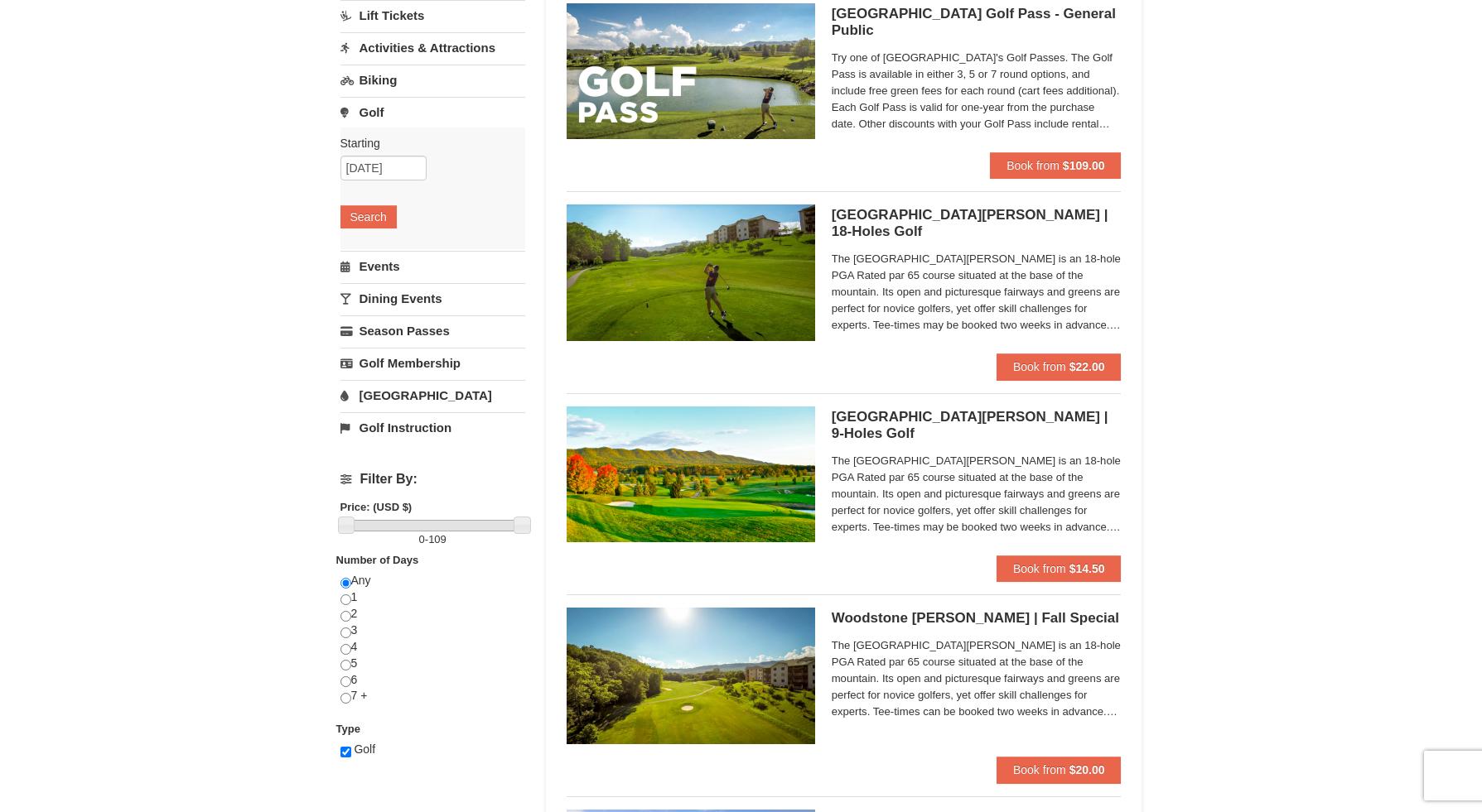
scroll to position [180, 0]
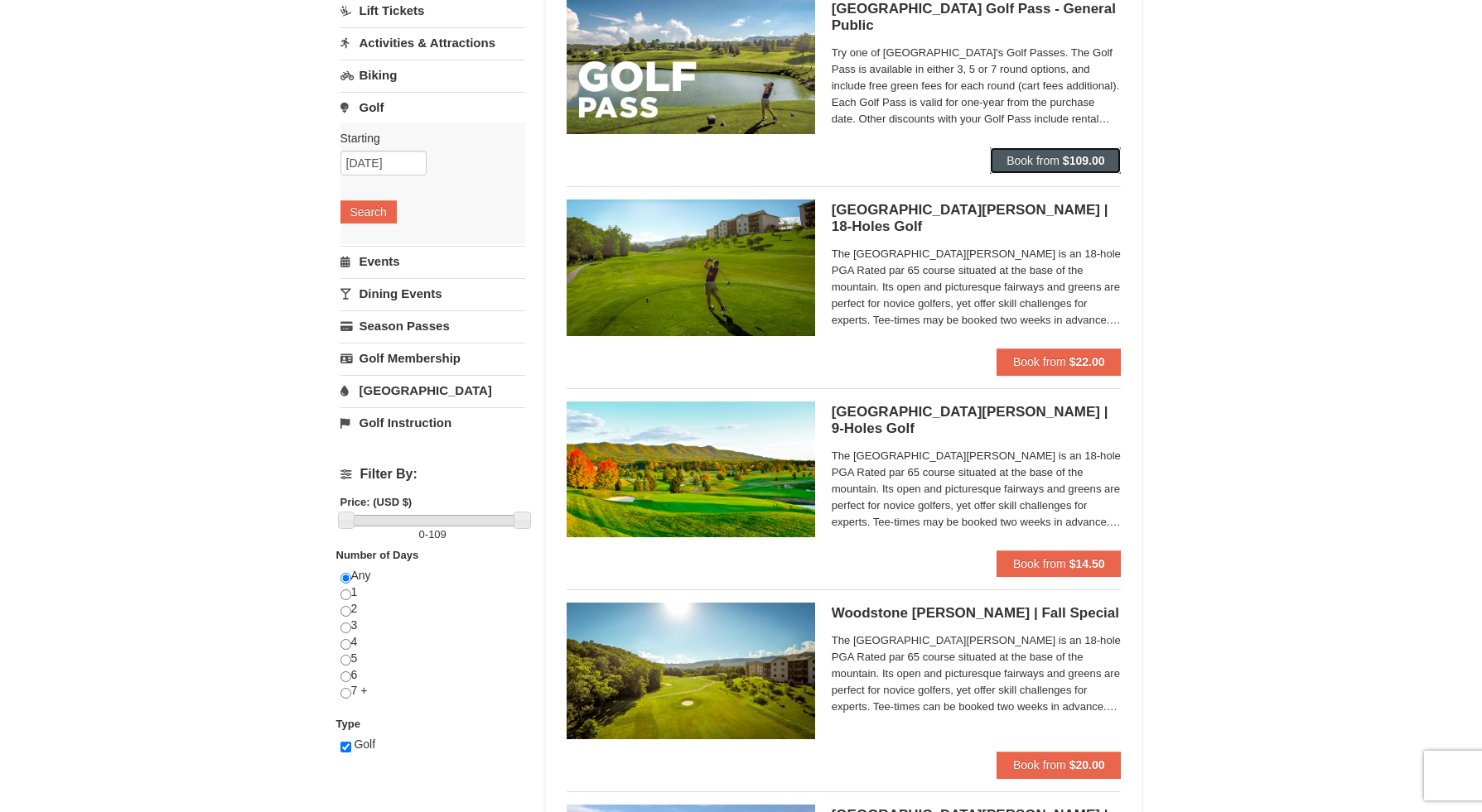
click at [1021, 161] on span "Book from" at bounding box center [1033, 160] width 53 height 13
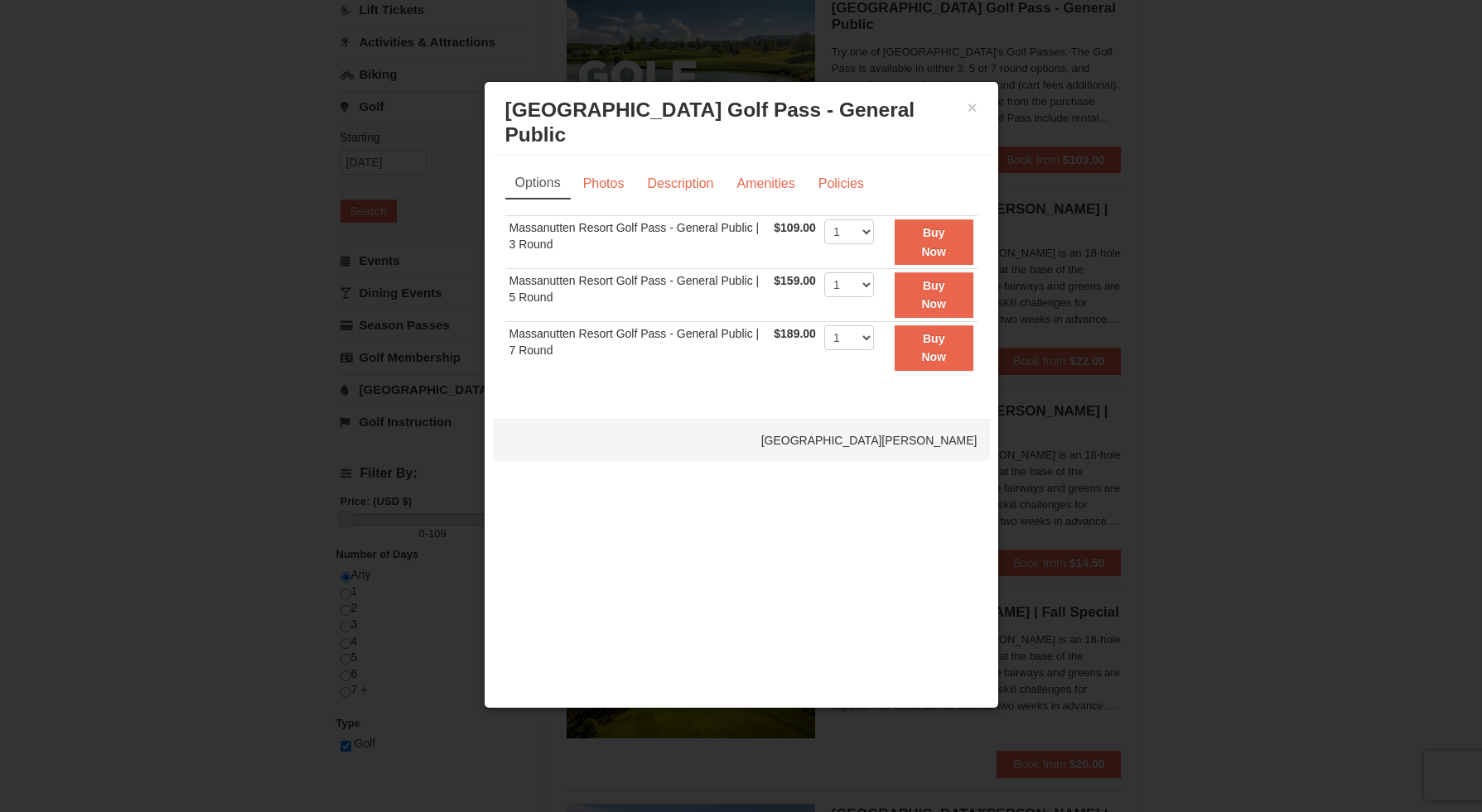
click at [964, 105] on h3 "[GEOGRAPHIC_DATA] - [GEOGRAPHIC_DATA][PERSON_NAME]" at bounding box center [741, 123] width 472 height 49
click at [964, 102] on h3 "[GEOGRAPHIC_DATA] - [GEOGRAPHIC_DATA][PERSON_NAME]" at bounding box center [741, 123] width 472 height 49
click at [965, 106] on h3 "[GEOGRAPHIC_DATA] - [GEOGRAPHIC_DATA][PERSON_NAME]" at bounding box center [741, 123] width 472 height 49
click at [969, 110] on button "×" at bounding box center [972, 108] width 10 height 16
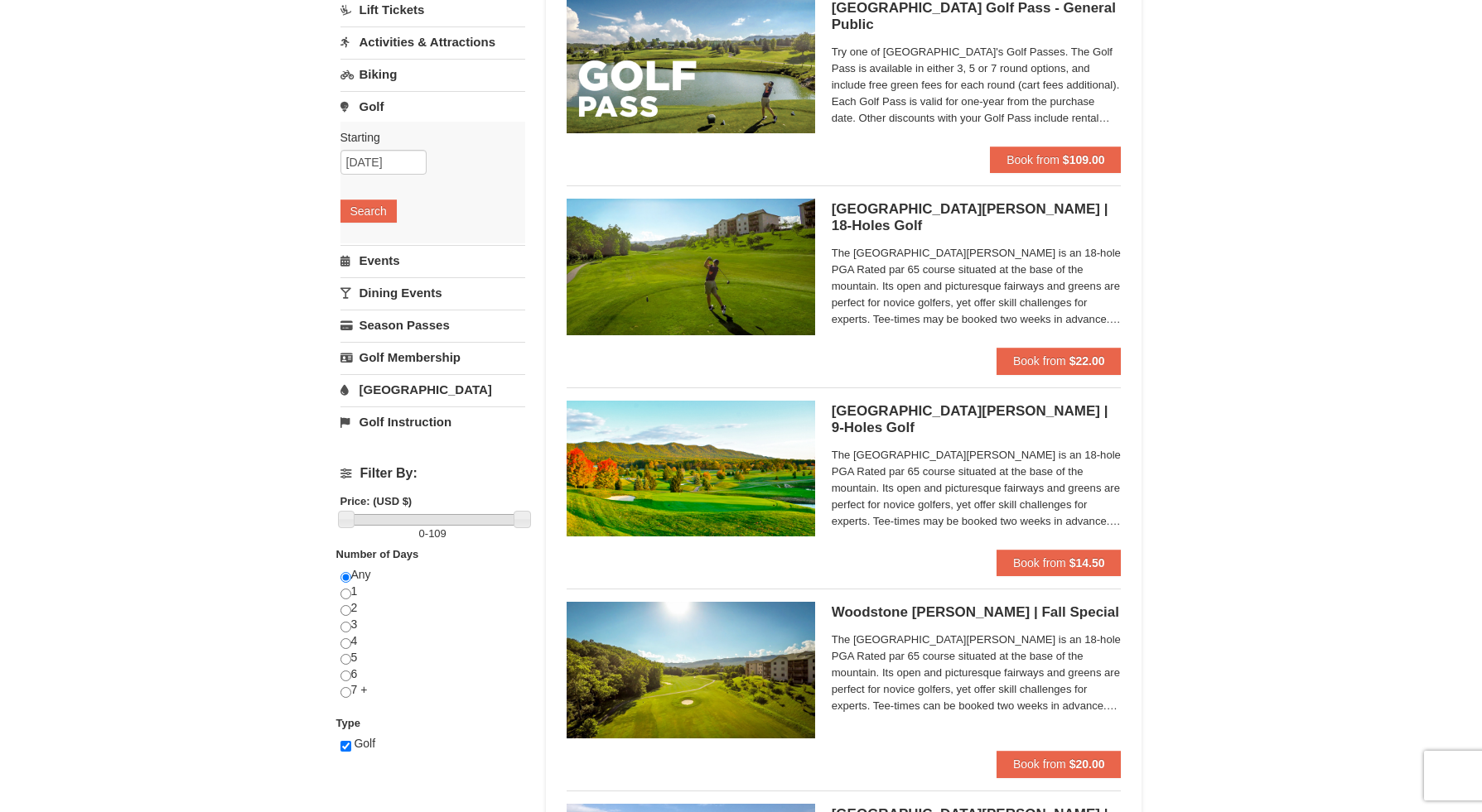
scroll to position [232, 0]
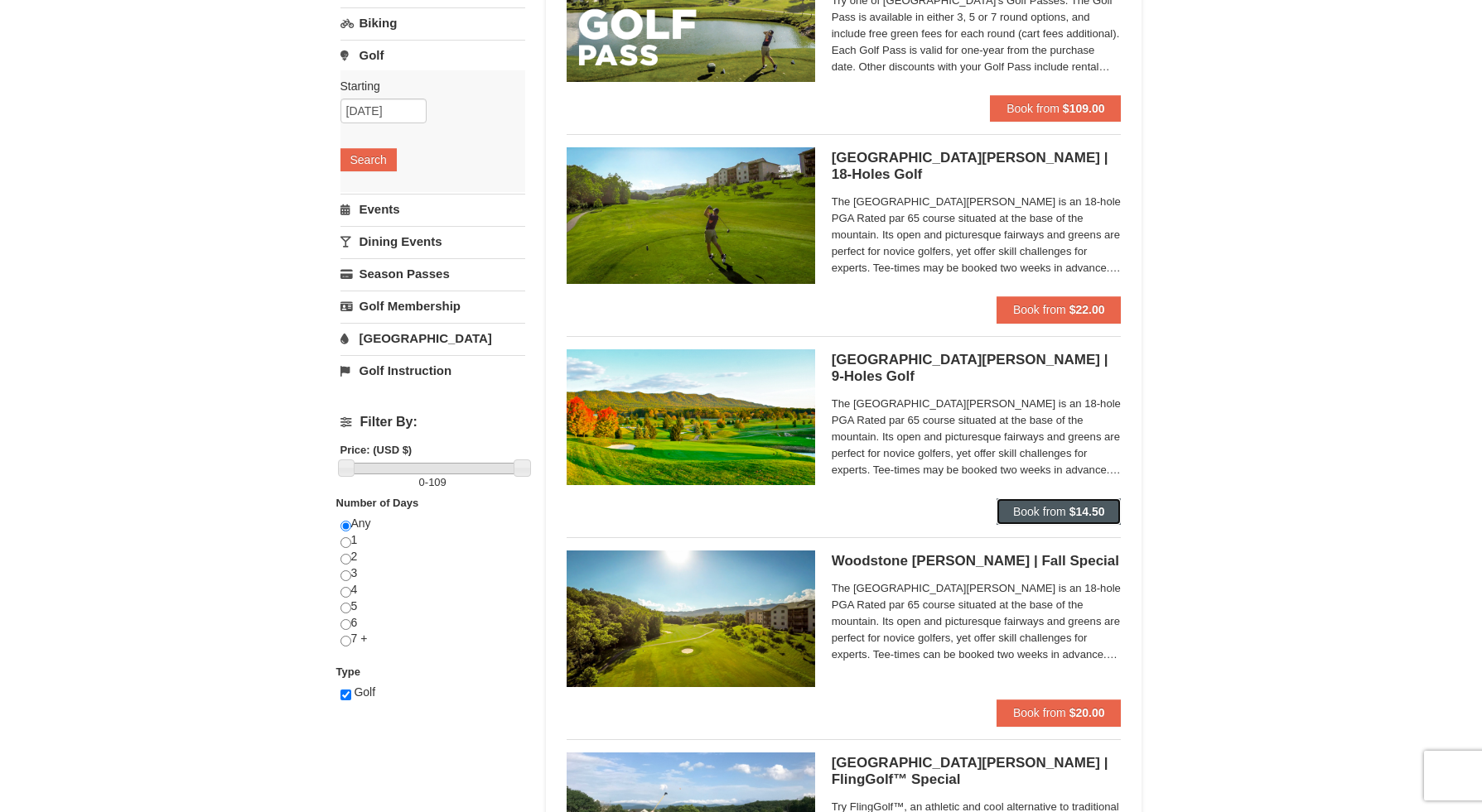
click at [1062, 525] on button "Book from $14.50" at bounding box center [1058, 511] width 125 height 27
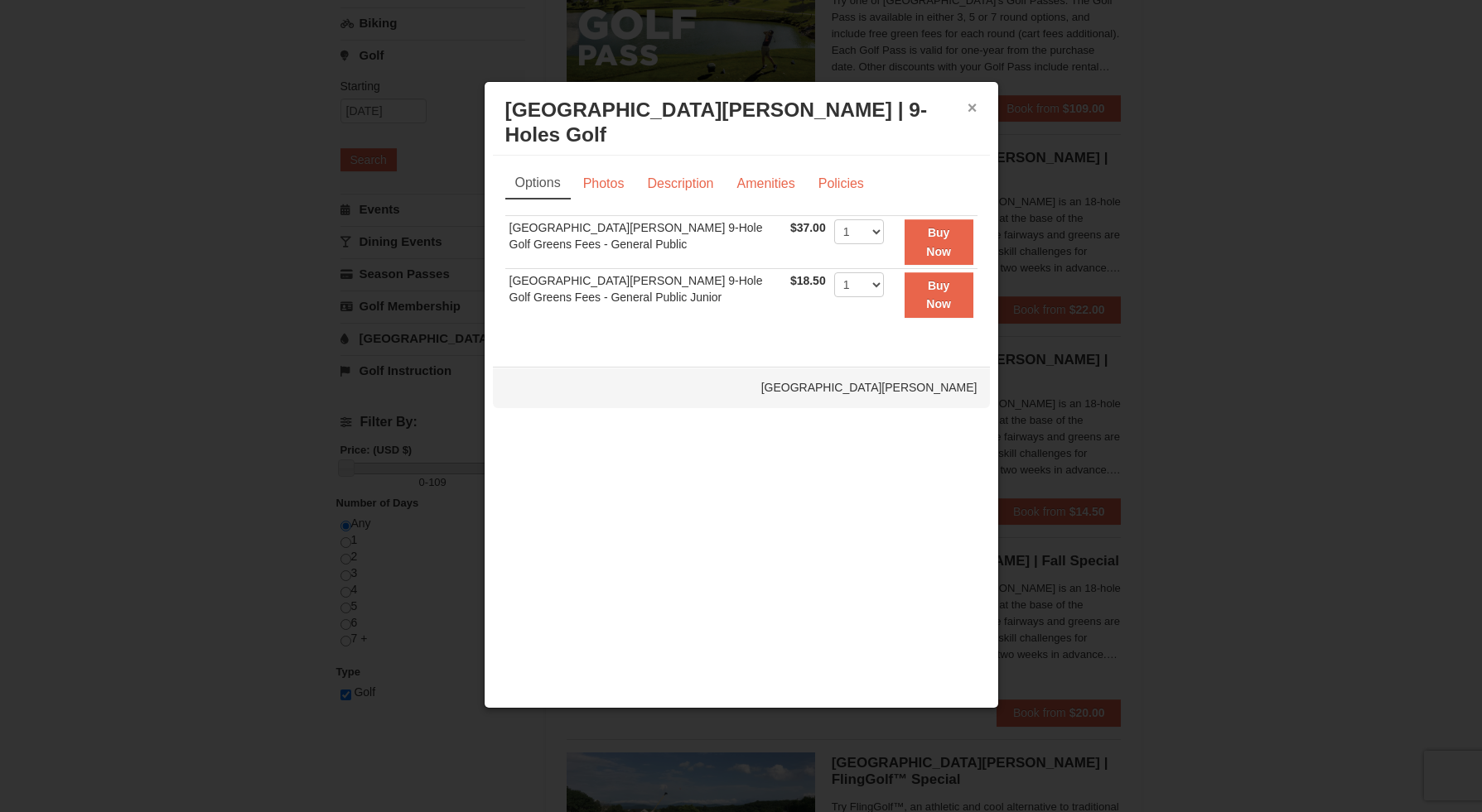
click at [969, 104] on button "×" at bounding box center [972, 108] width 10 height 16
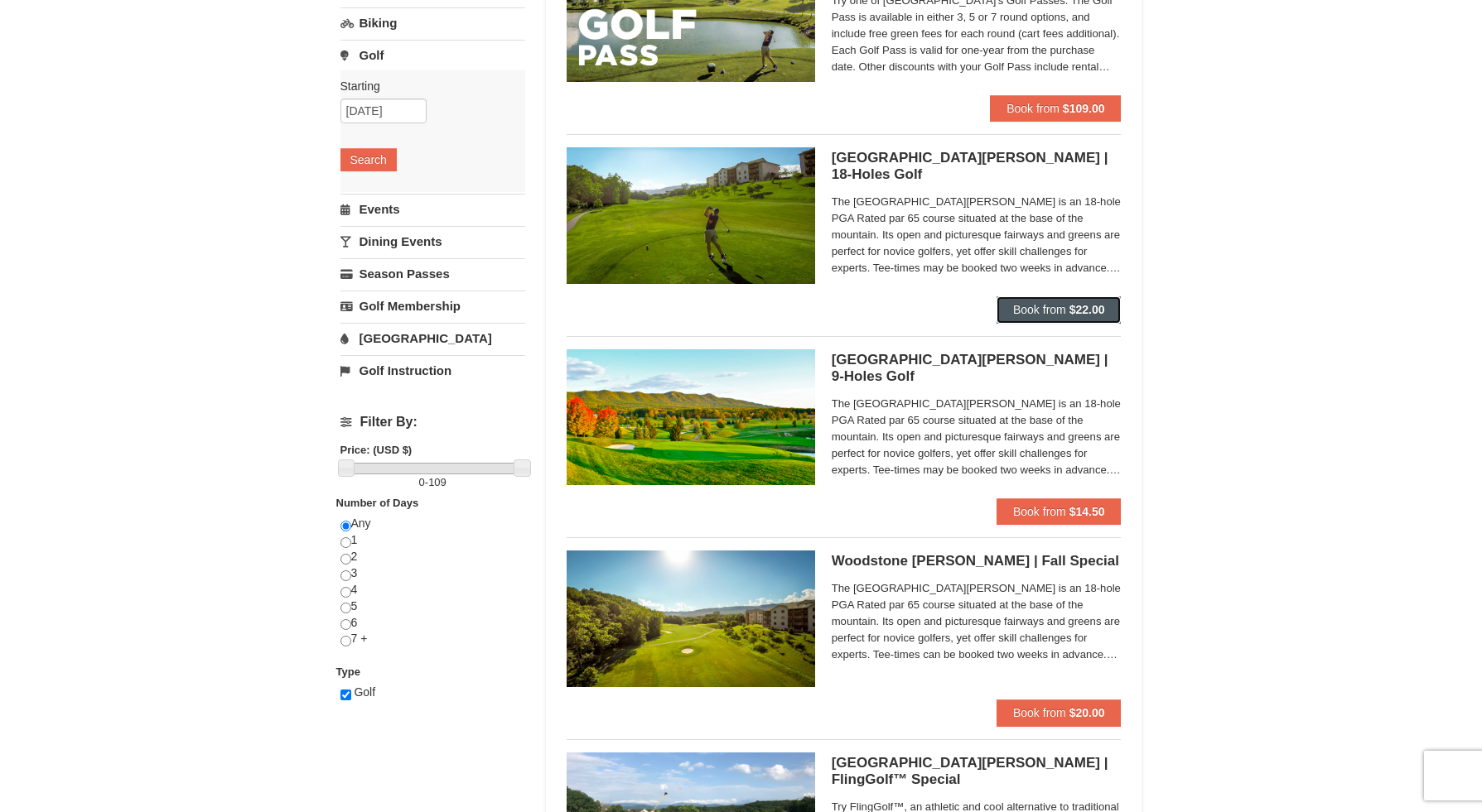
click at [1051, 306] on span "Book from" at bounding box center [1039, 309] width 53 height 13
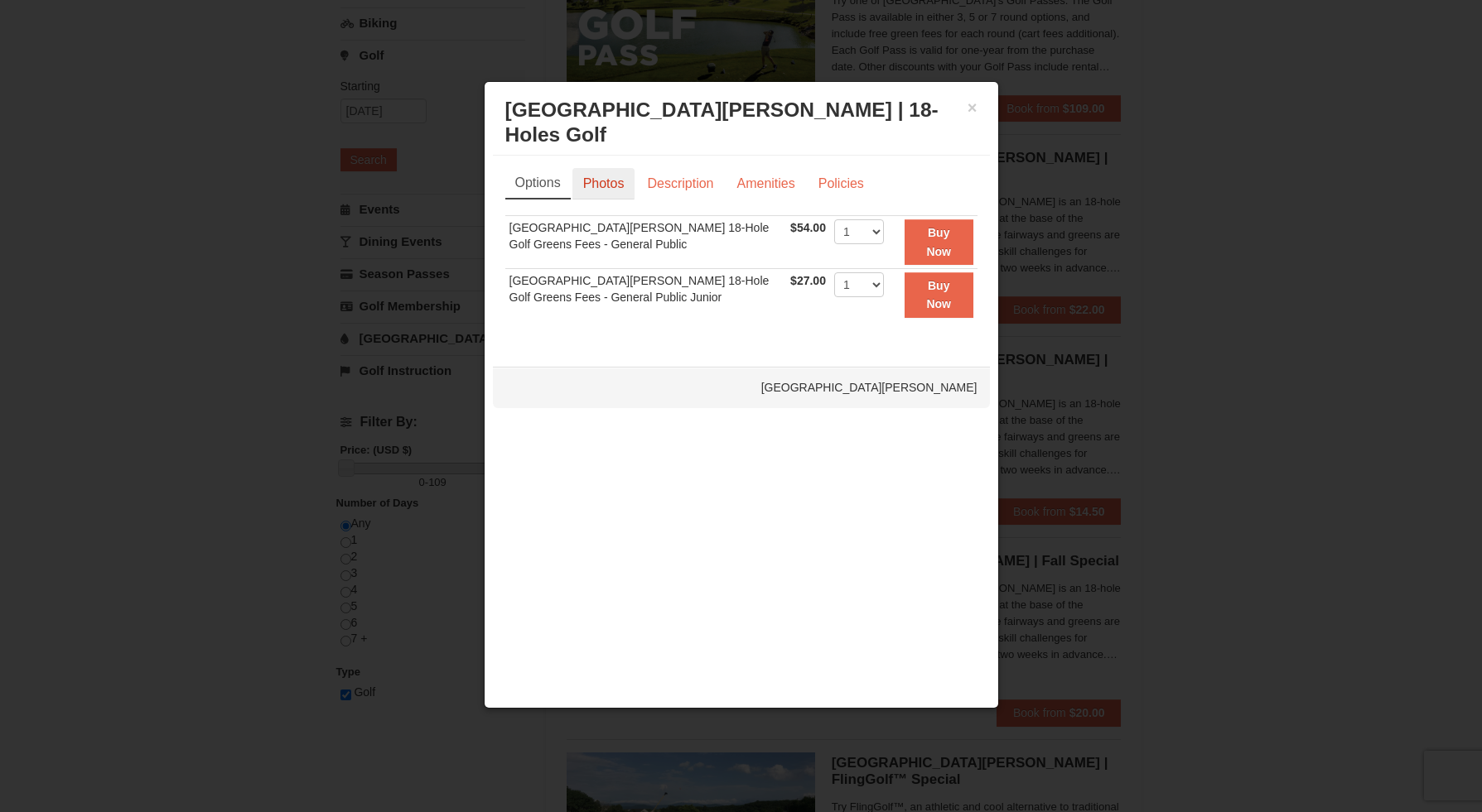
click at [603, 176] on link "Photos" at bounding box center [604, 184] width 63 height 31
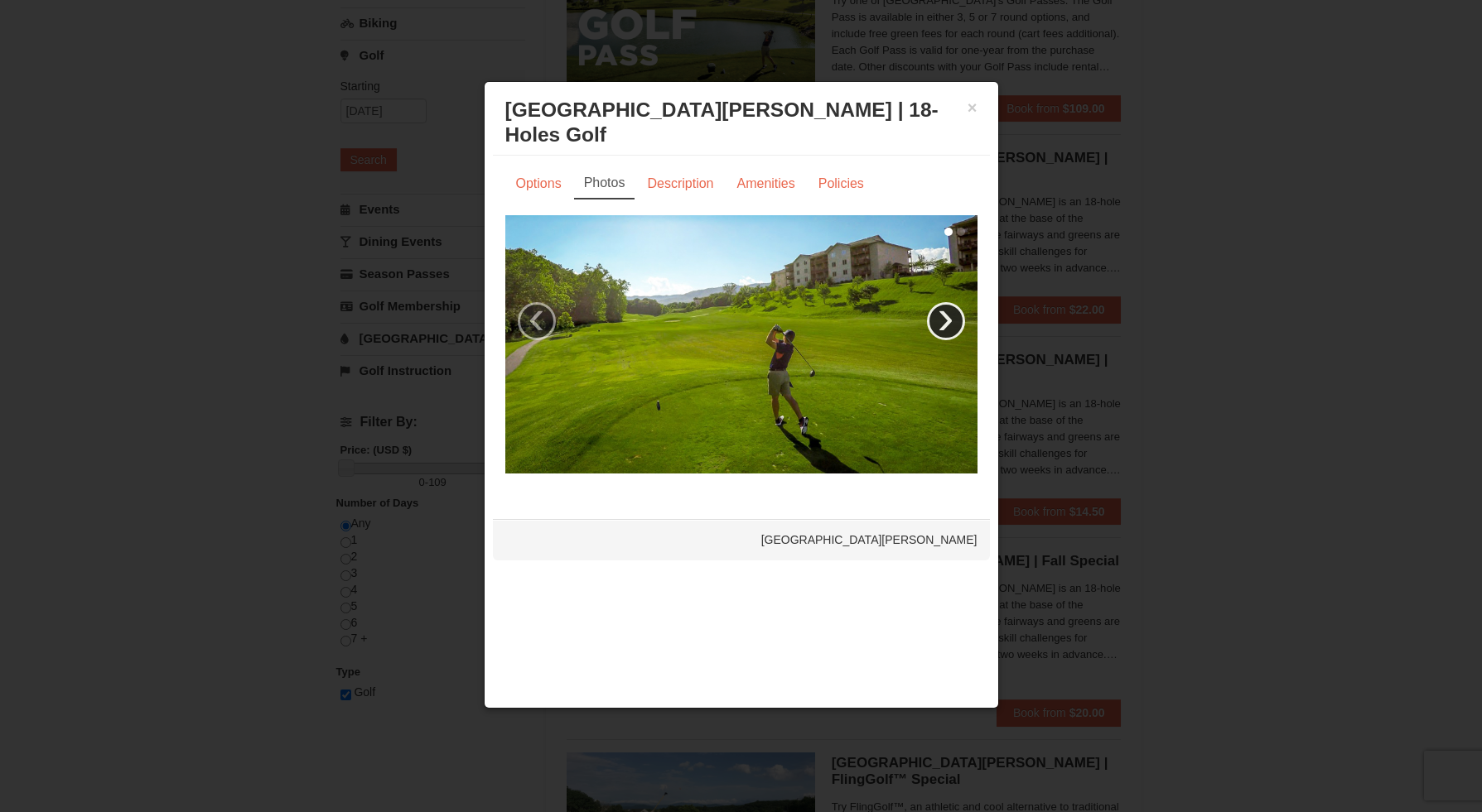
click at [934, 327] on link "›" at bounding box center [946, 321] width 38 height 38
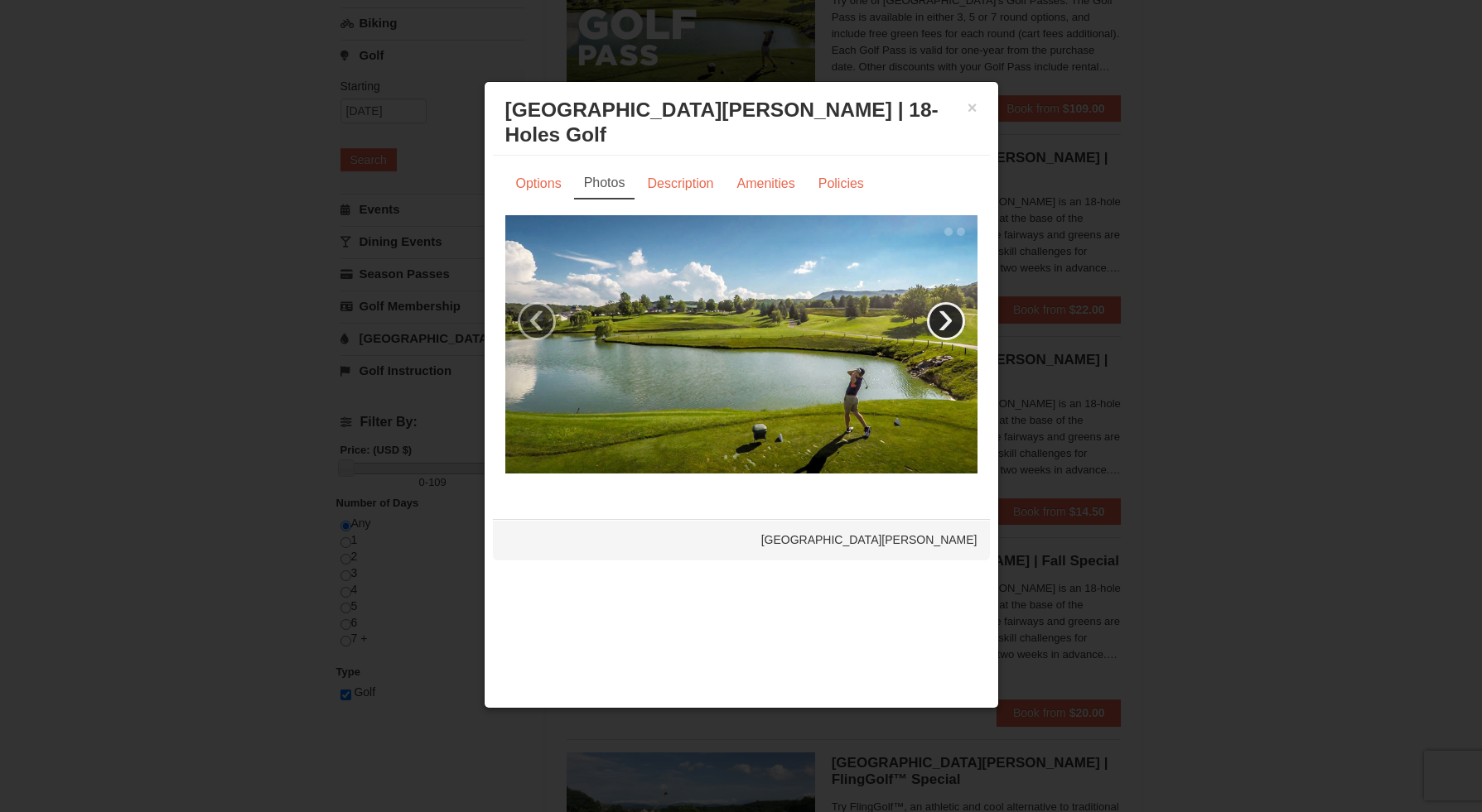
scroll to position [233, 0]
click at [934, 327] on link "›" at bounding box center [946, 321] width 38 height 38
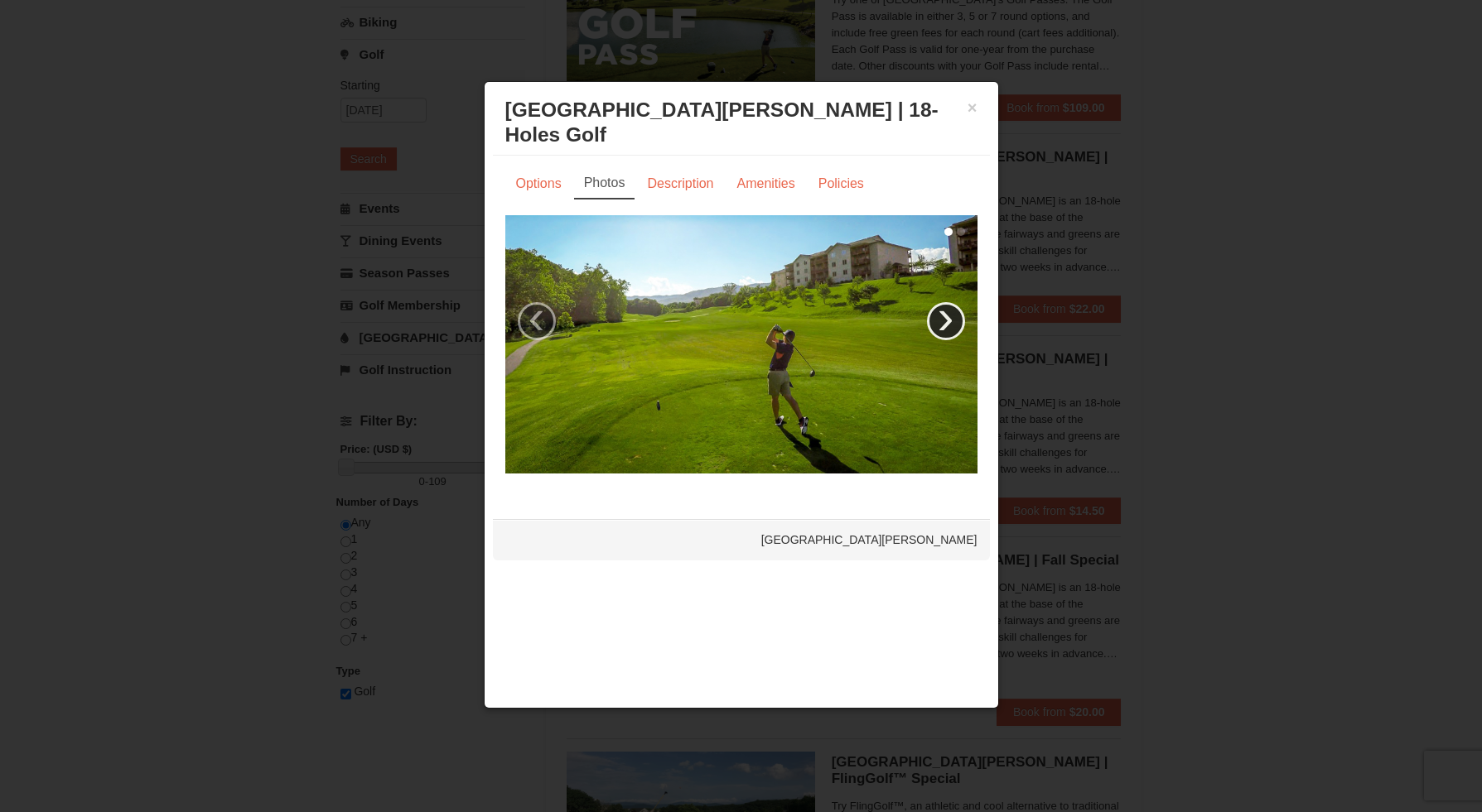
click at [934, 327] on link "›" at bounding box center [946, 321] width 38 height 38
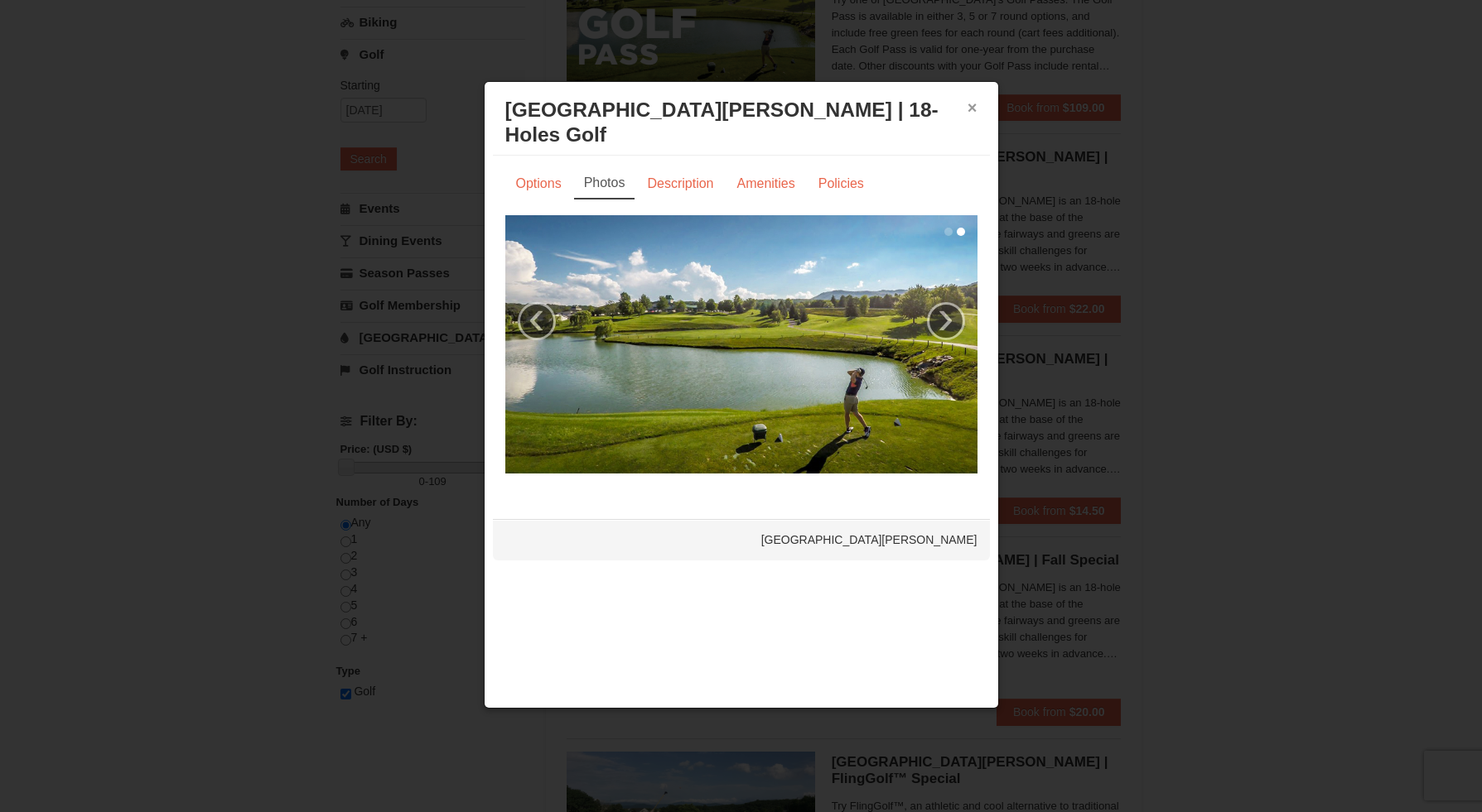
click at [968, 106] on button "×" at bounding box center [972, 108] width 10 height 16
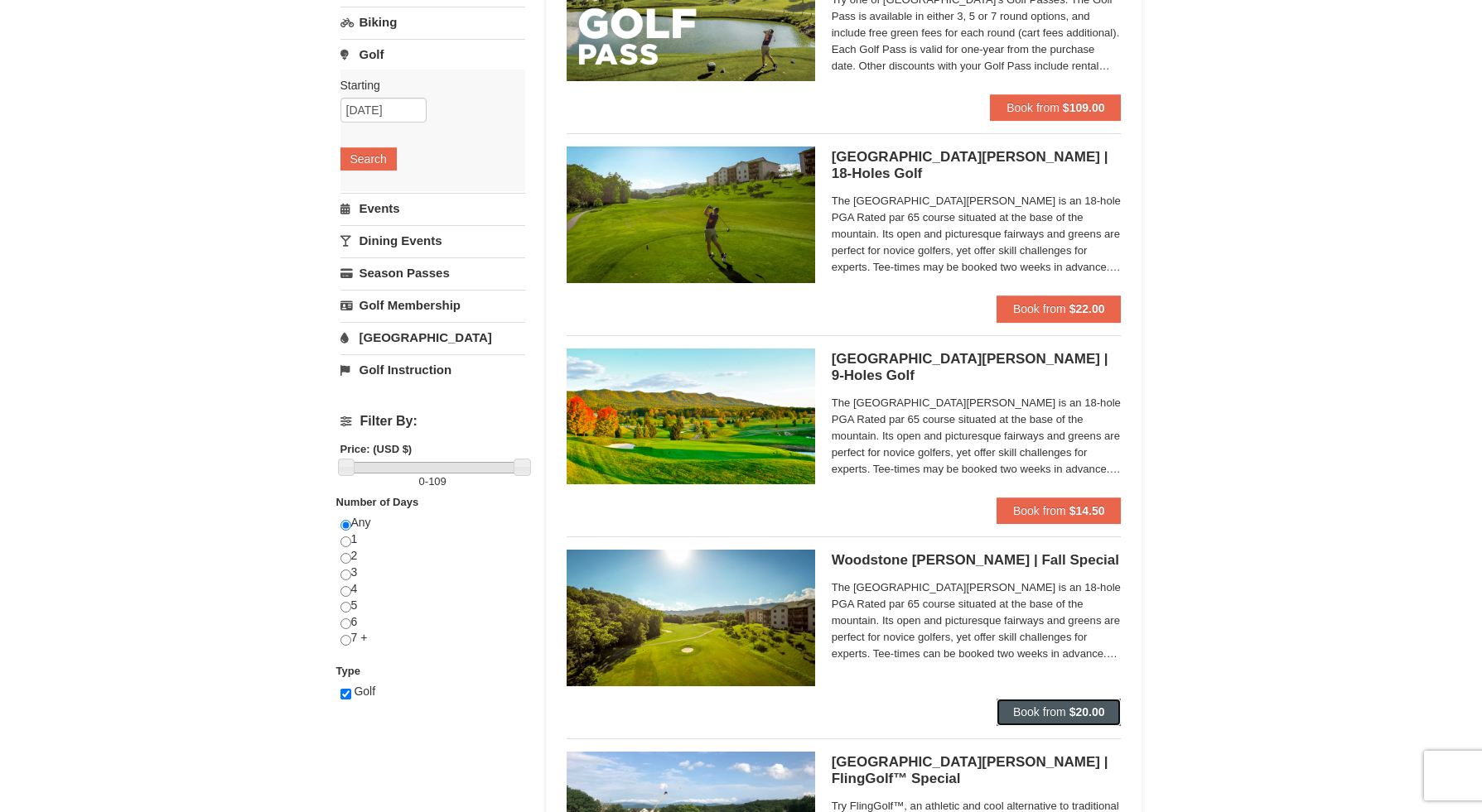
click at [1060, 717] on button "Book from $20.00" at bounding box center [1058, 711] width 125 height 27
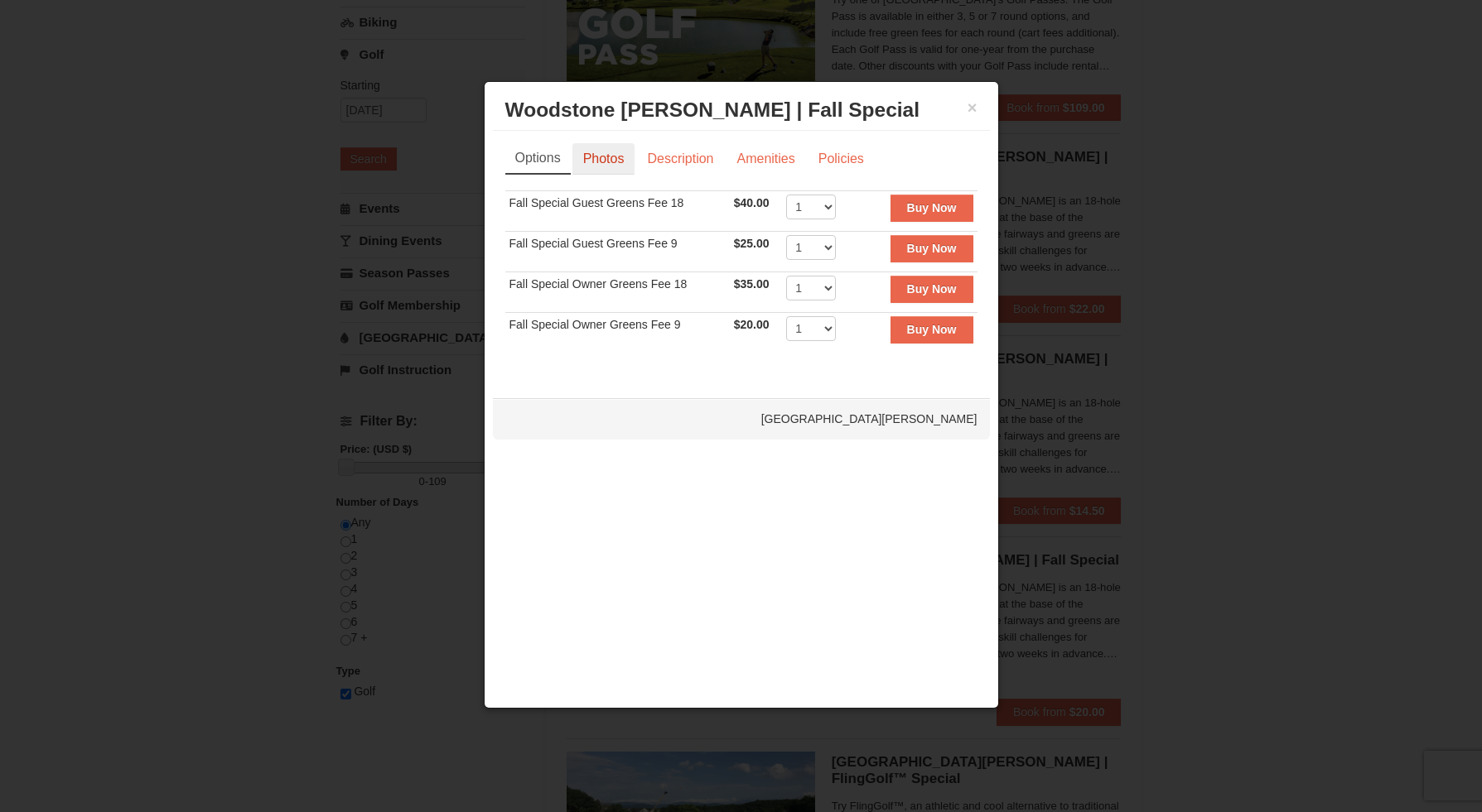
click at [607, 161] on link "Photos" at bounding box center [604, 159] width 63 height 31
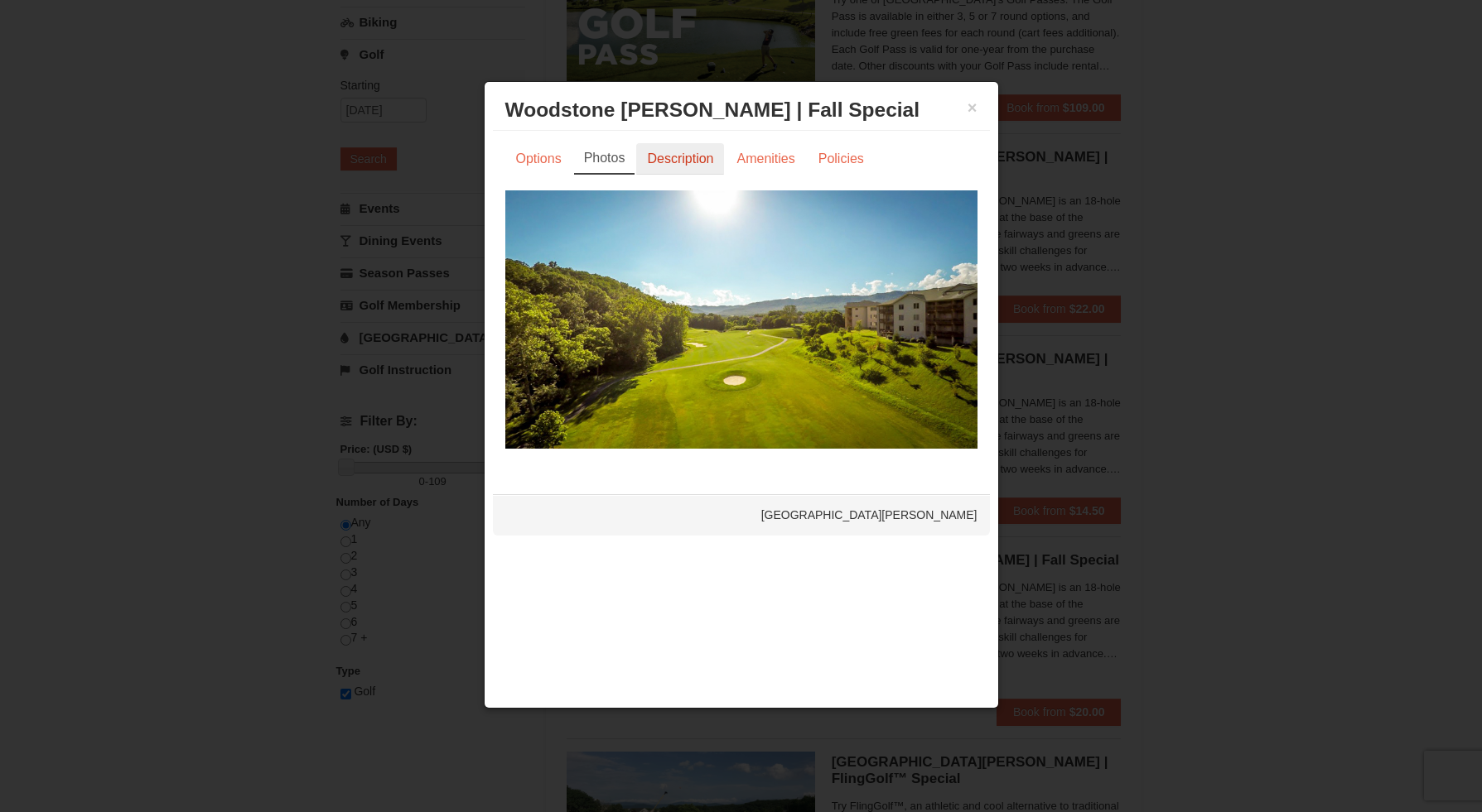
click at [661, 156] on link "Description" at bounding box center [680, 159] width 88 height 31
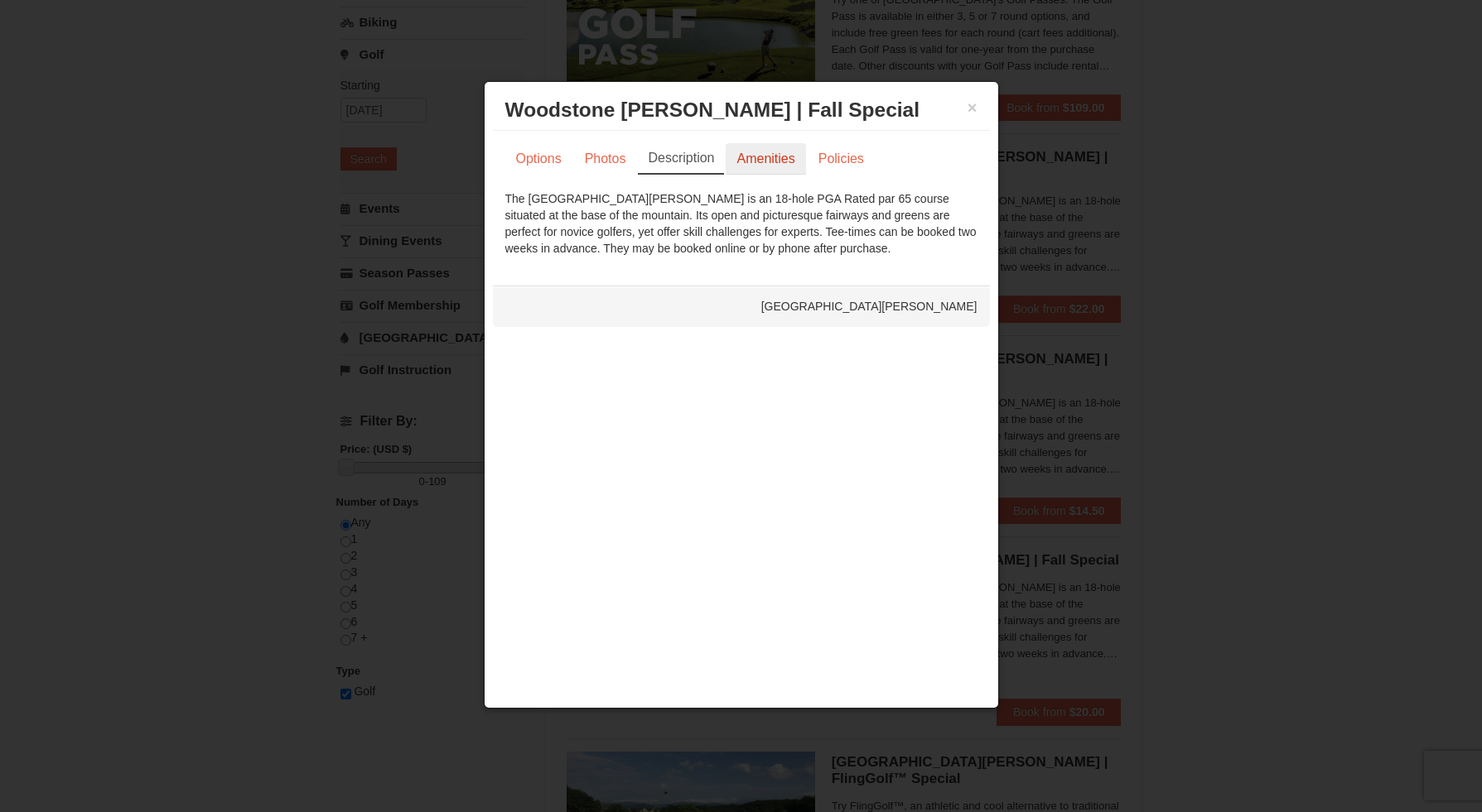
click at [749, 162] on link "Amenities" at bounding box center [765, 159] width 80 height 31
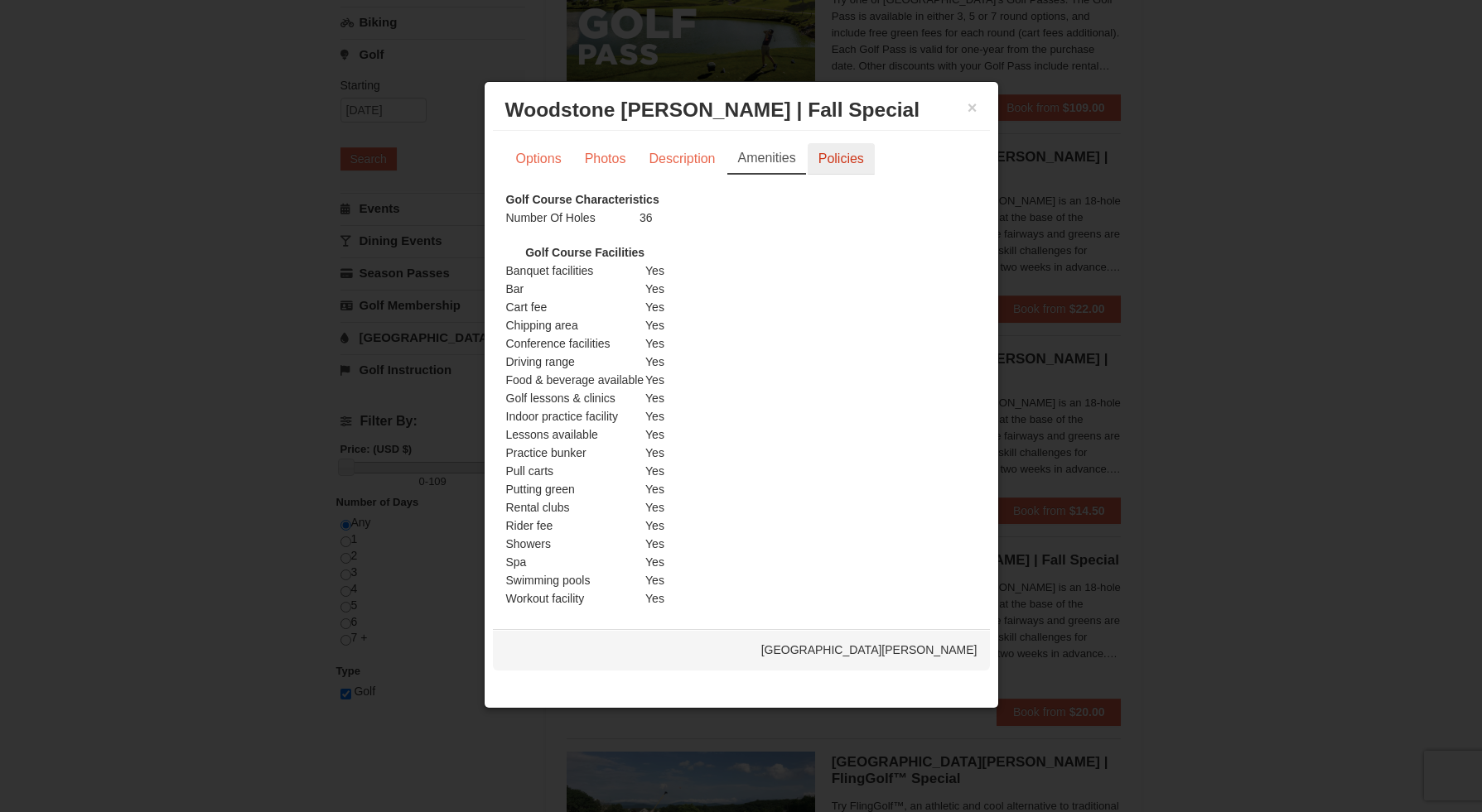
click at [840, 155] on link "Policies" at bounding box center [841, 159] width 67 height 31
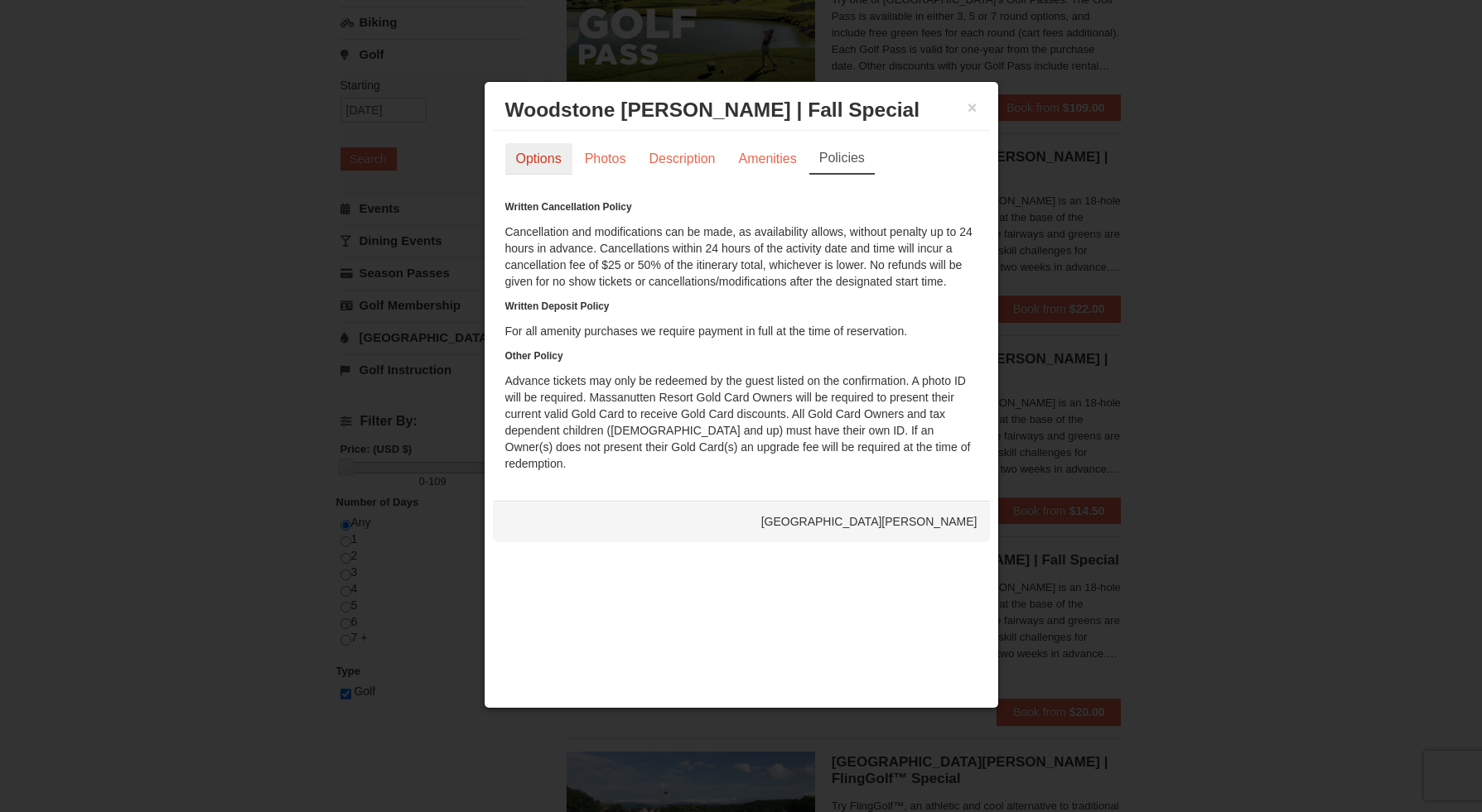
click at [546, 160] on link "Options" at bounding box center [538, 159] width 67 height 31
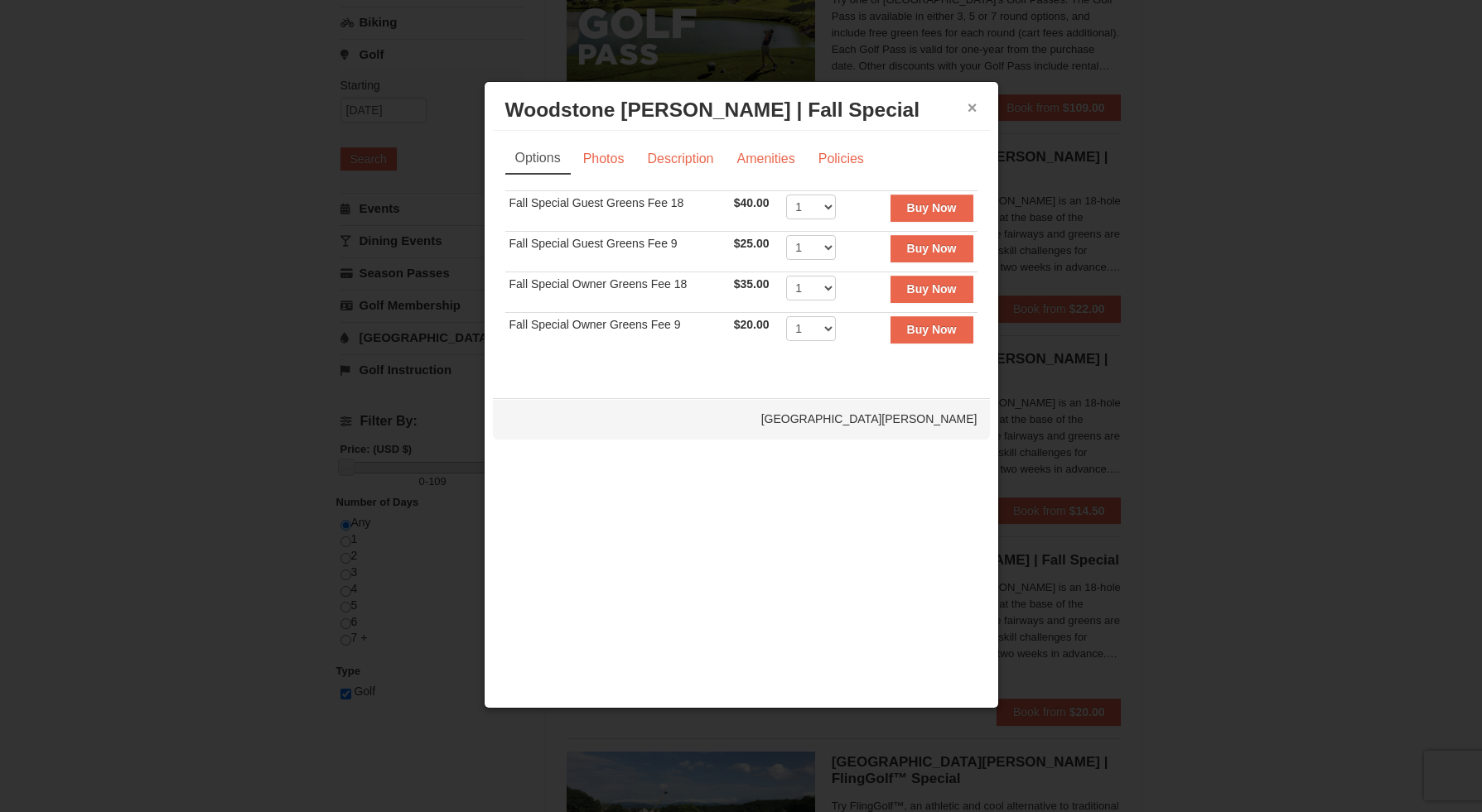
click at [971, 104] on button "×" at bounding box center [972, 108] width 10 height 16
